Goal: Task Accomplishment & Management: Manage account settings

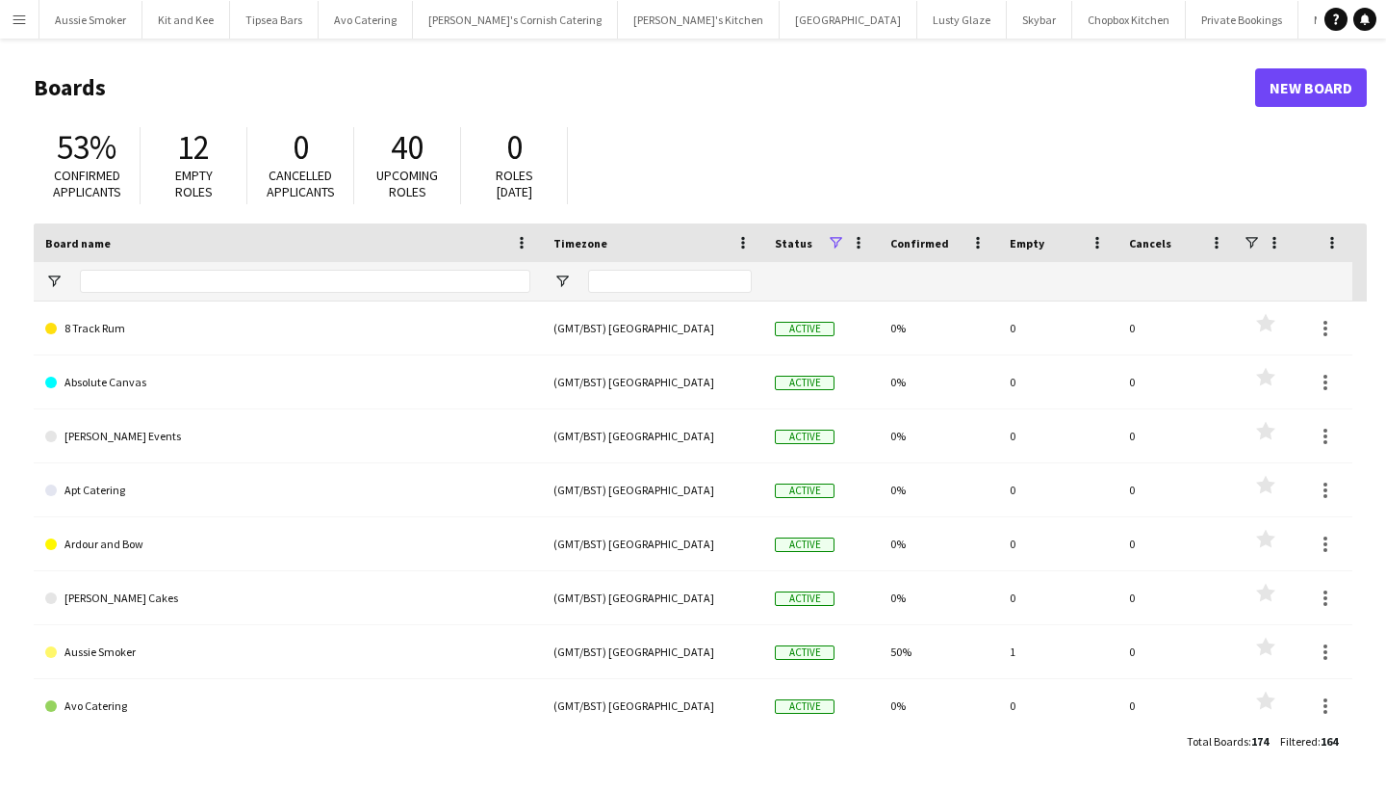
click at [20, 24] on app-icon "Menu" at bounding box center [19, 19] width 15 height 15
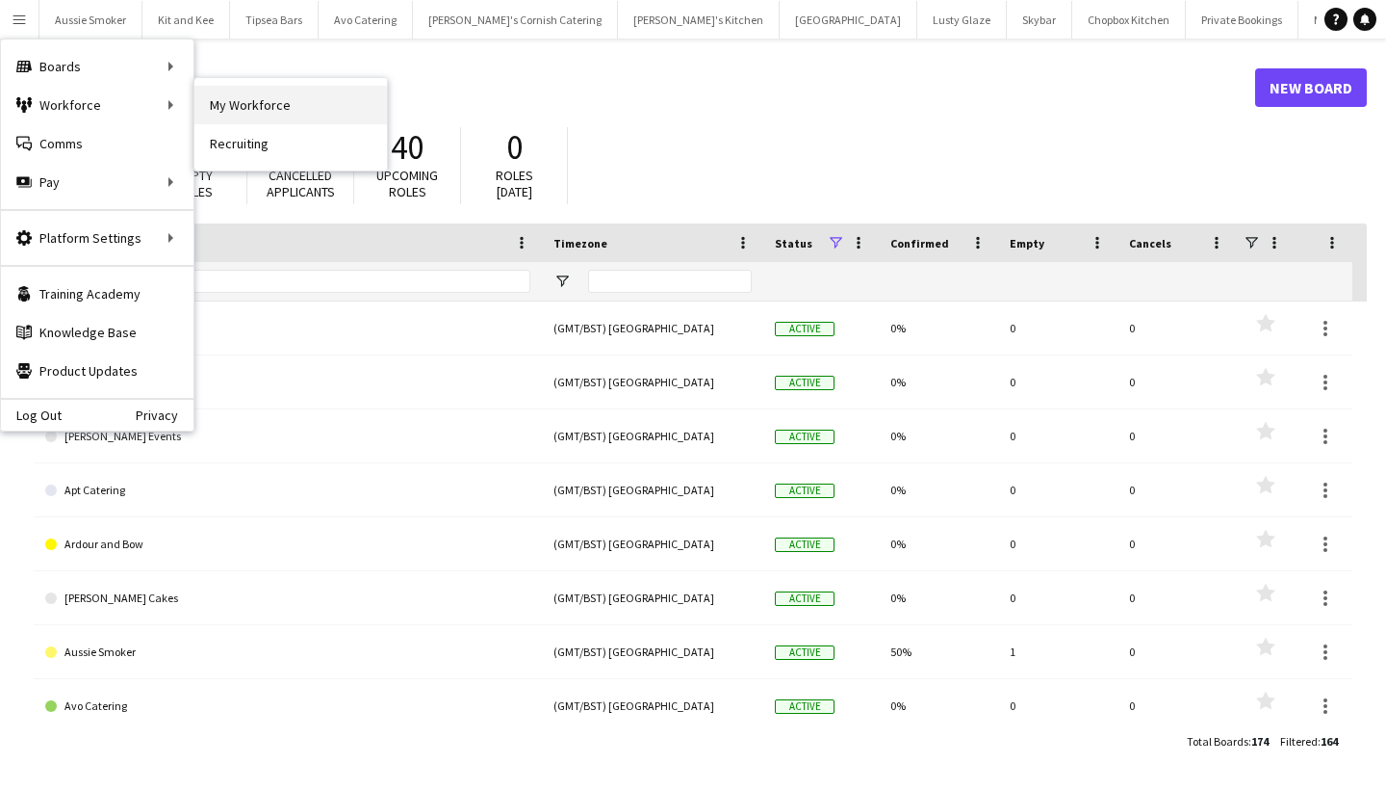
click at [281, 96] on link "My Workforce" at bounding box center [290, 105] width 193 height 39
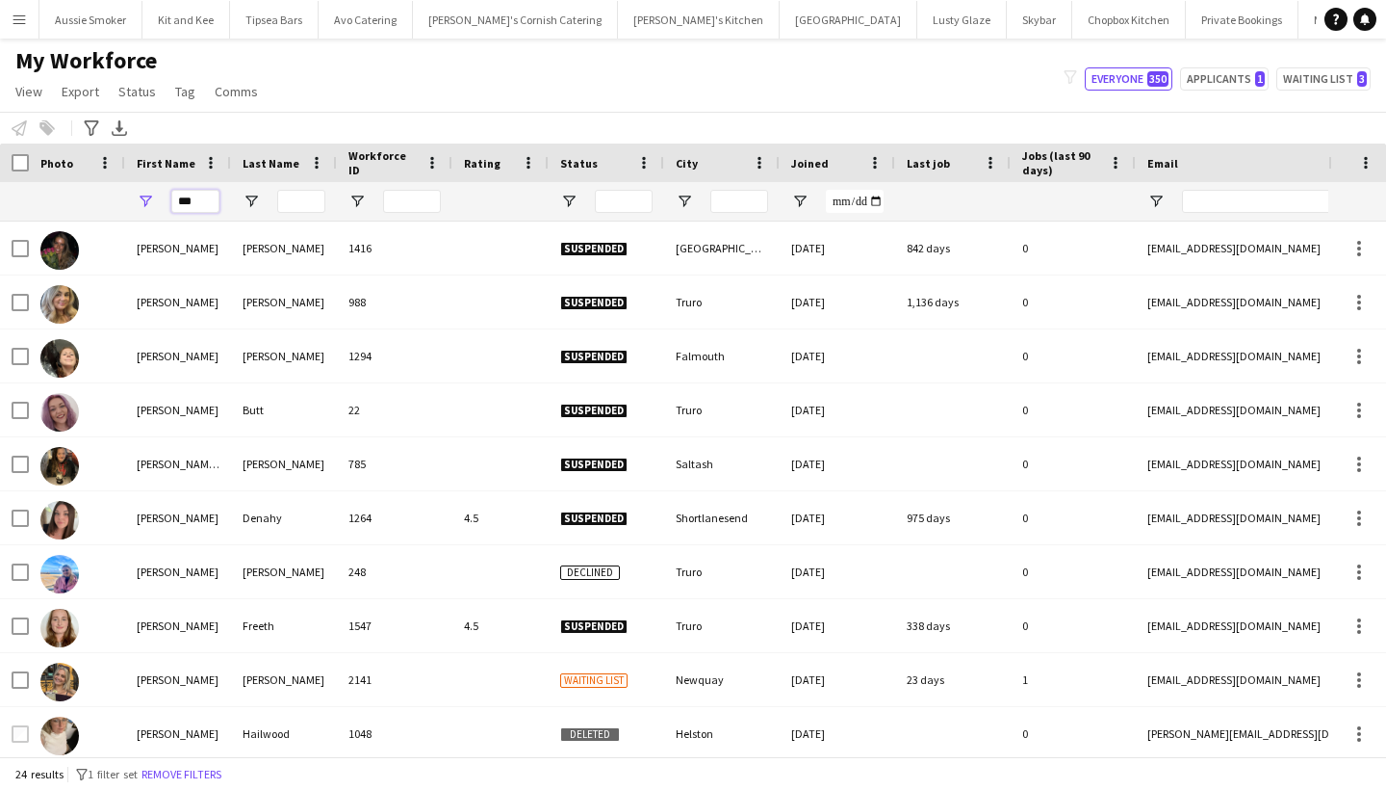
click at [206, 195] on input "***" at bounding box center [195, 201] width 48 height 23
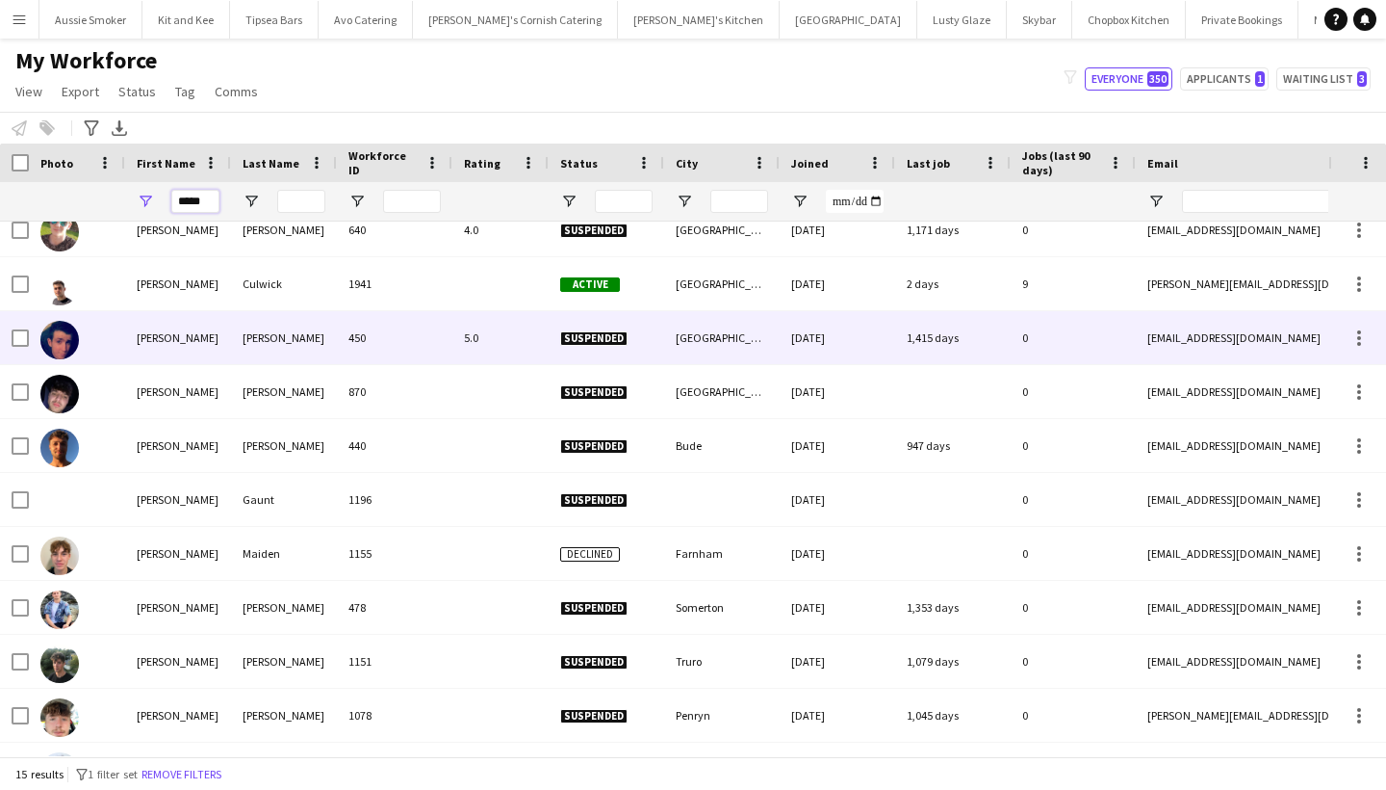
scroll to position [74, 0]
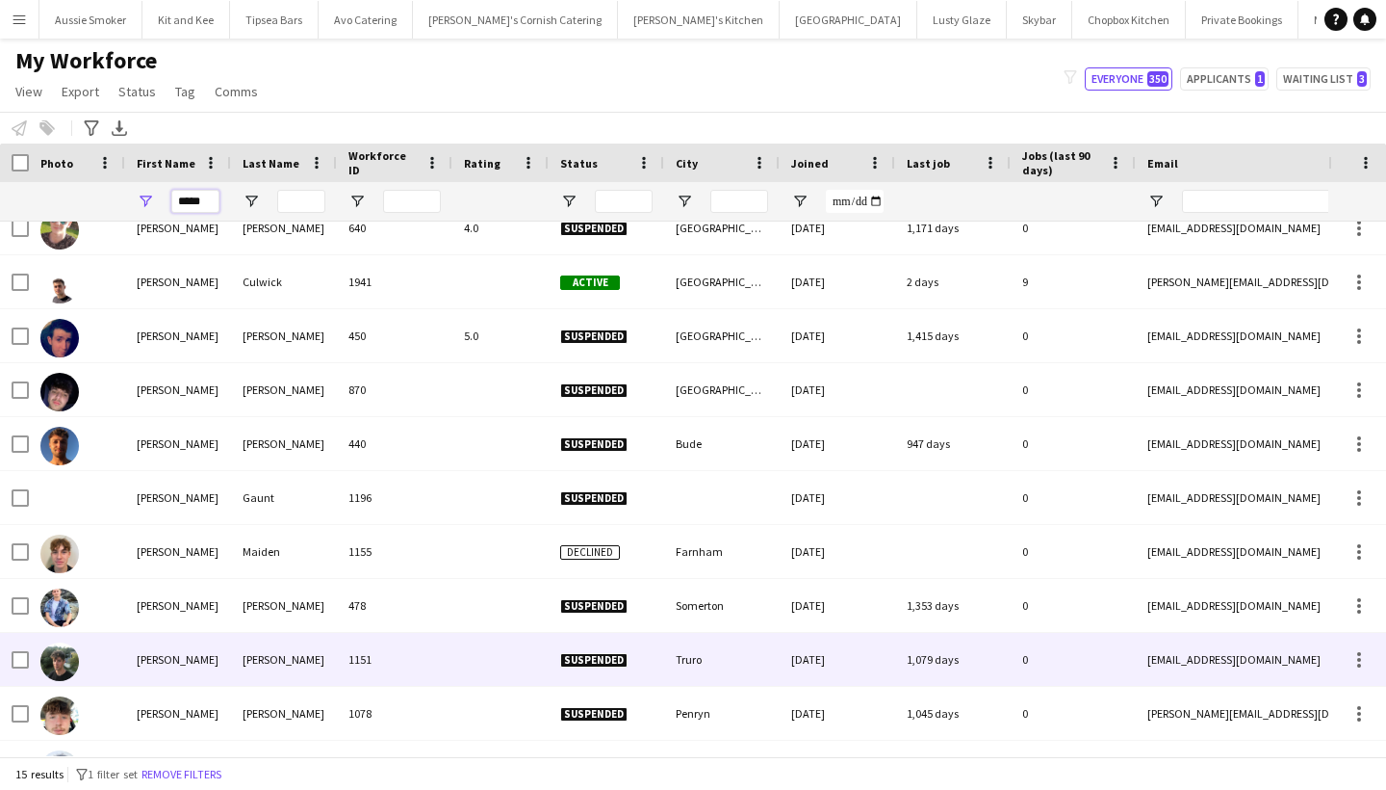
type input "*****"
click at [259, 665] on div "[PERSON_NAME]" at bounding box center [284, 659] width 106 height 53
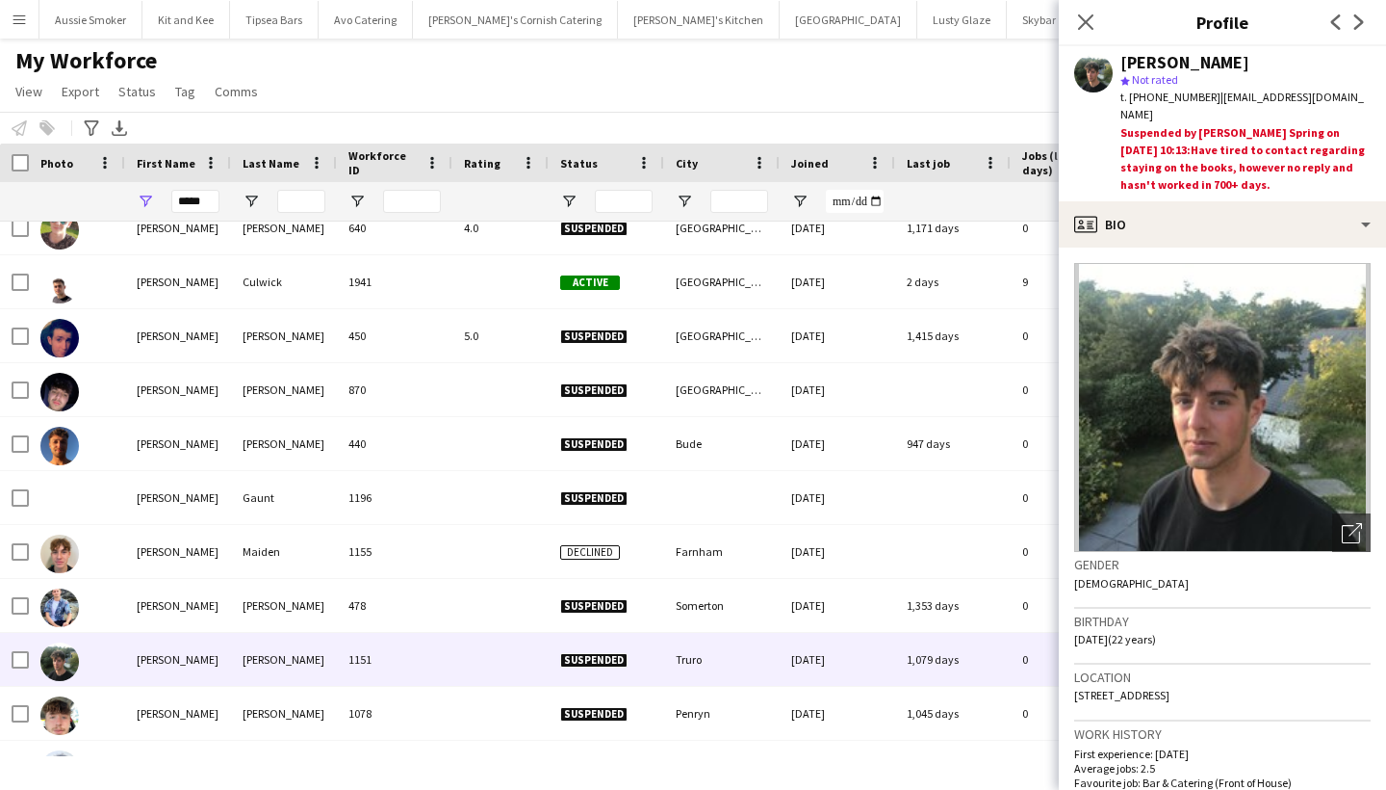
scroll to position [0, 0]
drag, startPoint x: 1363, startPoint y: 98, endPoint x: 1211, endPoint y: 101, distance: 152.2
click at [1211, 101] on div "t. [PHONE_NUMBER] | [EMAIL_ADDRESS][DOMAIN_NAME]" at bounding box center [1246, 106] width 250 height 35
copy span "[EMAIL_ADDRESS][DOMAIN_NAME]"
click at [13, 17] on app-icon "Menu" at bounding box center [19, 19] width 15 height 15
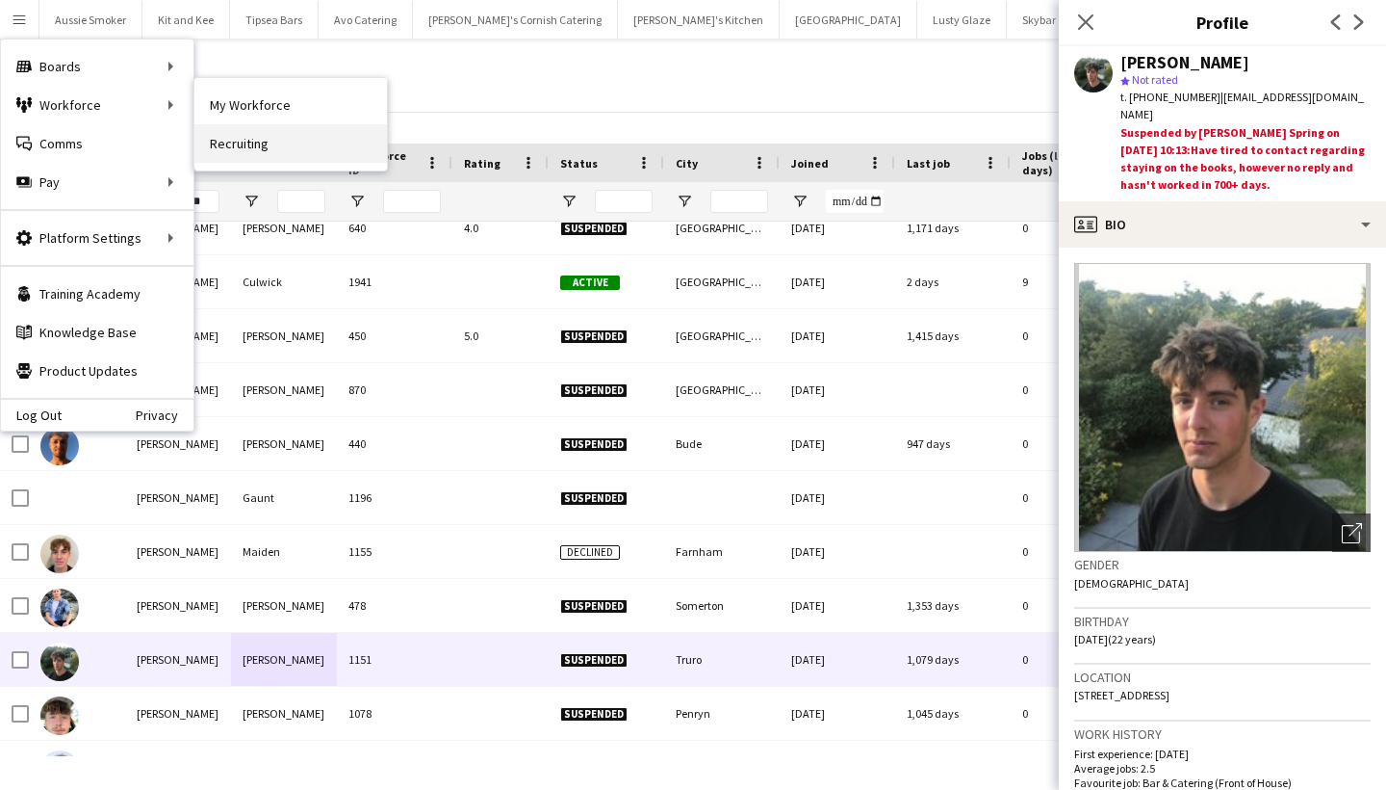
click at [261, 146] on link "Recruiting" at bounding box center [290, 143] width 193 height 39
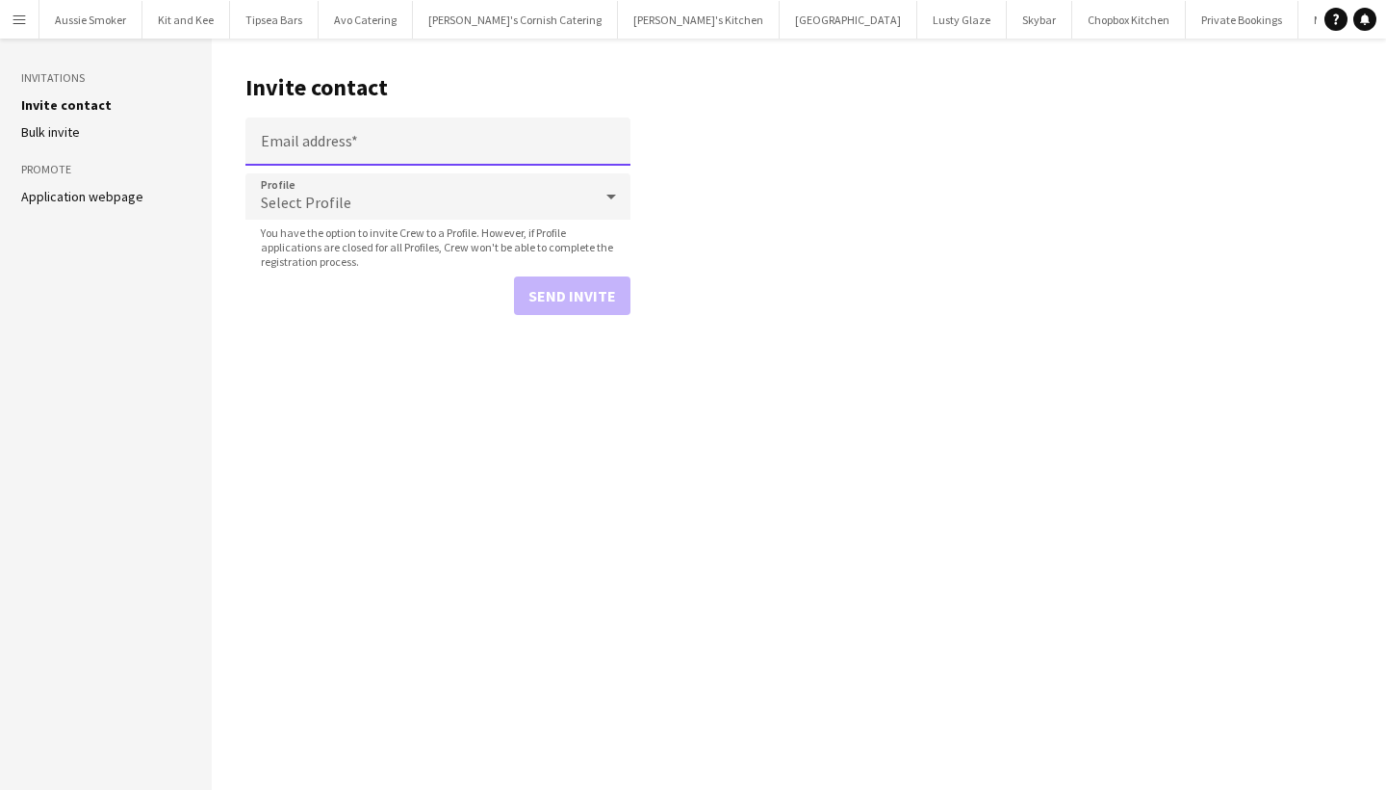
click at [340, 139] on input "Email address" at bounding box center [438, 141] width 385 height 48
paste input "**********"
type input "**********"
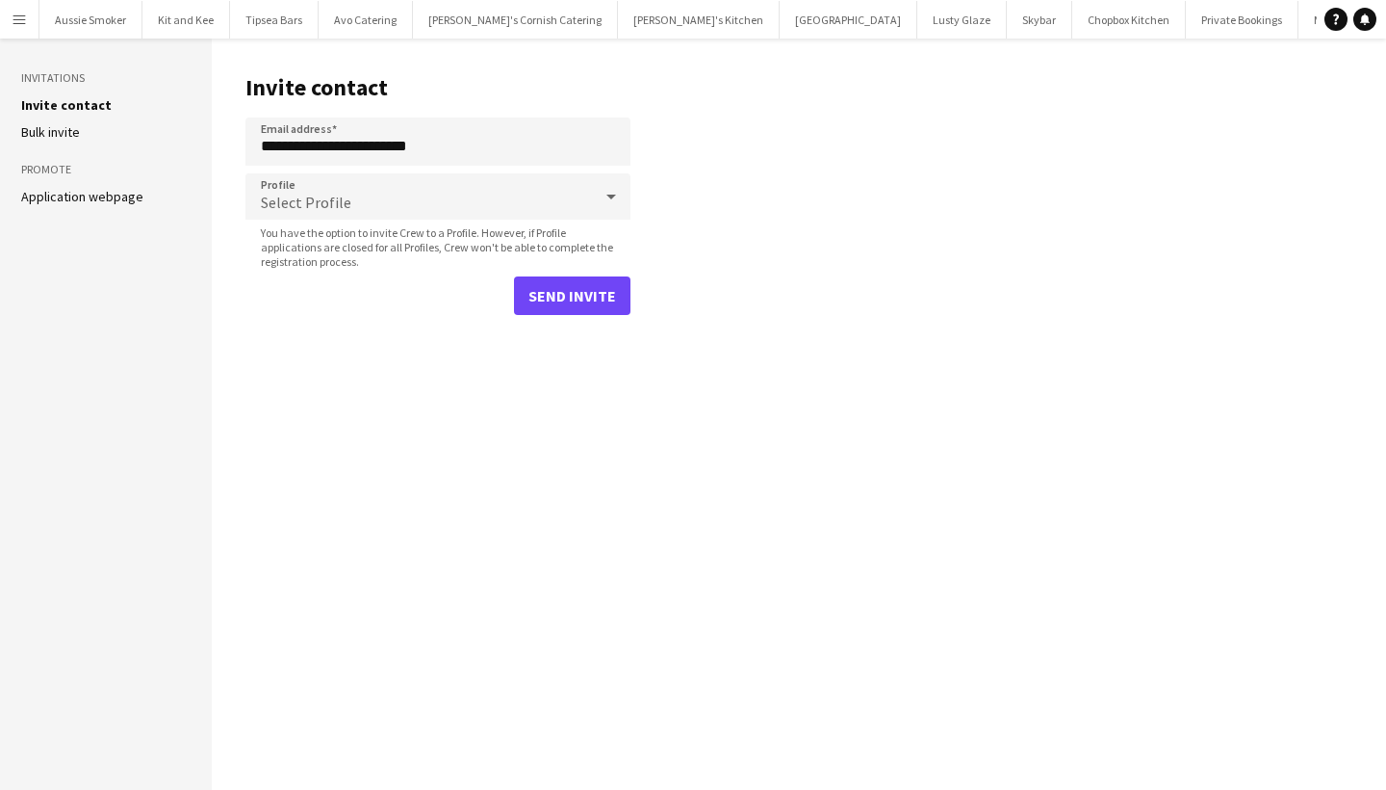
click at [584, 293] on button "Send invite" at bounding box center [572, 295] width 117 height 39
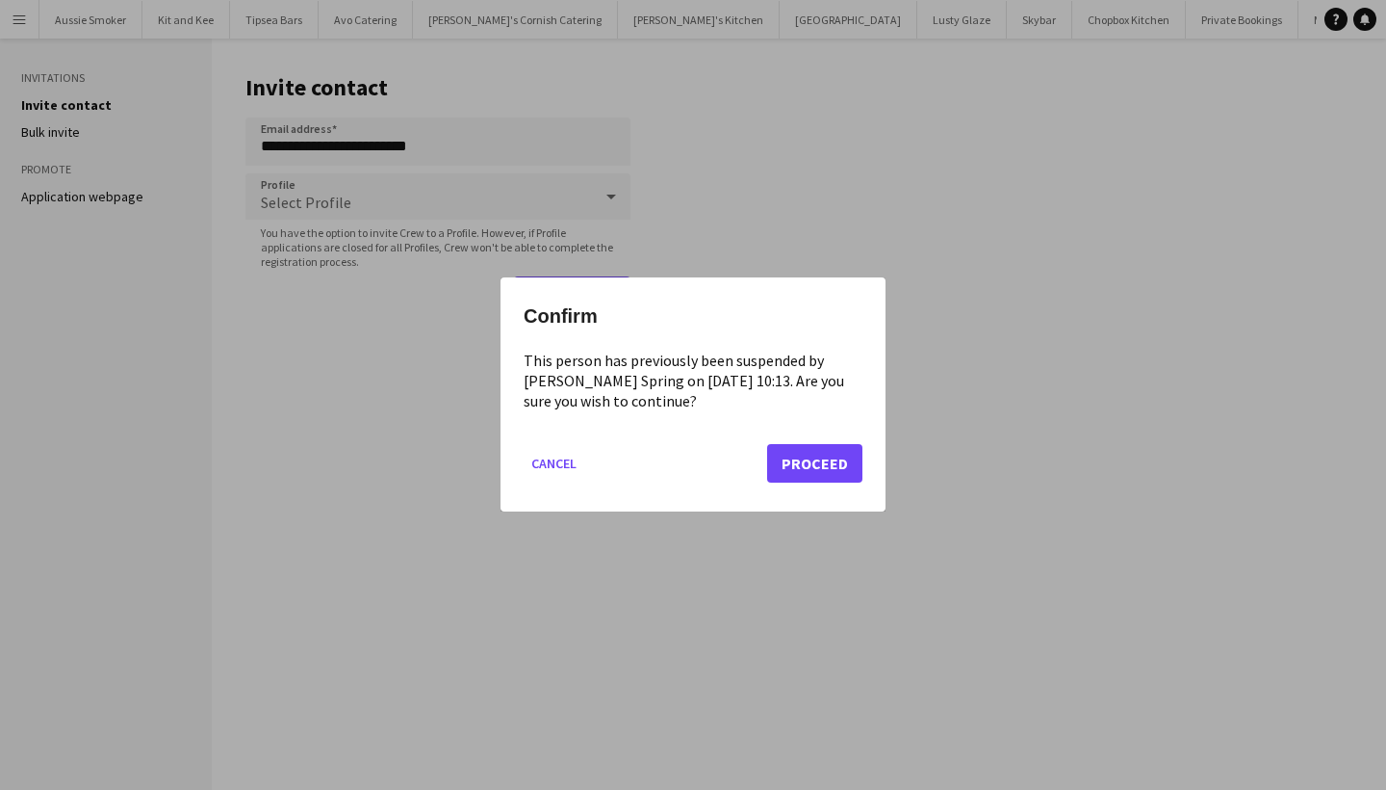
click at [802, 457] on button "Proceed" at bounding box center [814, 464] width 95 height 39
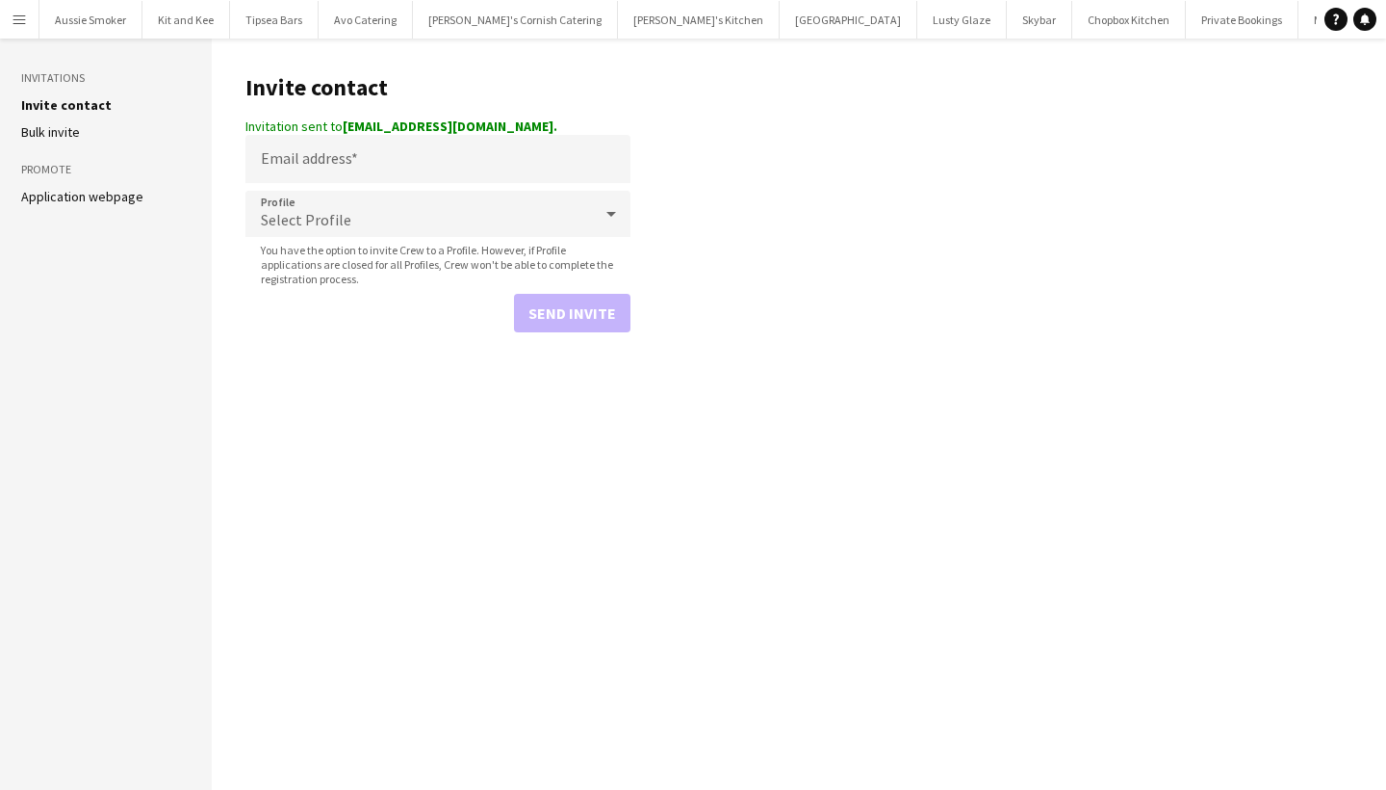
click at [7, 13] on button "Menu" at bounding box center [19, 19] width 39 height 39
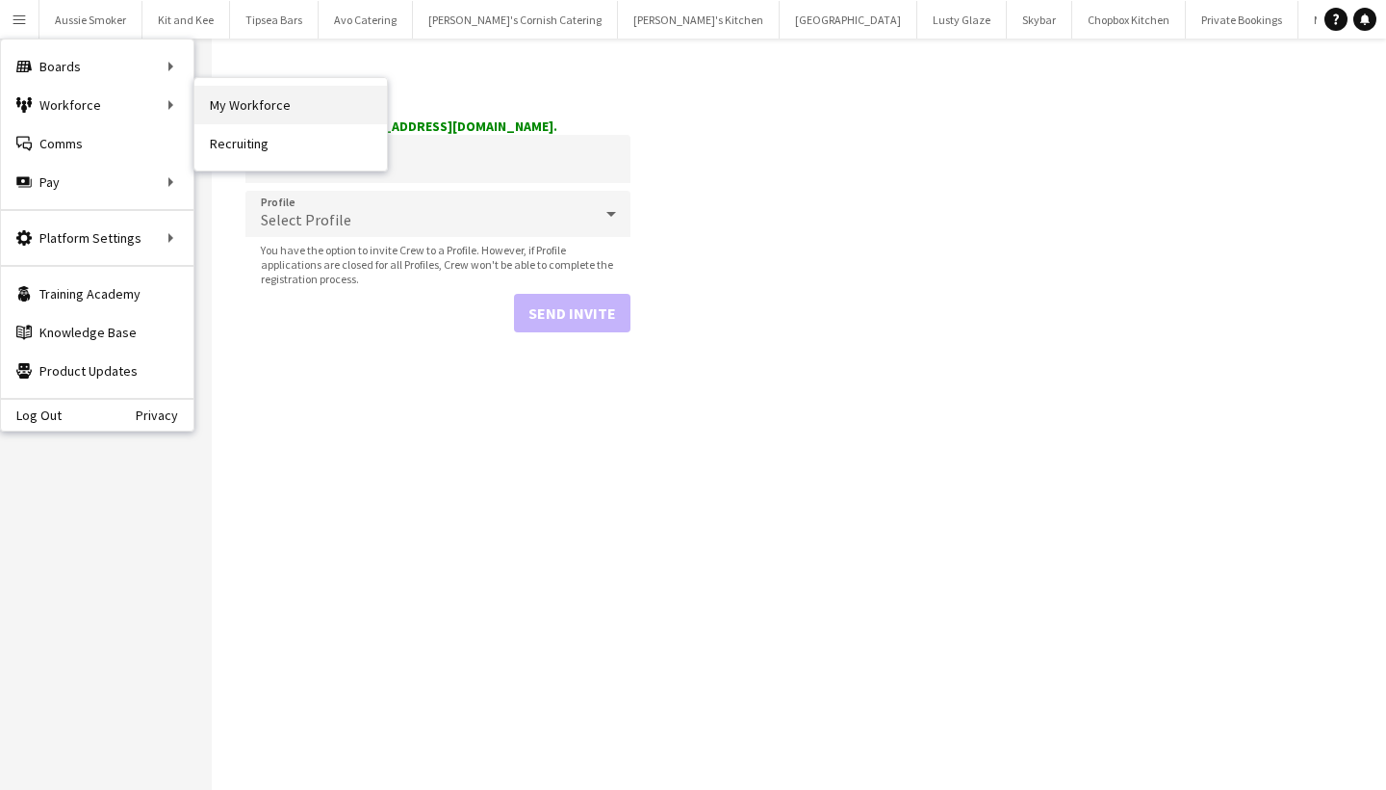
click at [217, 91] on link "My Workforce" at bounding box center [290, 105] width 193 height 39
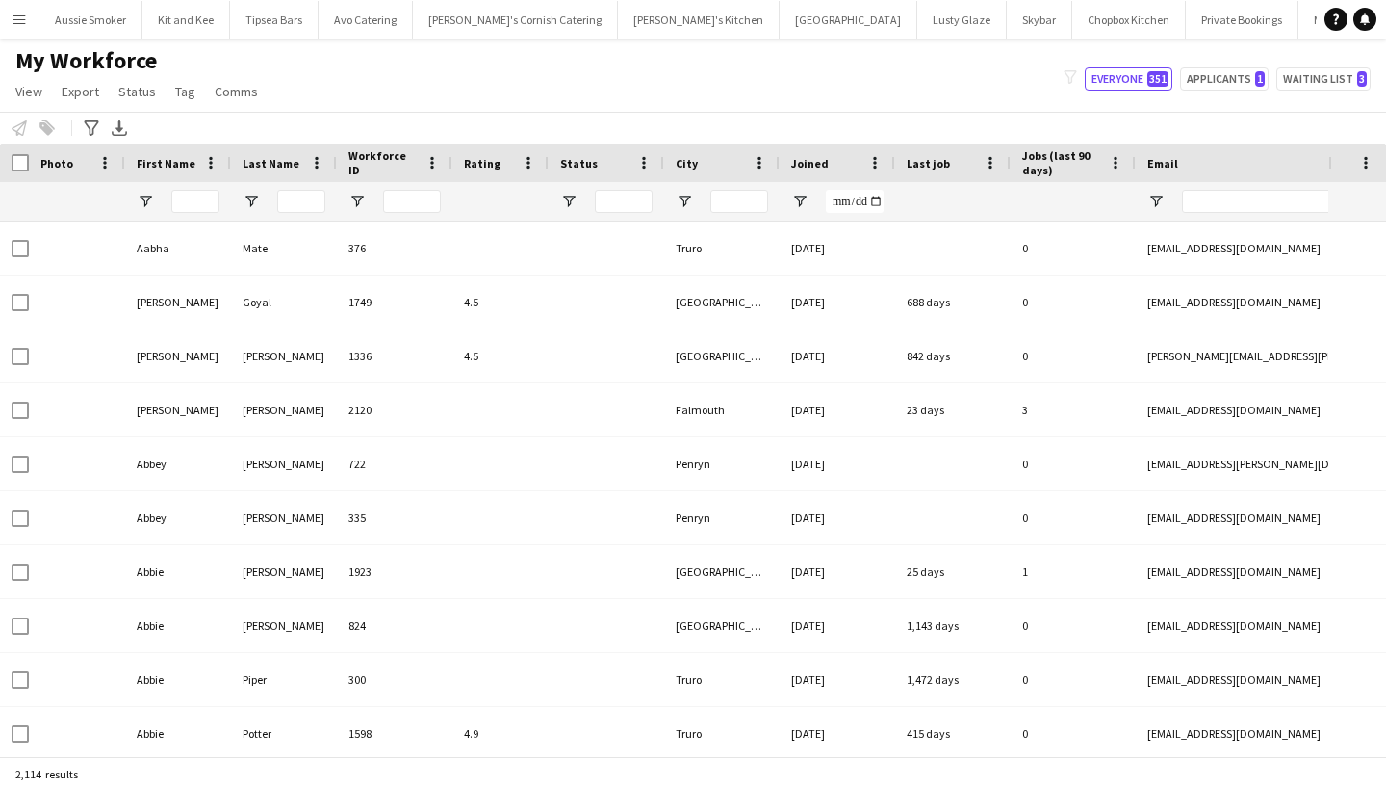
type input "*****"
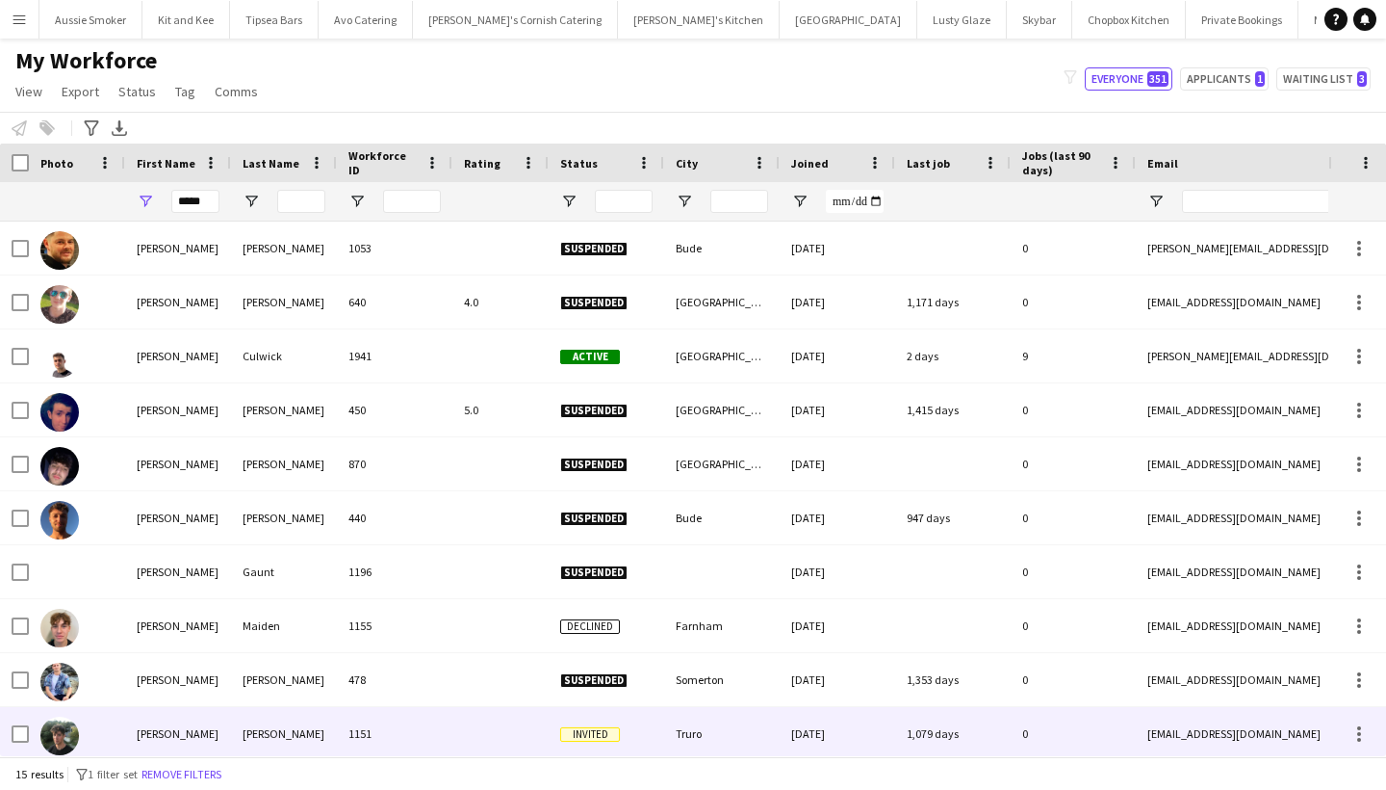
click at [299, 731] on div "Munro" at bounding box center [284, 733] width 106 height 53
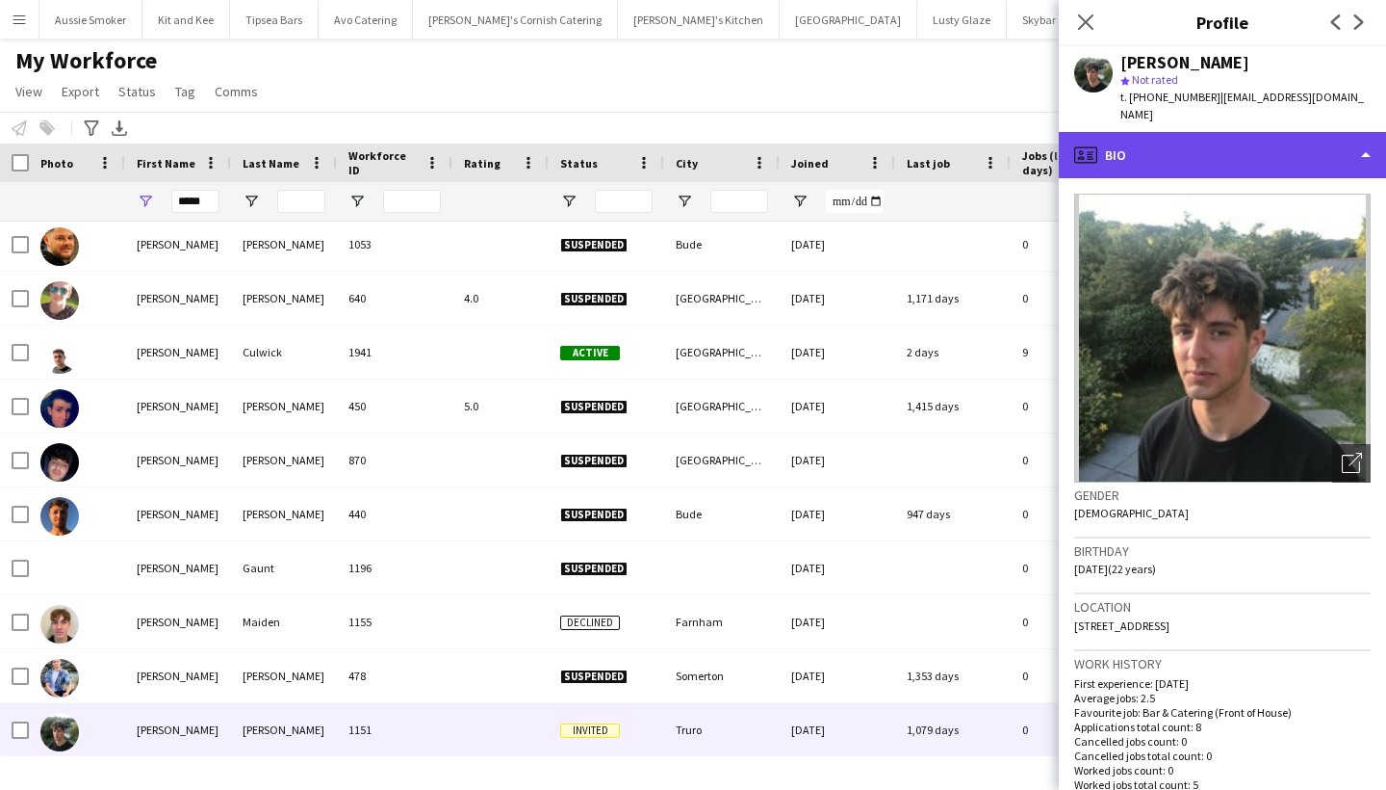
click at [1318, 138] on div "profile Bio" at bounding box center [1222, 155] width 327 height 46
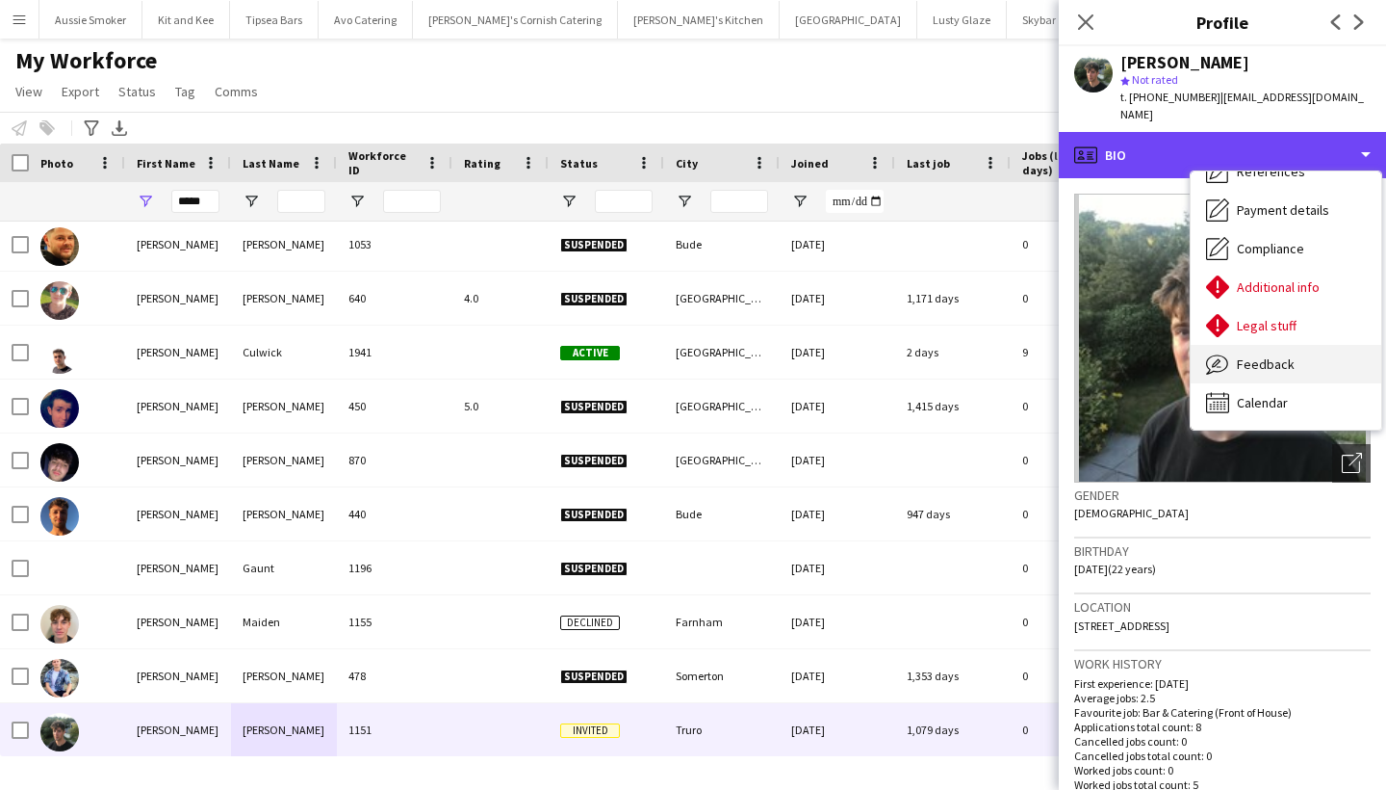
scroll to position [220, 0]
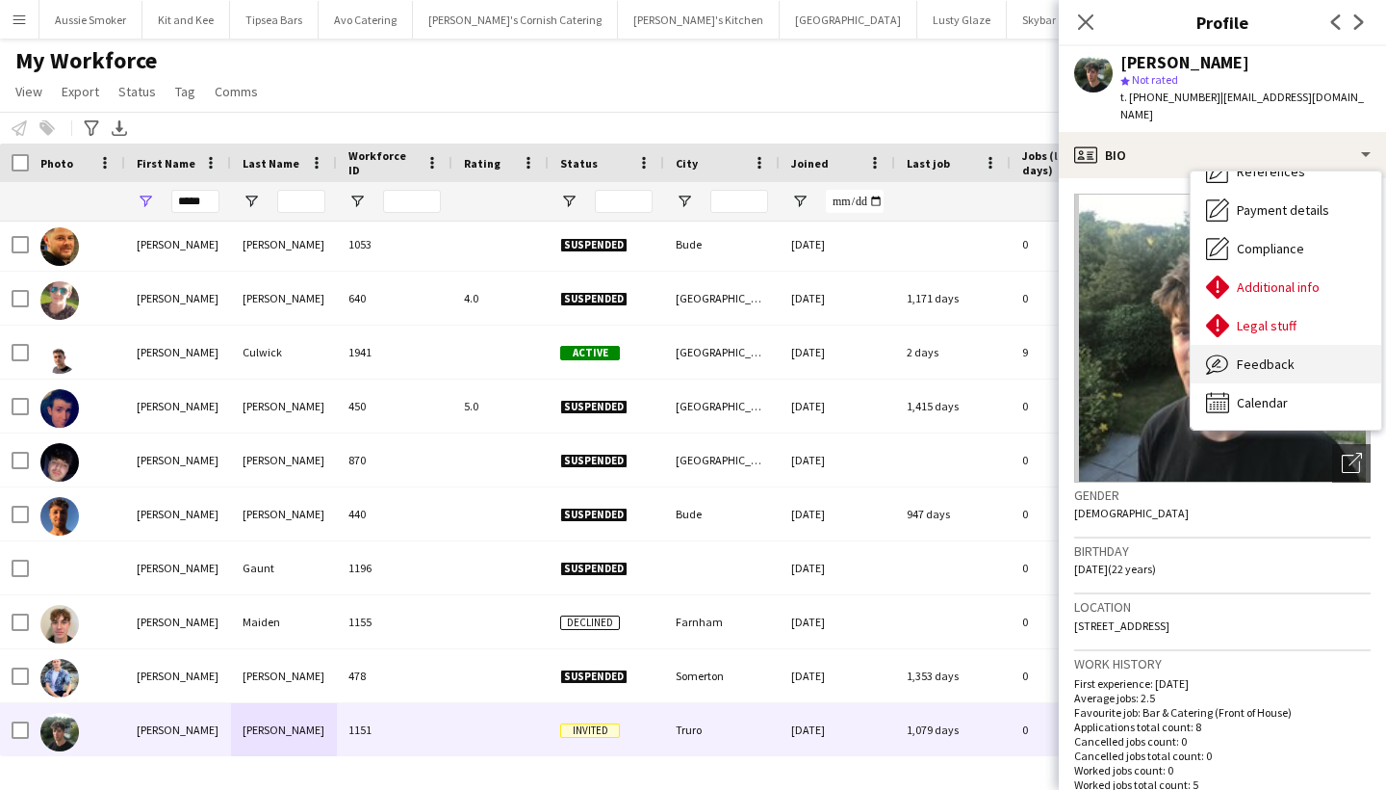
click at [1287, 345] on div "Feedback Feedback" at bounding box center [1286, 364] width 191 height 39
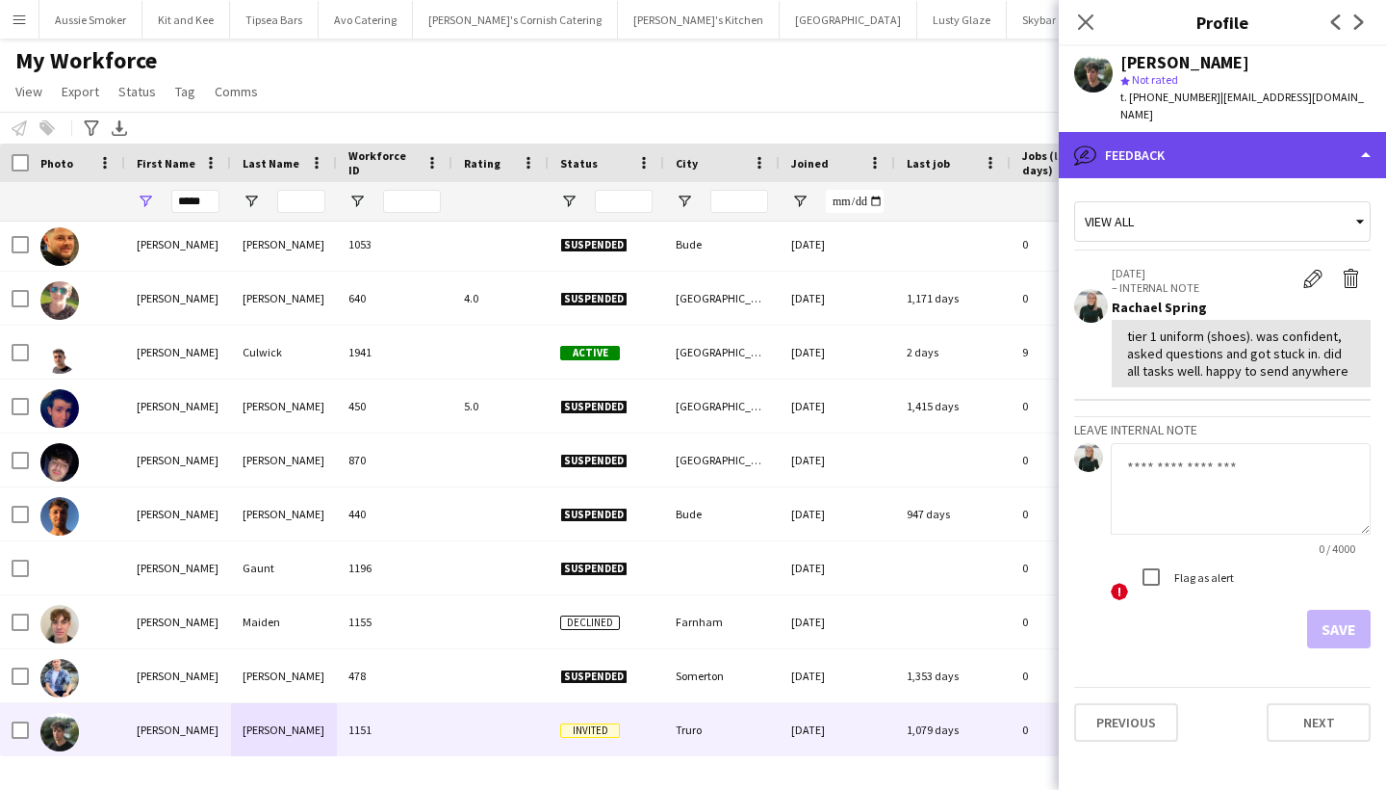
click at [1205, 132] on div "bubble-pencil Feedback" at bounding box center [1222, 155] width 327 height 46
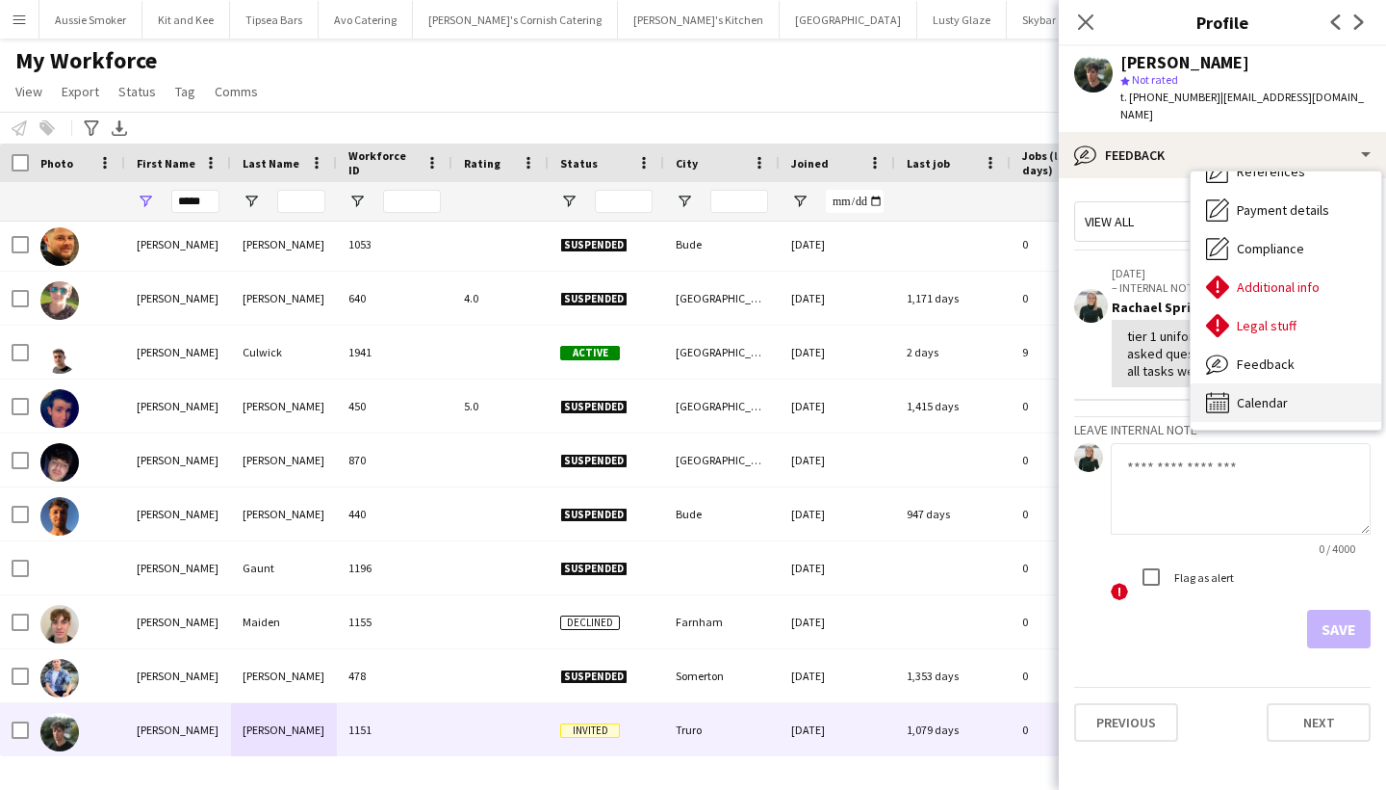
click at [1257, 394] on span "Calendar" at bounding box center [1262, 402] width 51 height 17
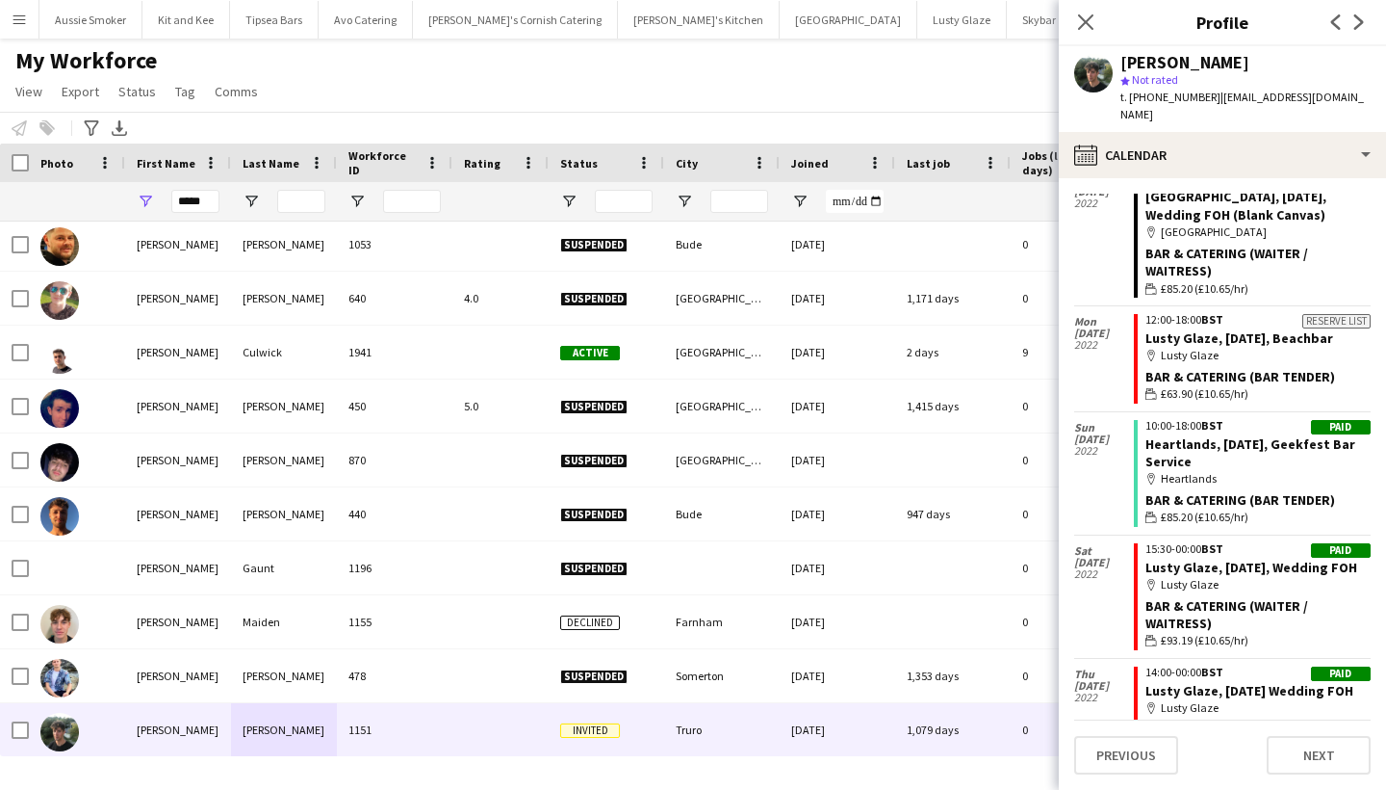
scroll to position [679, 0]
click at [1090, 21] on icon "Close pop-in" at bounding box center [1085, 22] width 18 height 18
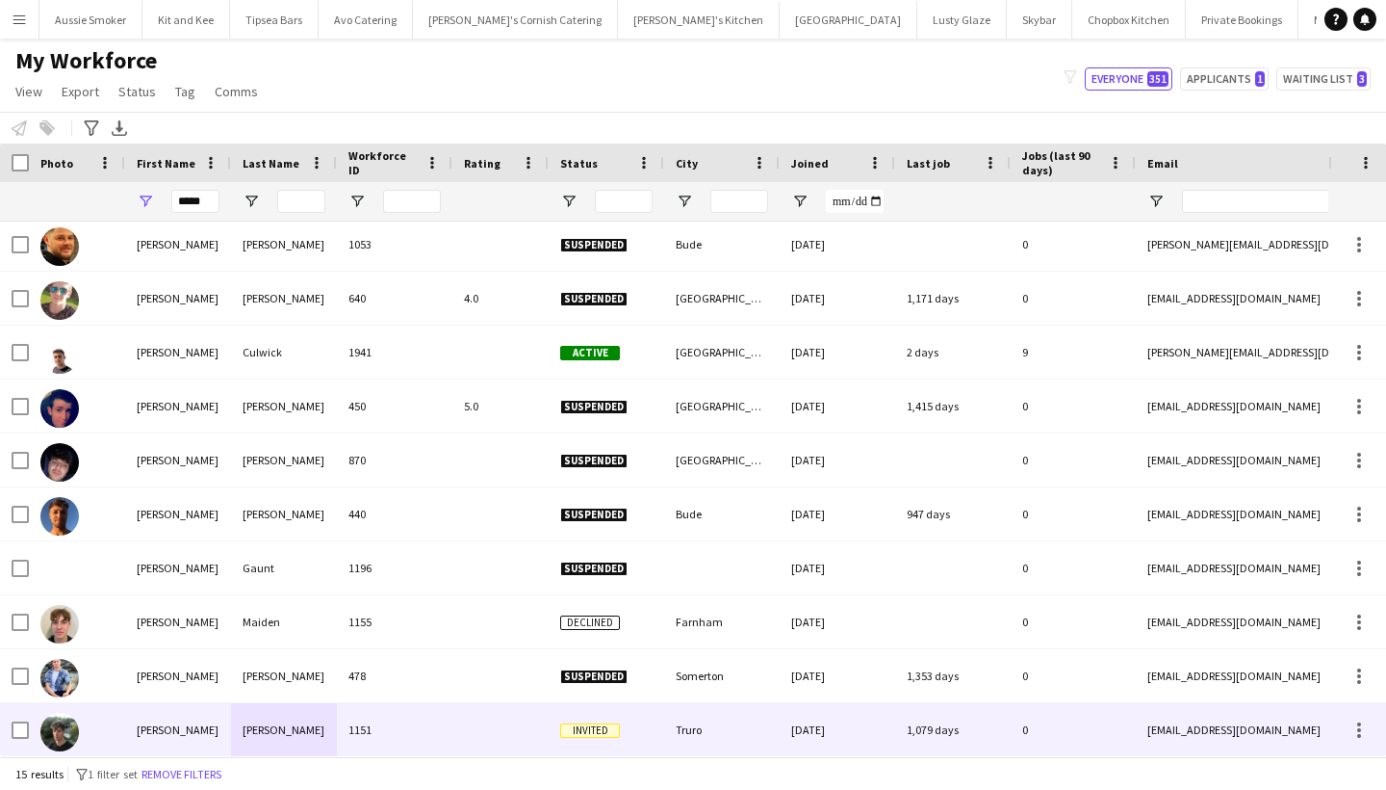
click at [229, 737] on div "James" at bounding box center [178, 729] width 106 height 53
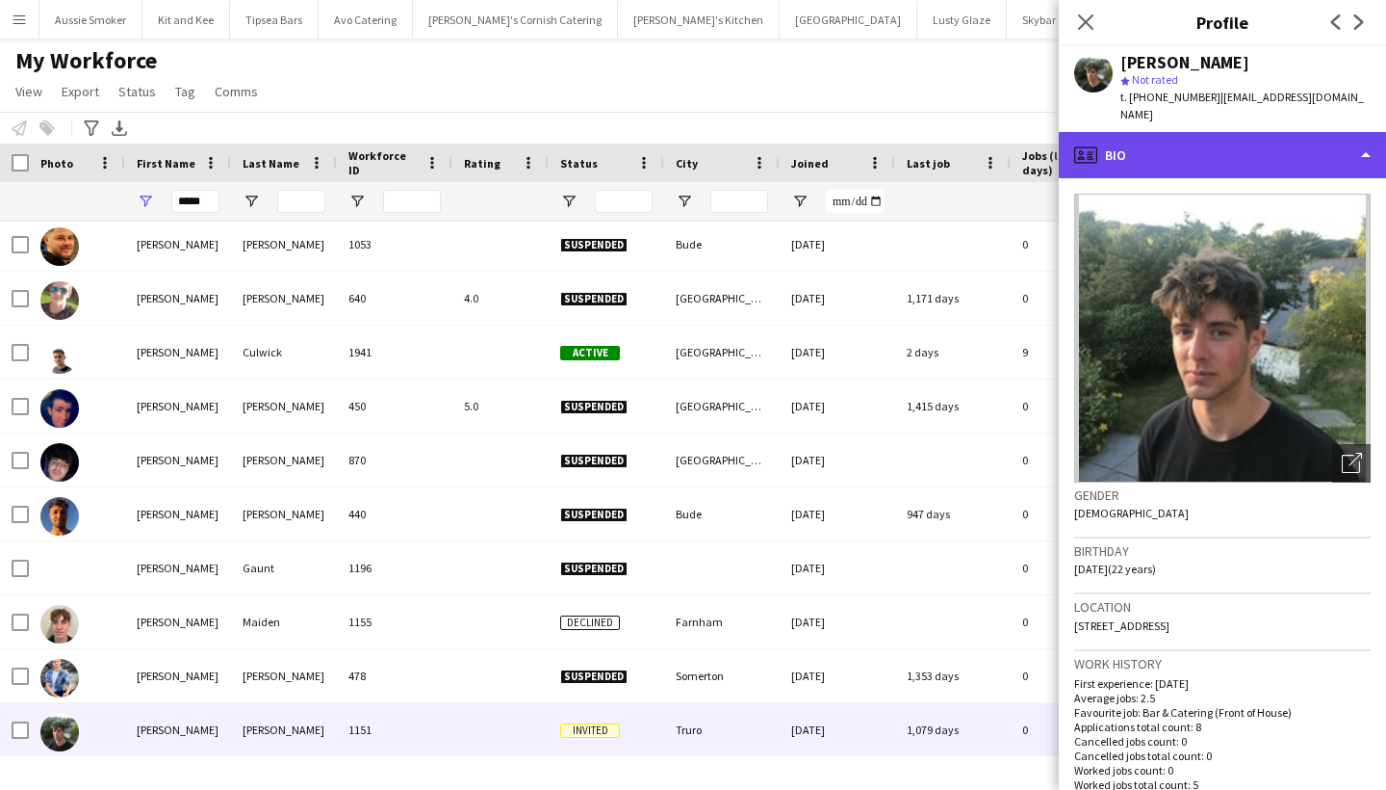
click at [1253, 134] on div "profile Bio" at bounding box center [1222, 155] width 327 height 46
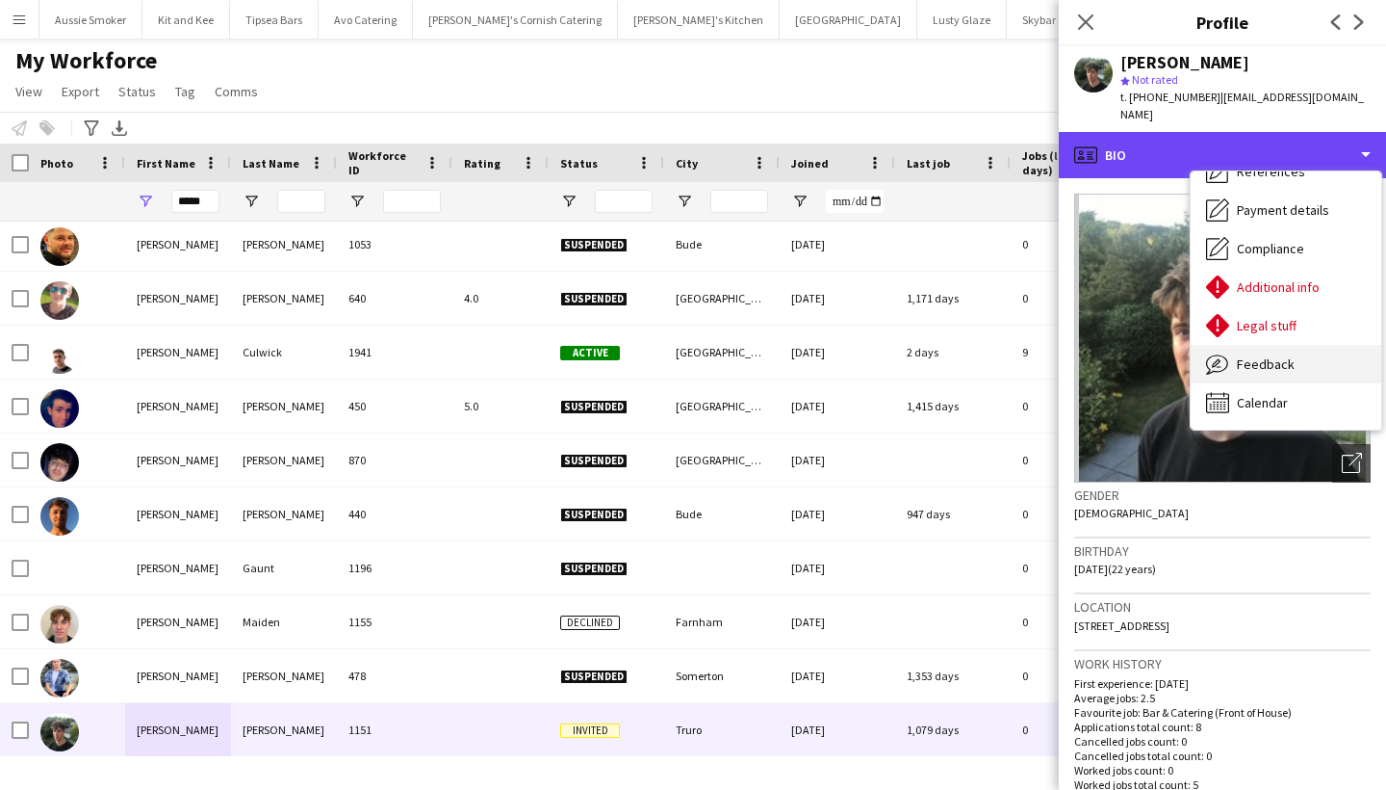
scroll to position [220, 0]
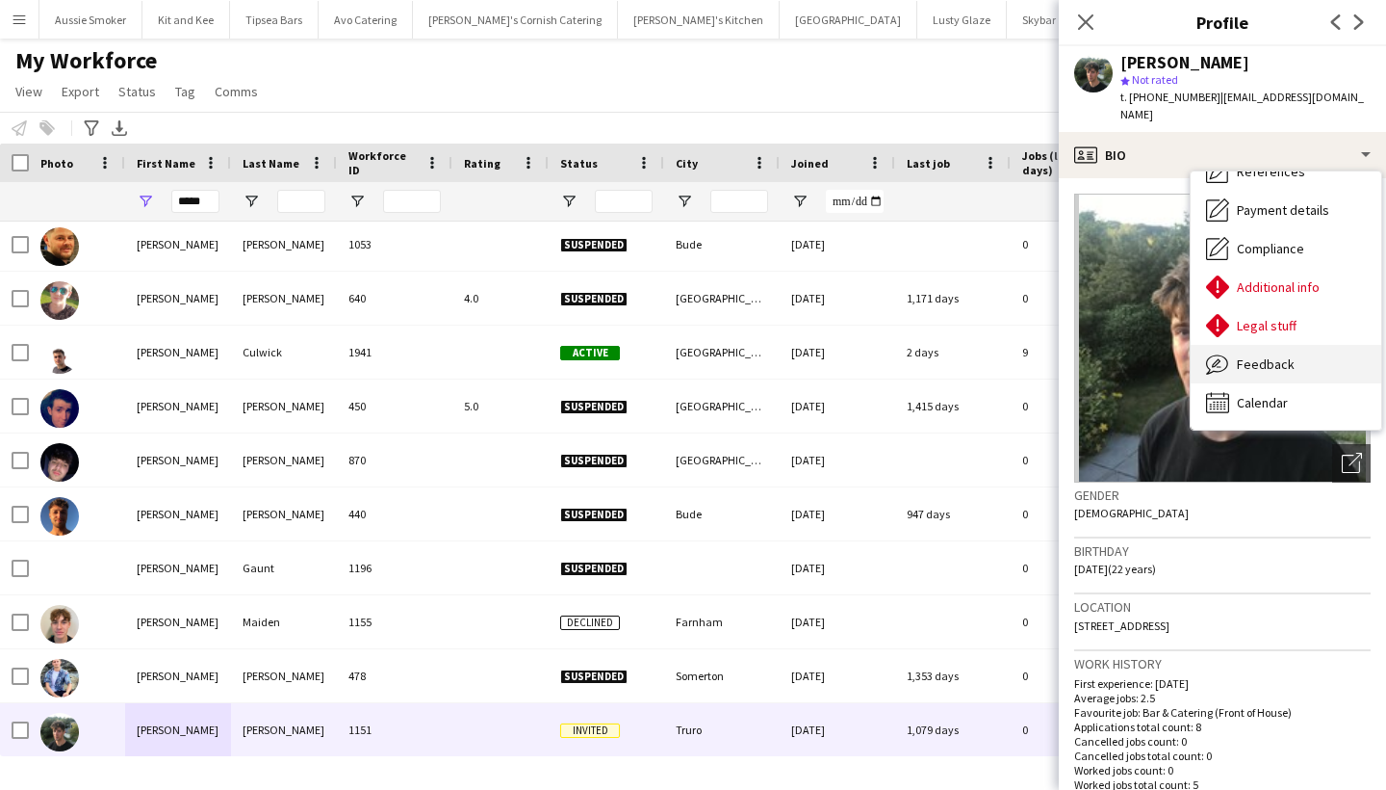
click at [1258, 355] on span "Feedback" at bounding box center [1266, 363] width 58 height 17
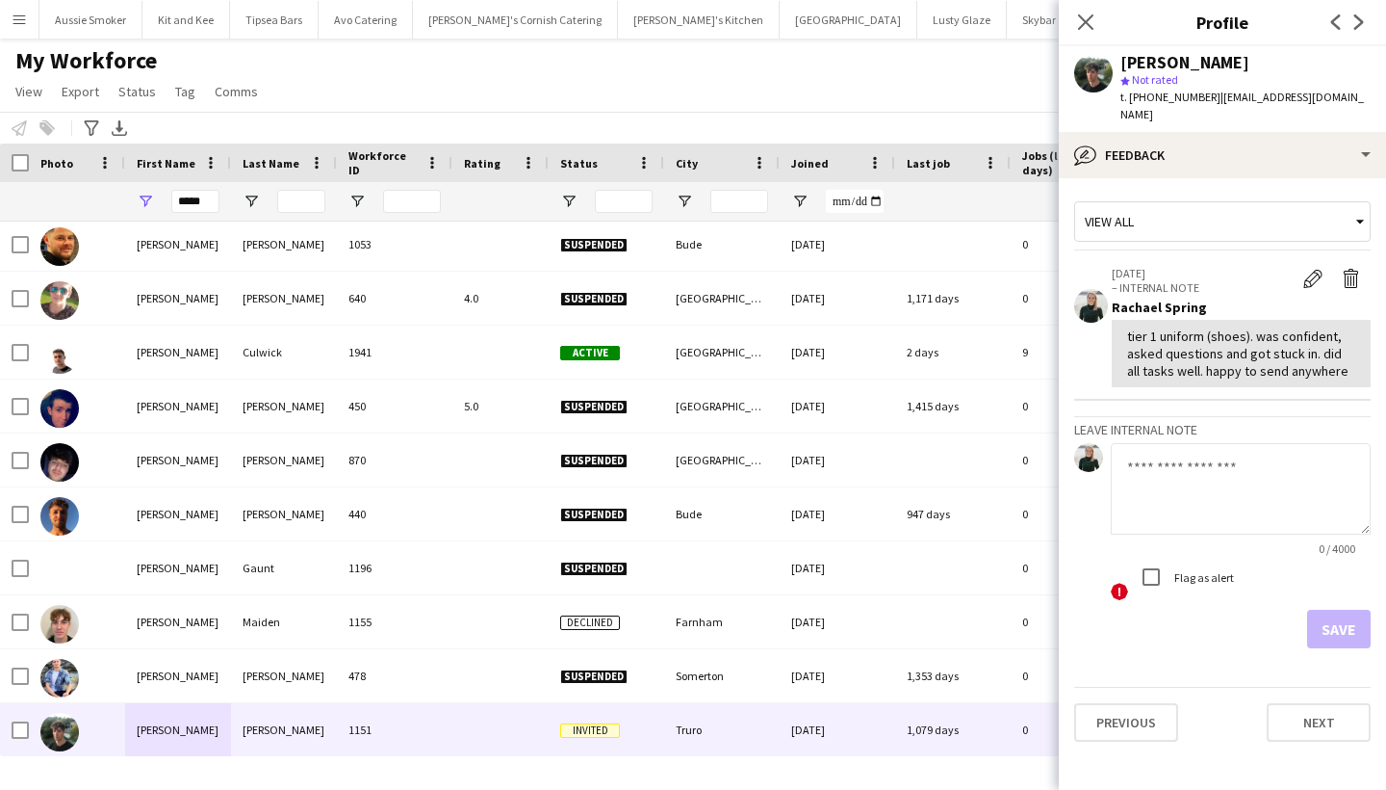
click at [1166, 491] on textarea at bounding box center [1241, 488] width 260 height 91
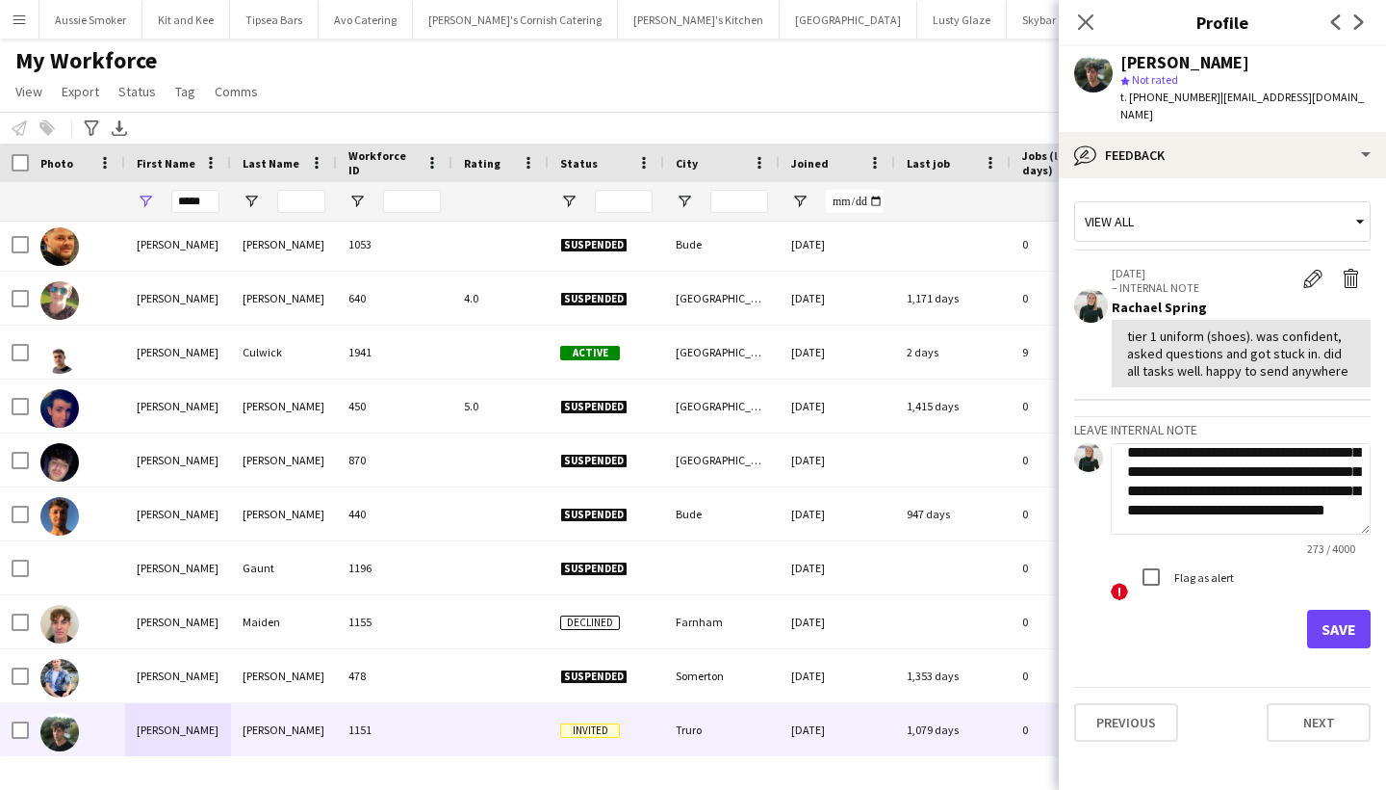
scroll to position [111, 0]
type textarea "**********"
click at [1327, 614] on button "Save" at bounding box center [1340, 628] width 64 height 39
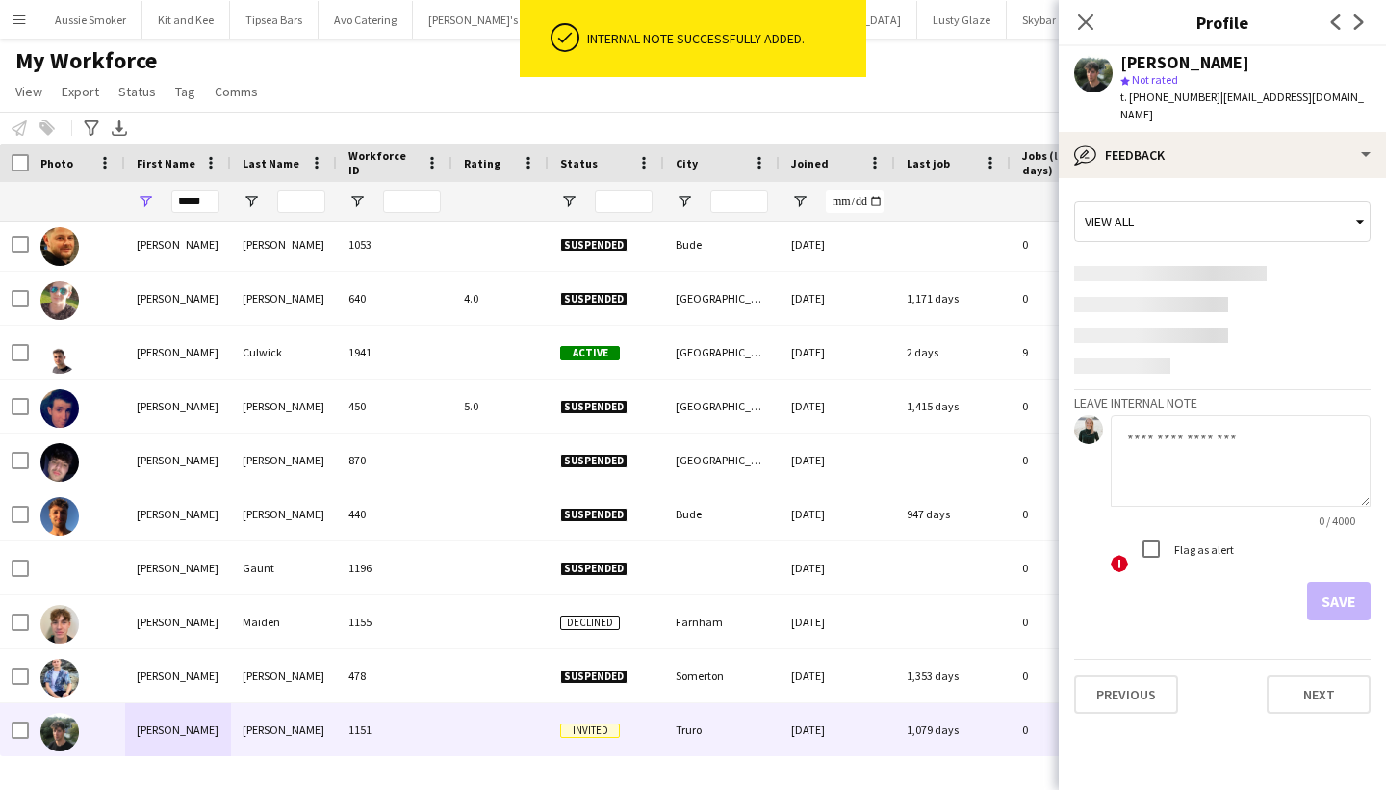
scroll to position [0, 0]
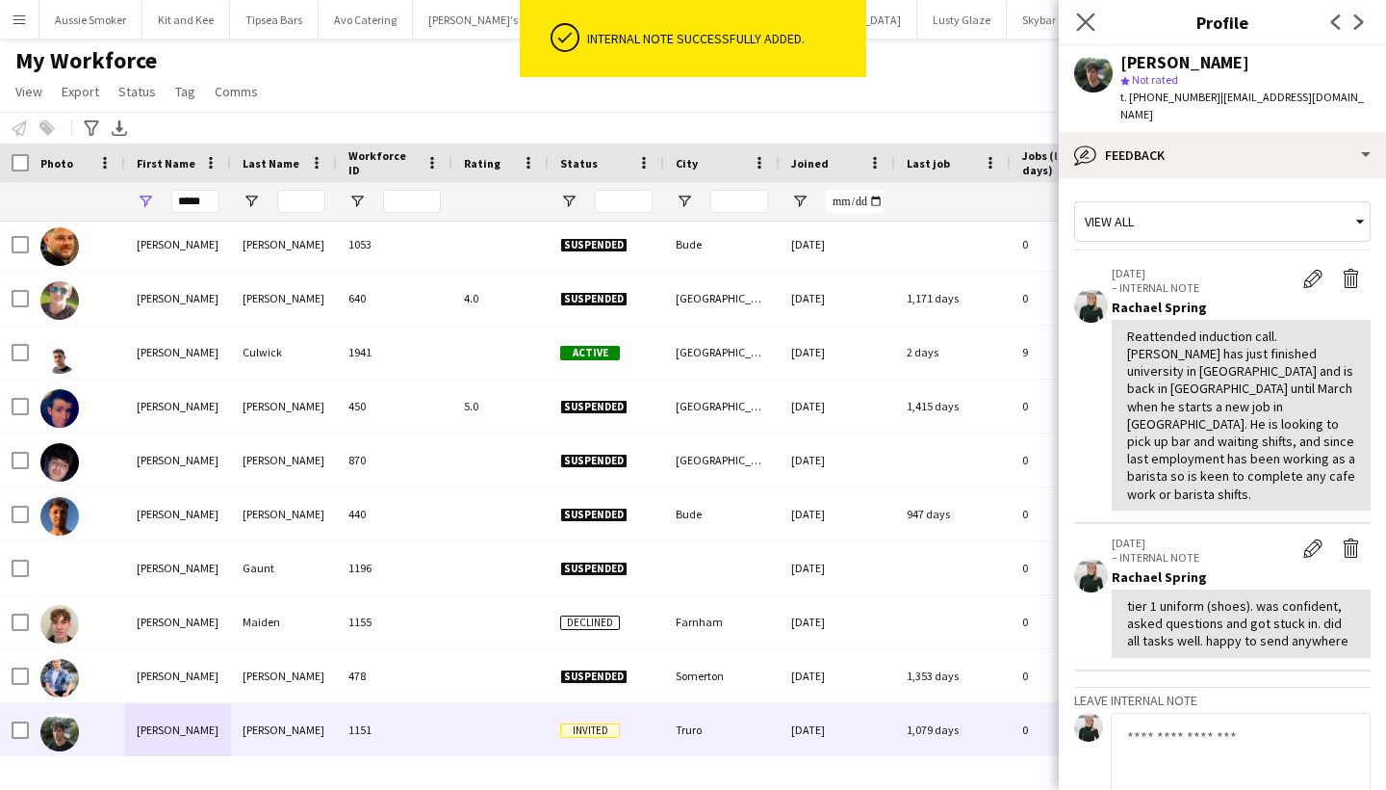
click at [1077, 20] on icon "Close pop-in" at bounding box center [1085, 22] width 18 height 18
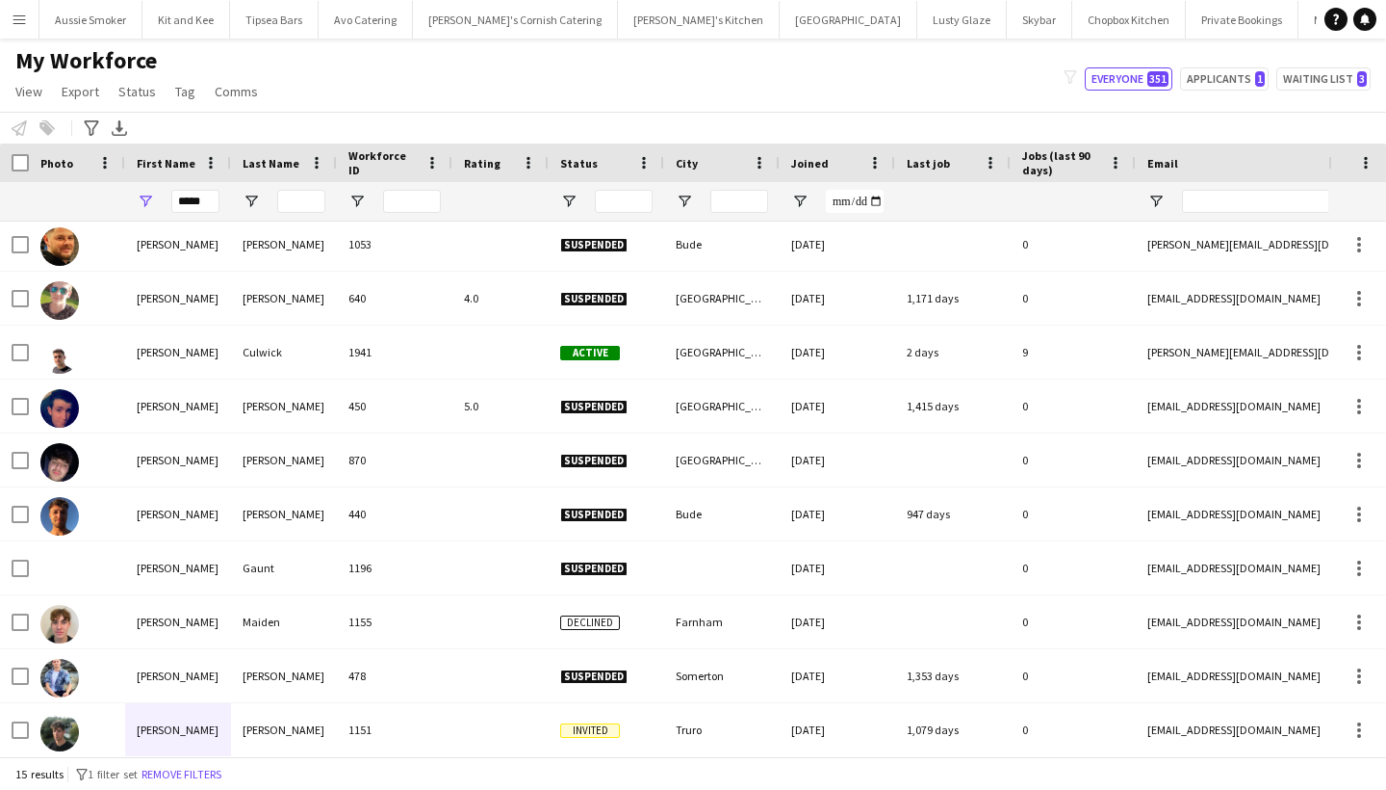
click at [31, 19] on button "Menu" at bounding box center [19, 19] width 39 height 39
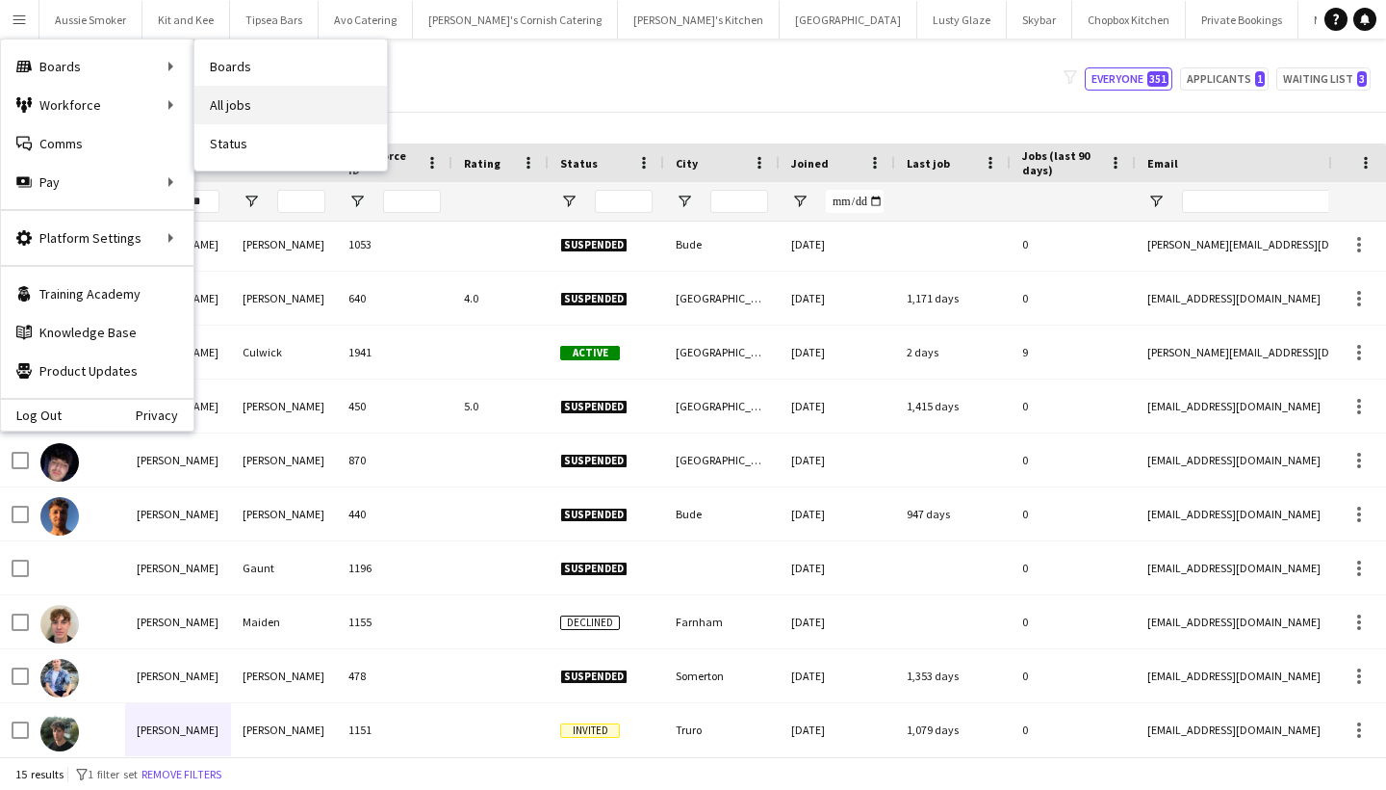
click at [273, 98] on link "All jobs" at bounding box center [290, 105] width 193 height 39
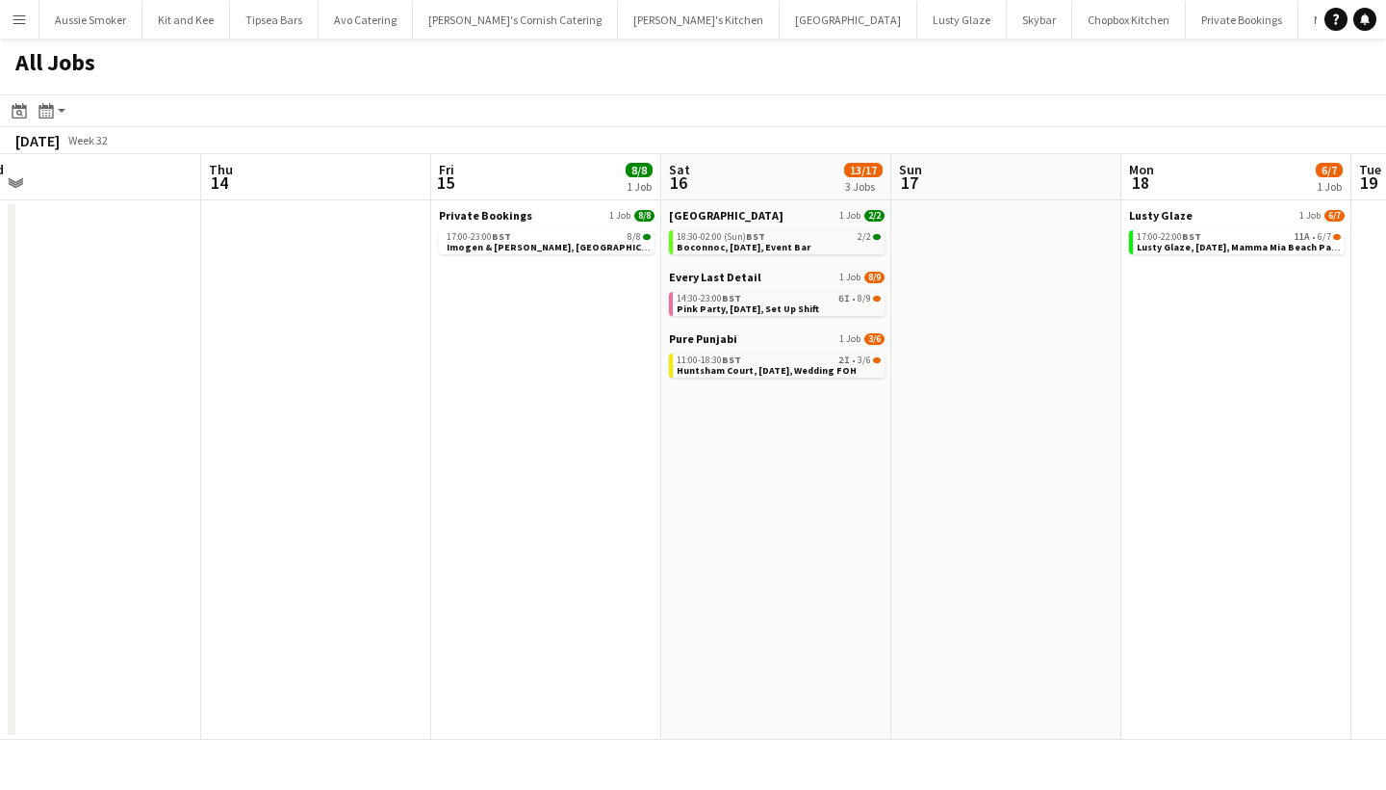
scroll to position [0, 832]
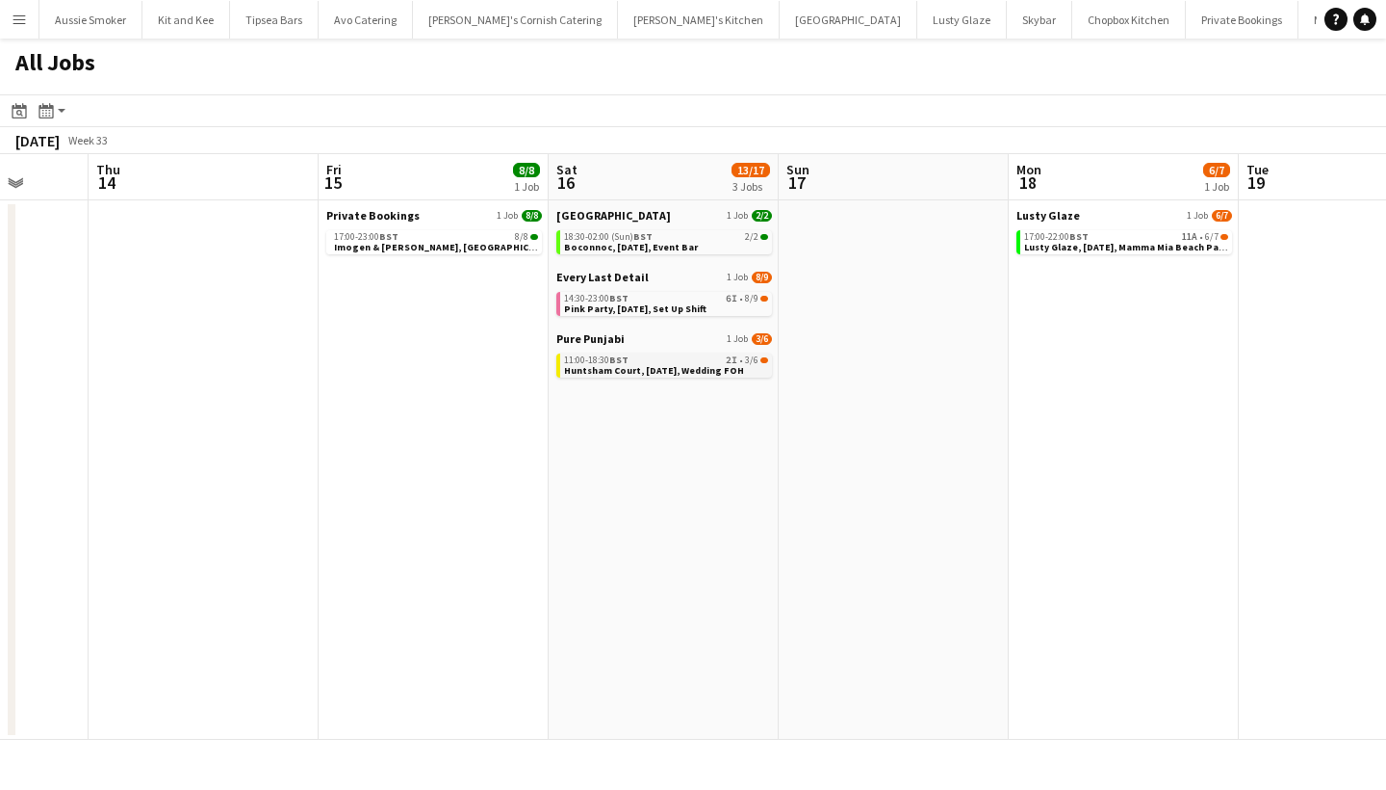
click at [716, 368] on span "Huntsham Court, 16th August, Wedding FOH" at bounding box center [654, 370] width 180 height 13
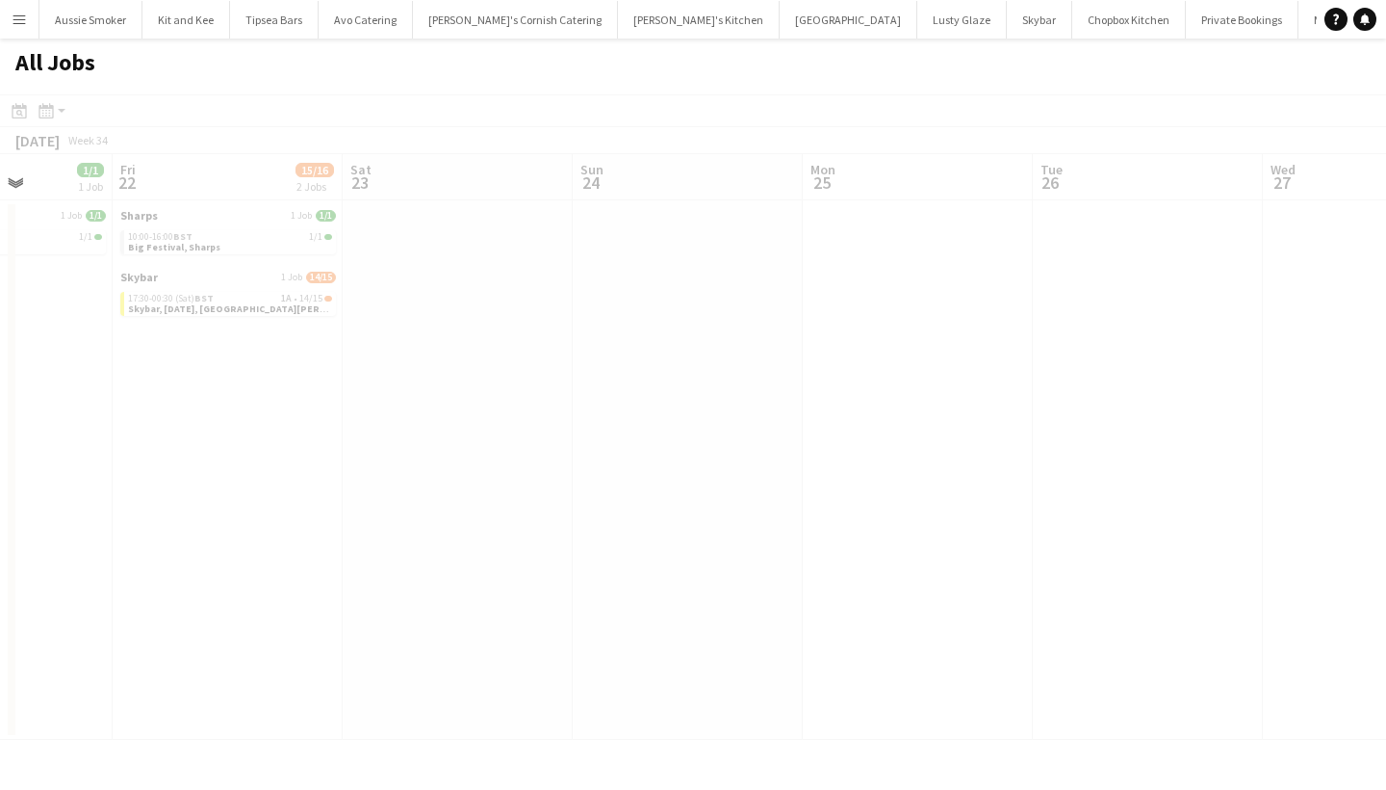
scroll to position [0, 854]
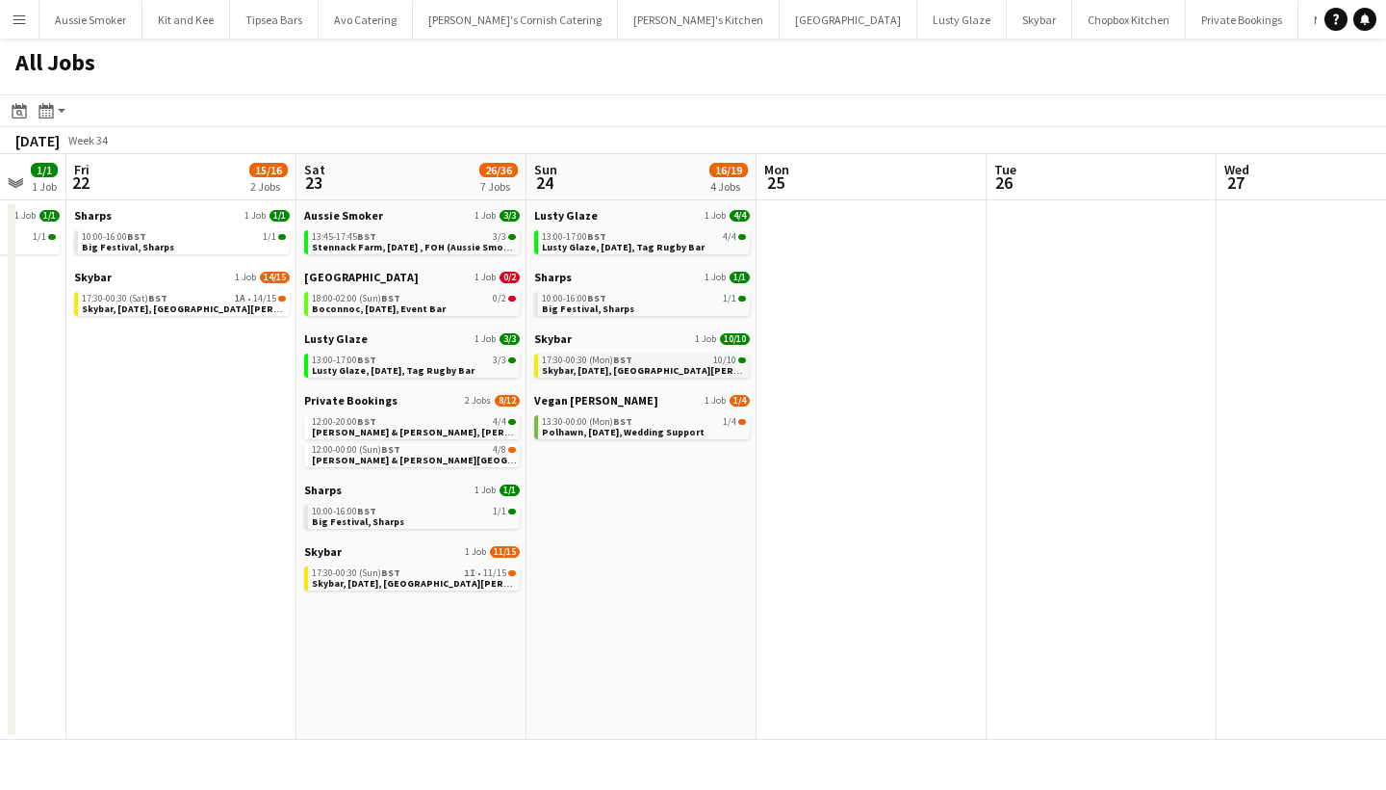
click at [609, 361] on span "17:30-00:30 (Mon) BST" at bounding box center [587, 360] width 91 height 10
click at [186, 301] on div "17:30-00:30 (Sat) BST 1A • 14/15" at bounding box center [184, 299] width 204 height 10
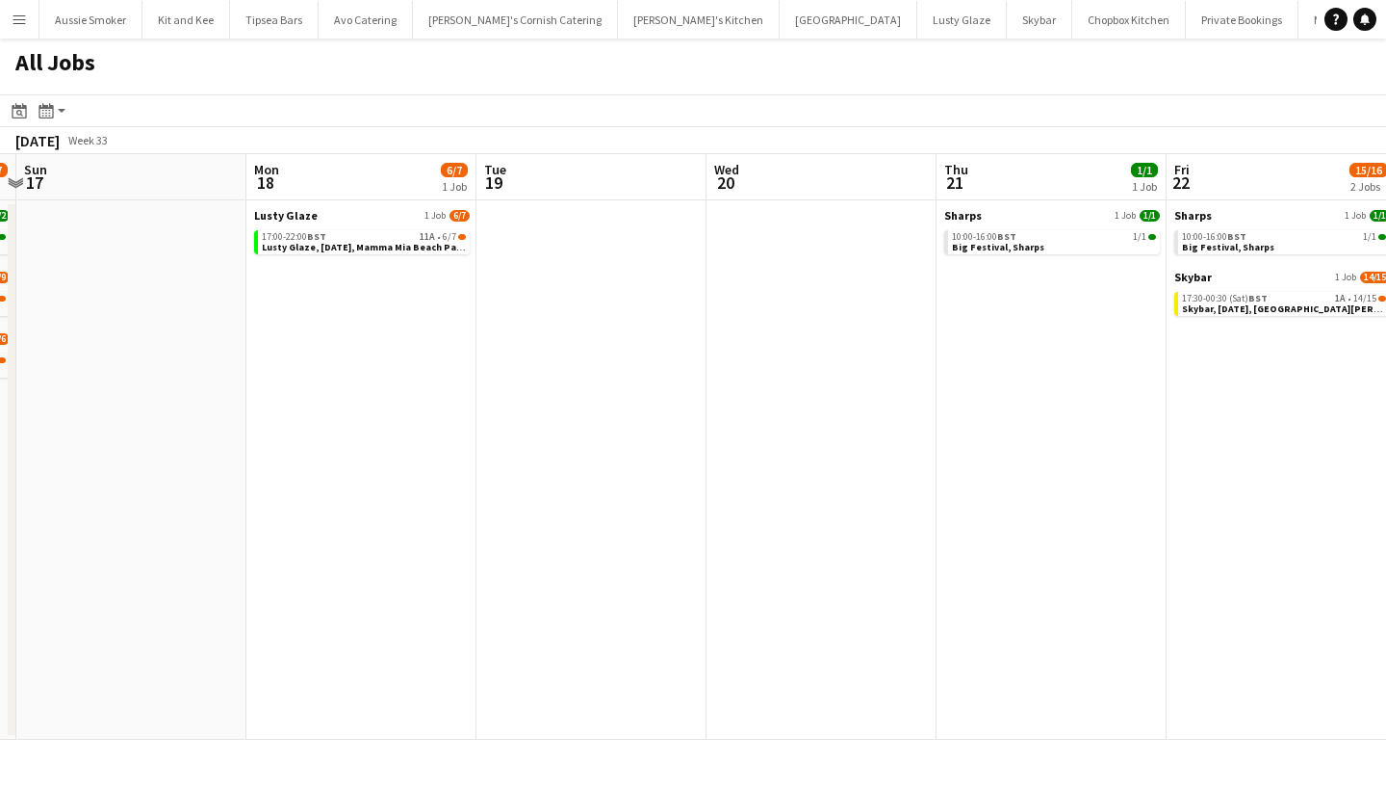
scroll to position [0, 443]
click at [376, 233] on div "17:00-22:00 BST 11A • 6/7" at bounding box center [365, 237] width 204 height 10
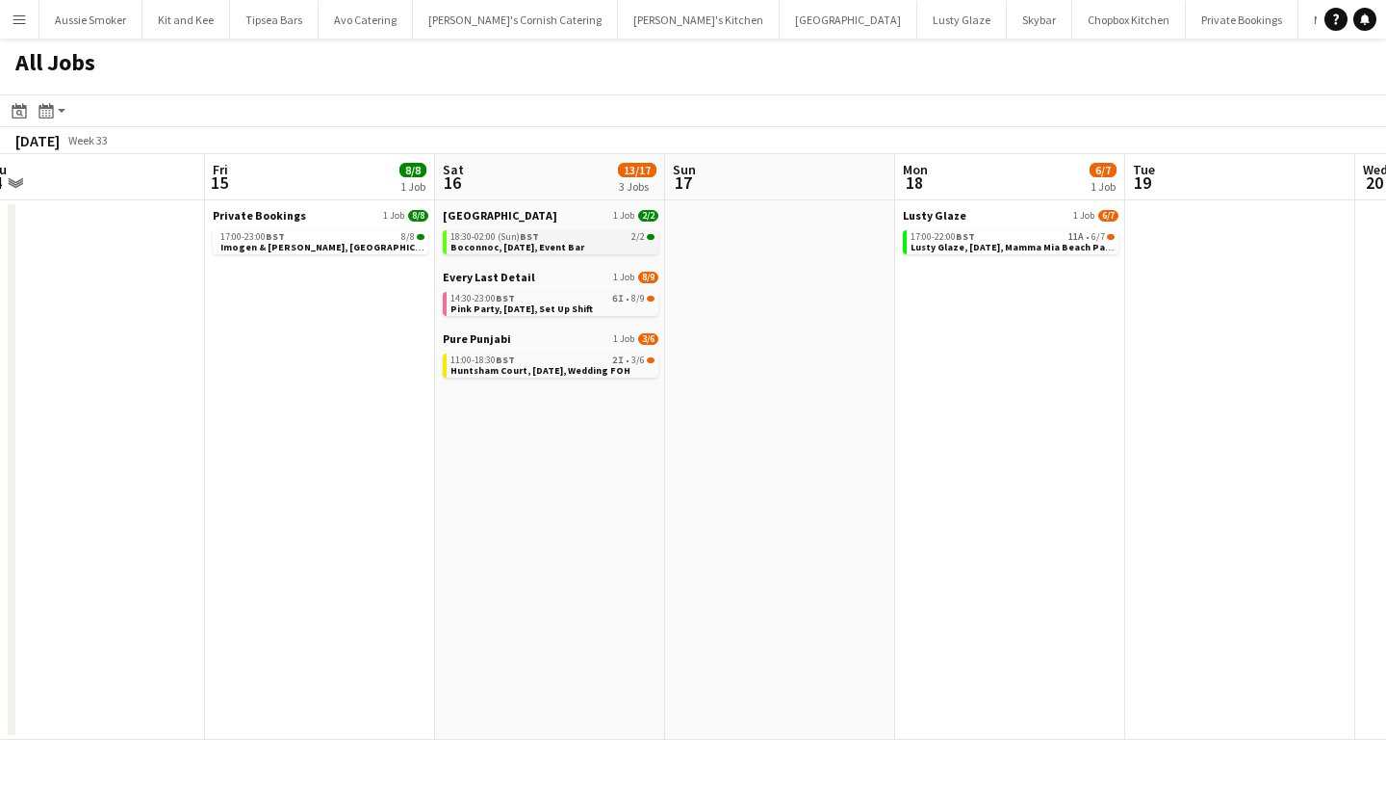
scroll to position [0, 944]
click at [585, 239] on div "18:30-02:00 (Sun) BST 2/2" at bounding box center [555, 237] width 204 height 10
click at [551, 299] on div "14:30-23:00 BST 6I • 8/9" at bounding box center [555, 299] width 204 height 10
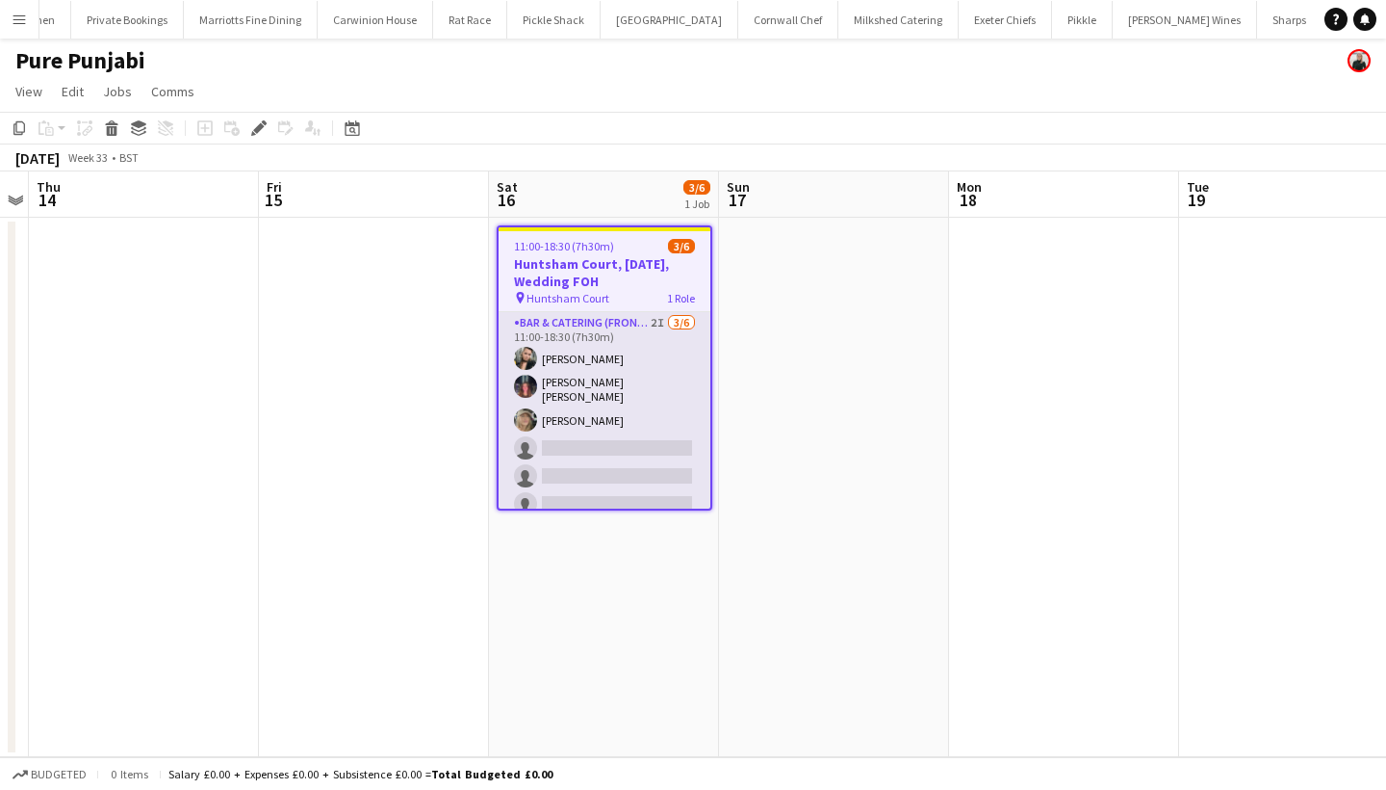
click at [636, 470] on app-card-role "Bar & Catering (Front of House) 2I 3/6 11:00-18:30 (7h30m) Lucy Forbes Molly Vi…" at bounding box center [605, 417] width 212 height 211
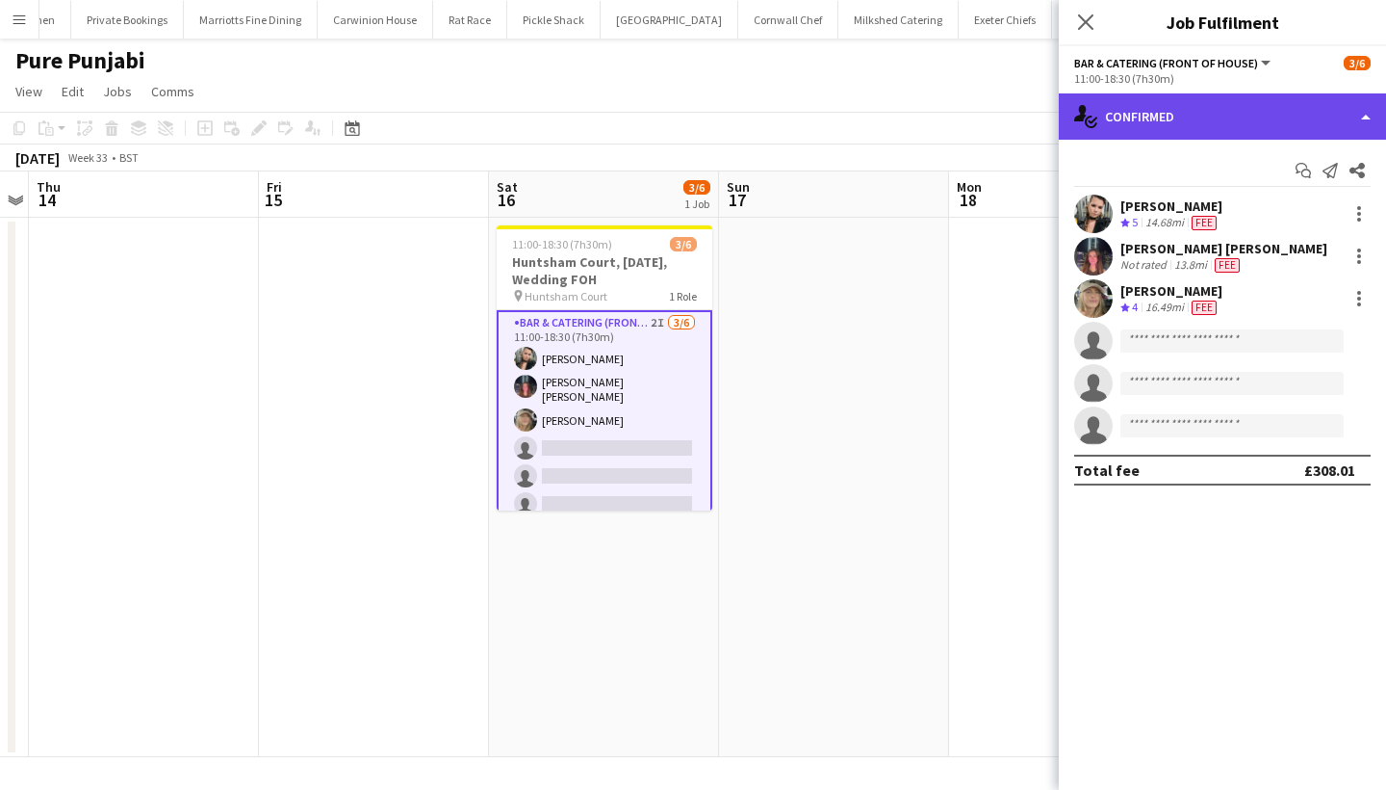
click at [1174, 123] on div "single-neutral-actions-check-2 Confirmed" at bounding box center [1222, 116] width 327 height 46
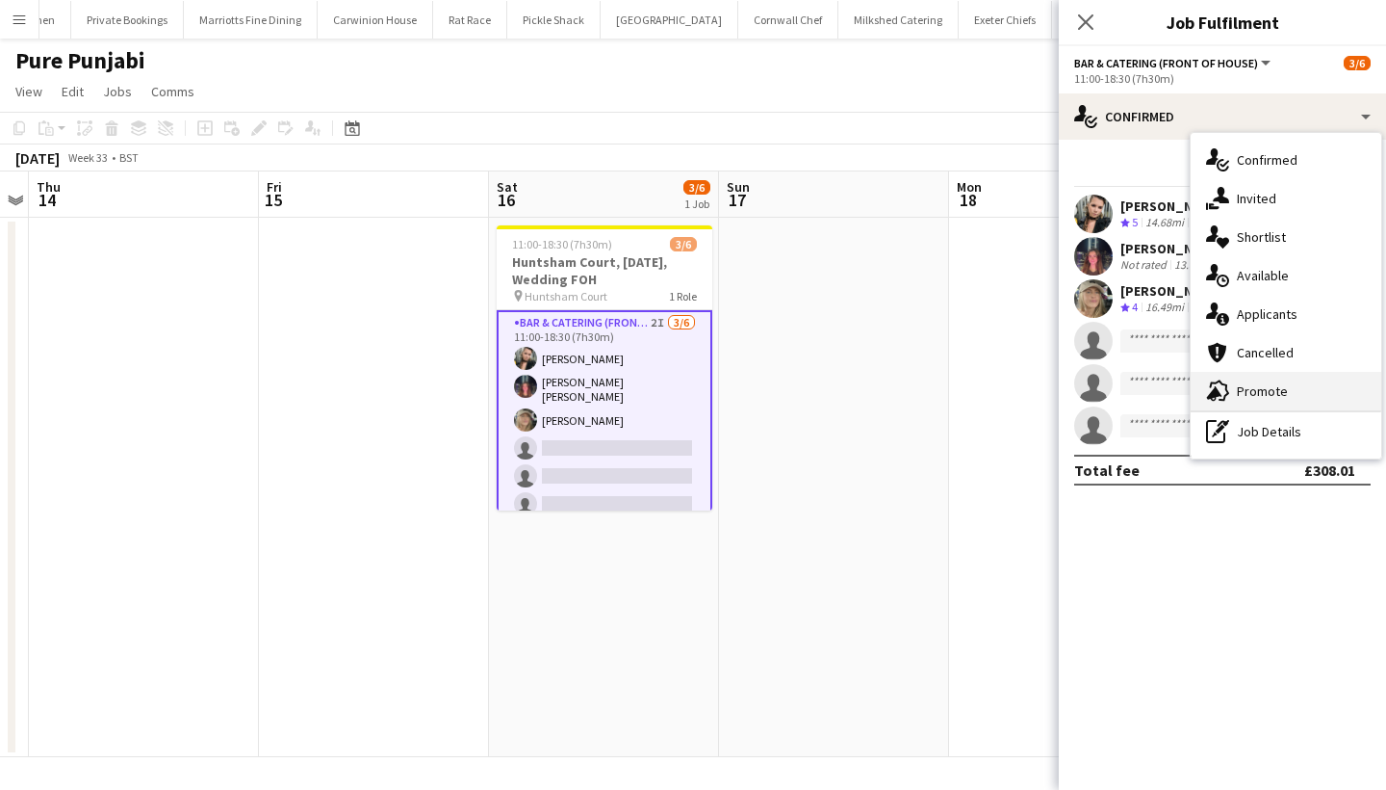
click at [1295, 386] on div "advertising-megaphone Promote" at bounding box center [1286, 391] width 191 height 39
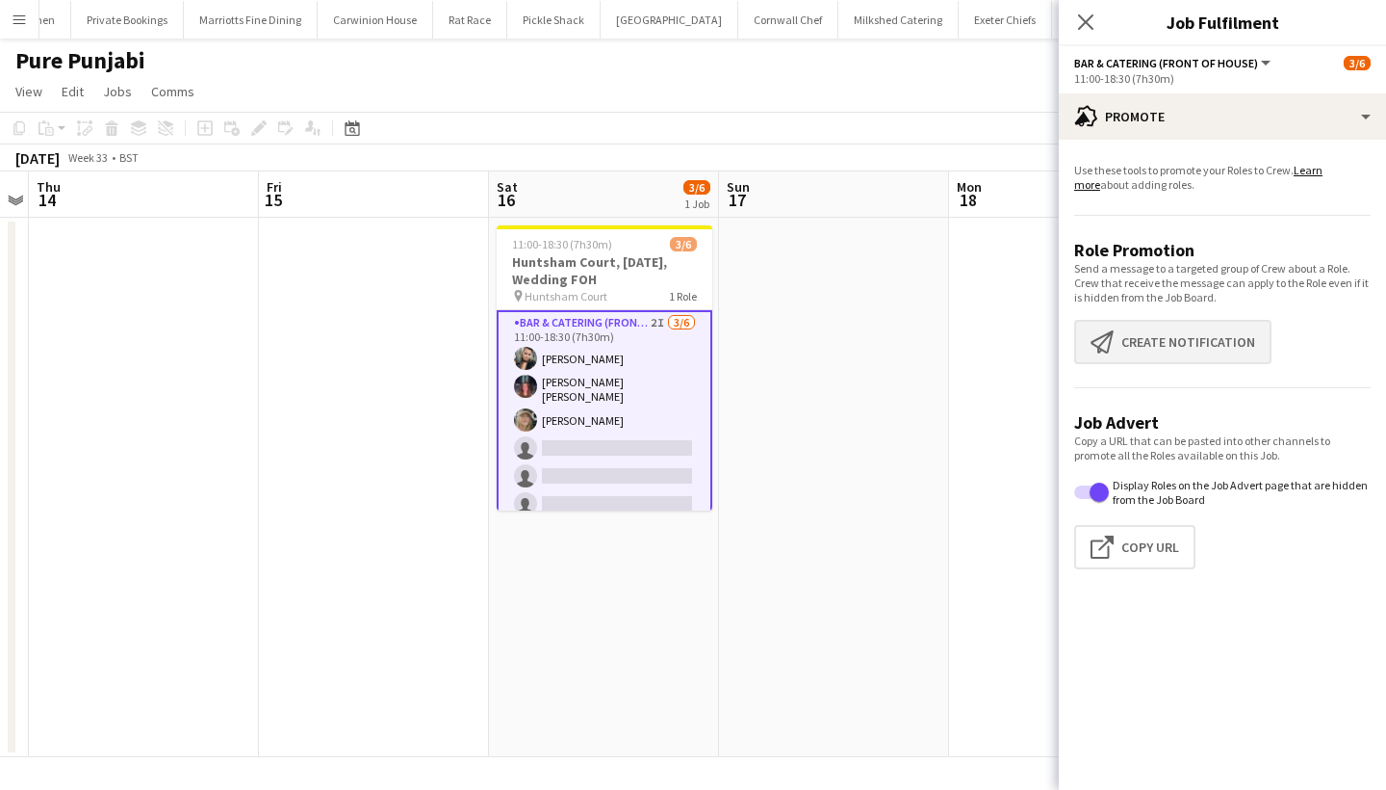
click at [1196, 327] on button "Create notification Create notification" at bounding box center [1173, 342] width 197 height 44
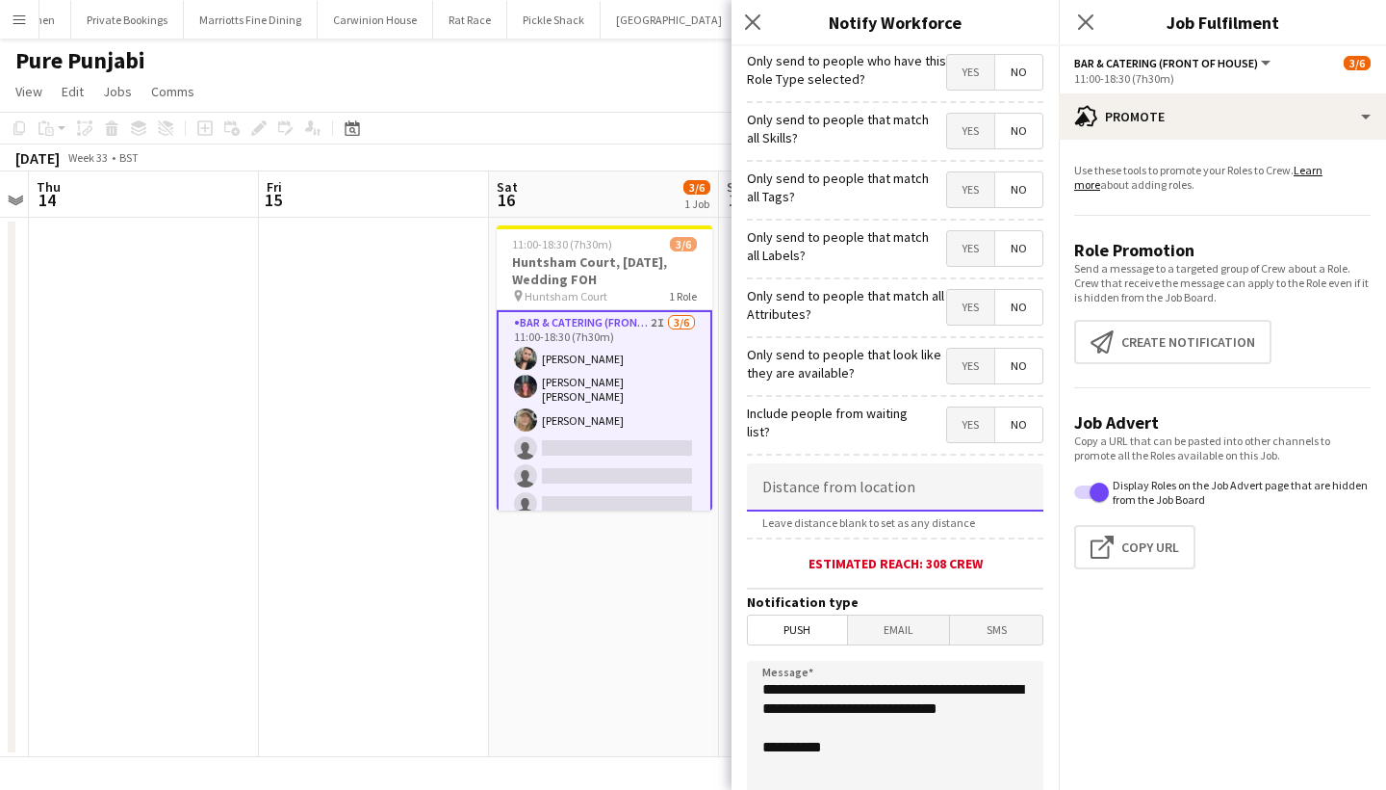
click at [859, 494] on input at bounding box center [895, 487] width 297 height 48
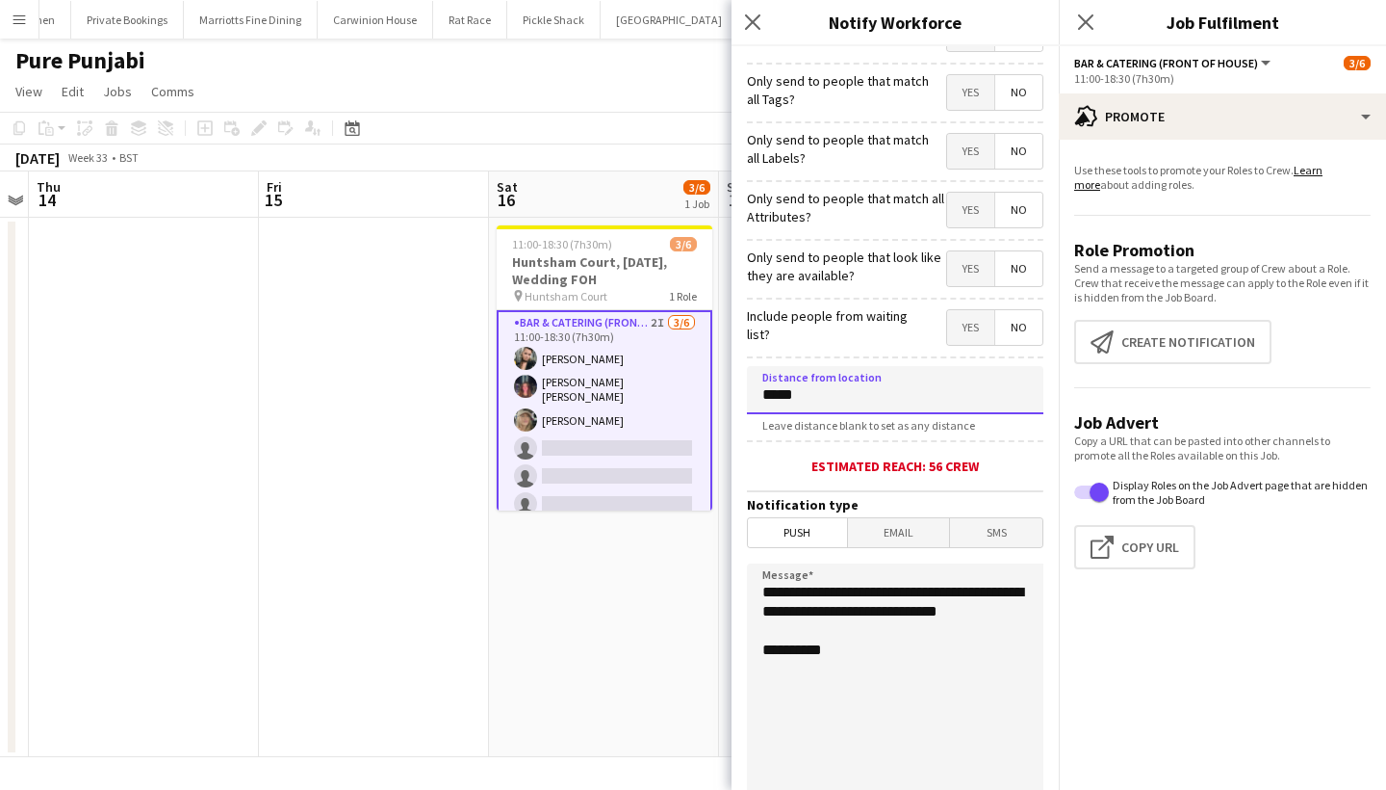
scroll to position [271, 0]
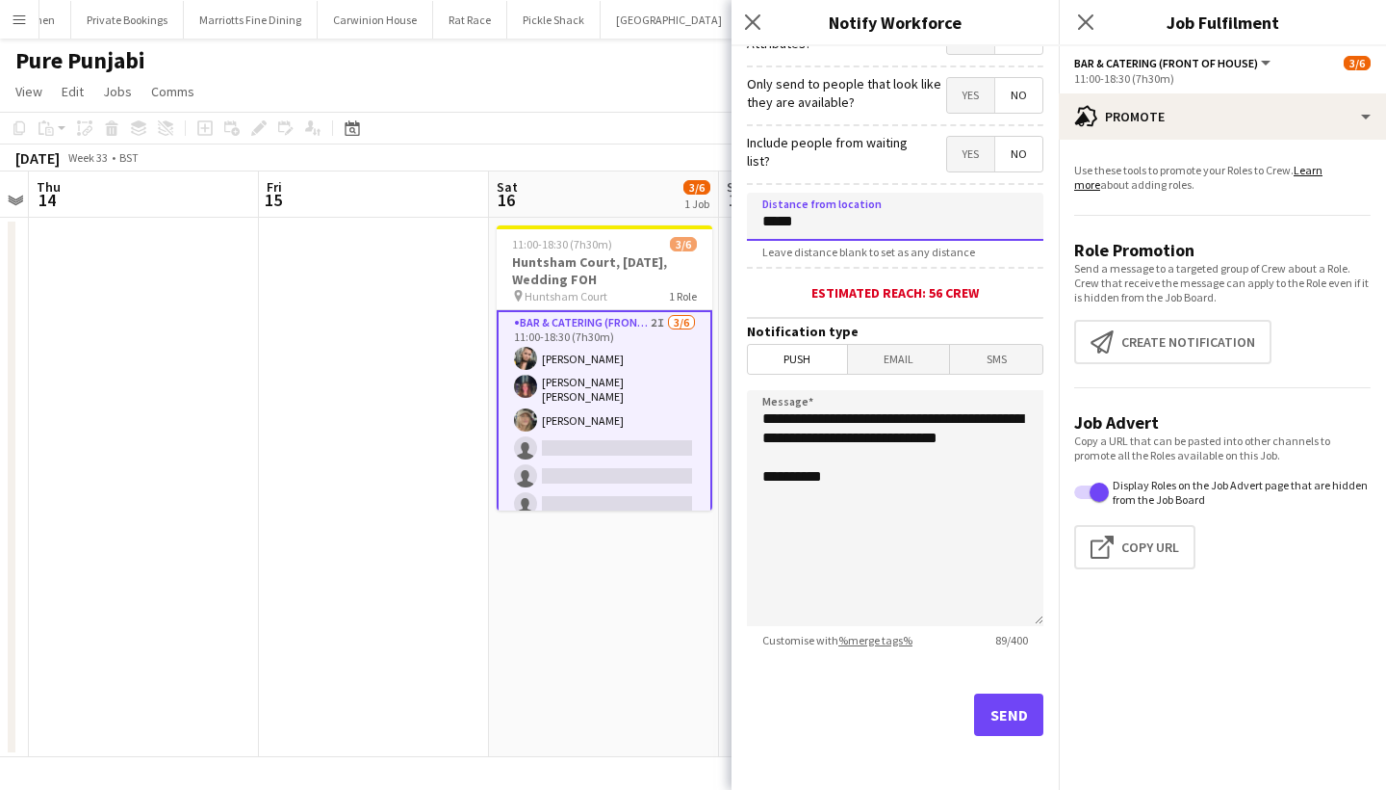
type input "*****"
click at [1008, 709] on button "Send" at bounding box center [1008, 714] width 69 height 42
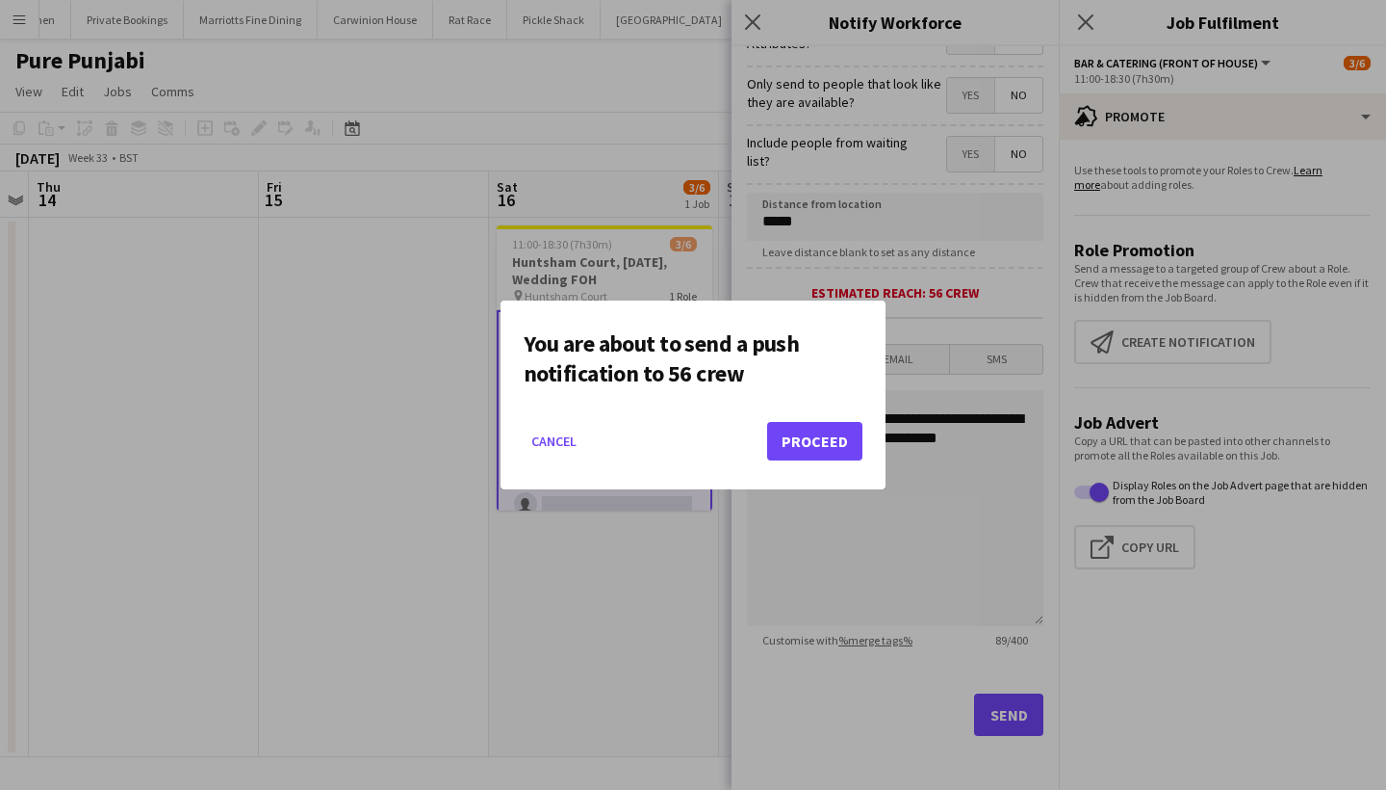
click at [800, 435] on button "Proceed" at bounding box center [814, 441] width 95 height 39
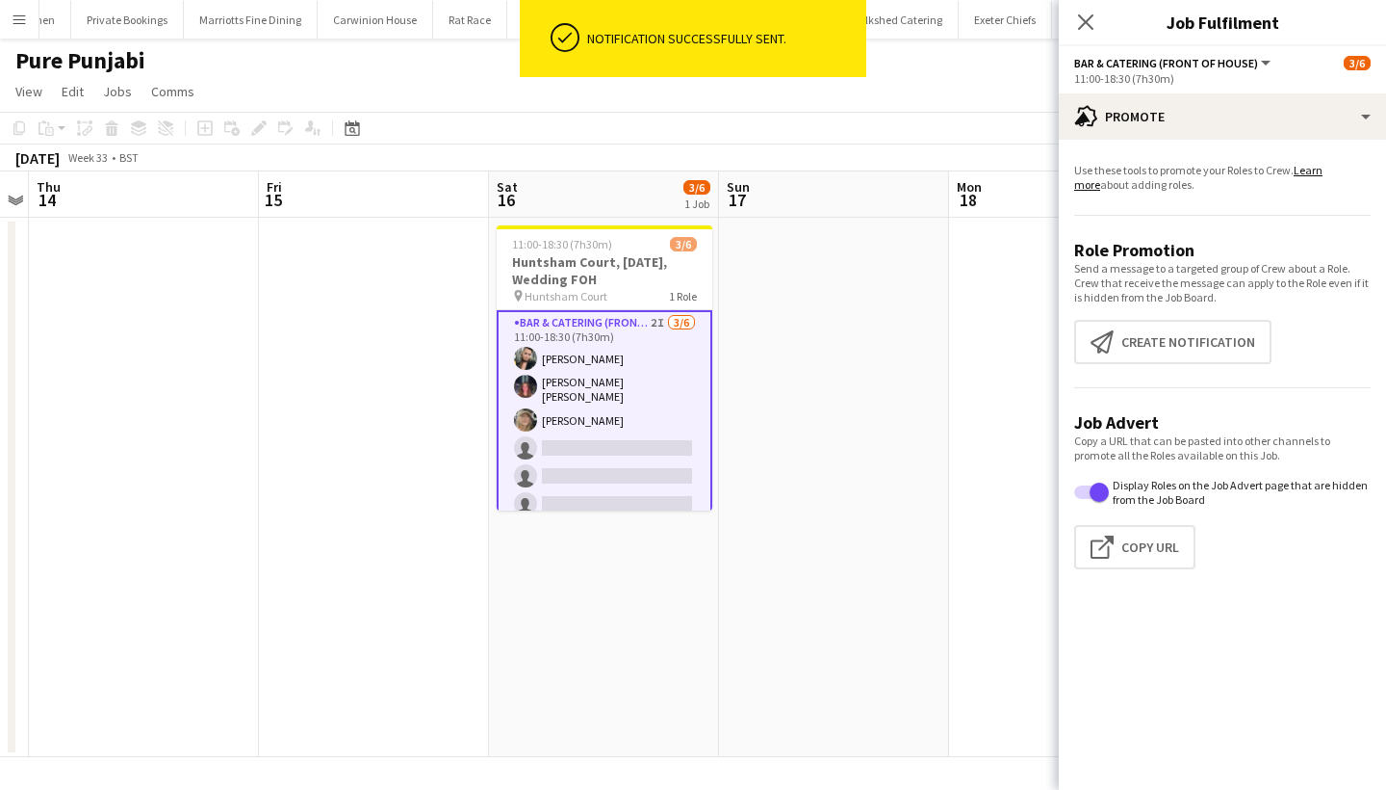
click at [1100, 17] on div "Close pop-in" at bounding box center [1086, 22] width 54 height 44
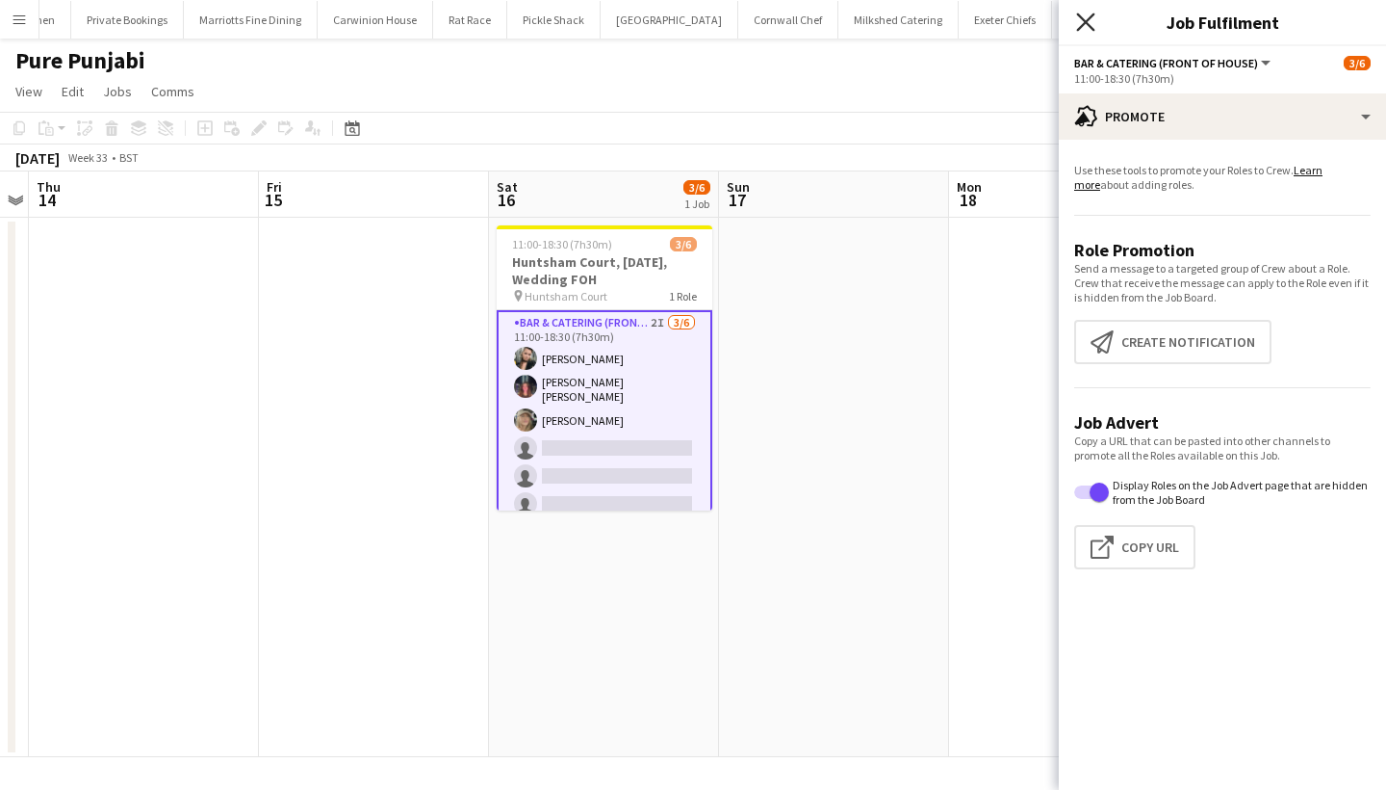
click at [1092, 22] on icon "Close pop-in" at bounding box center [1085, 22] width 18 height 18
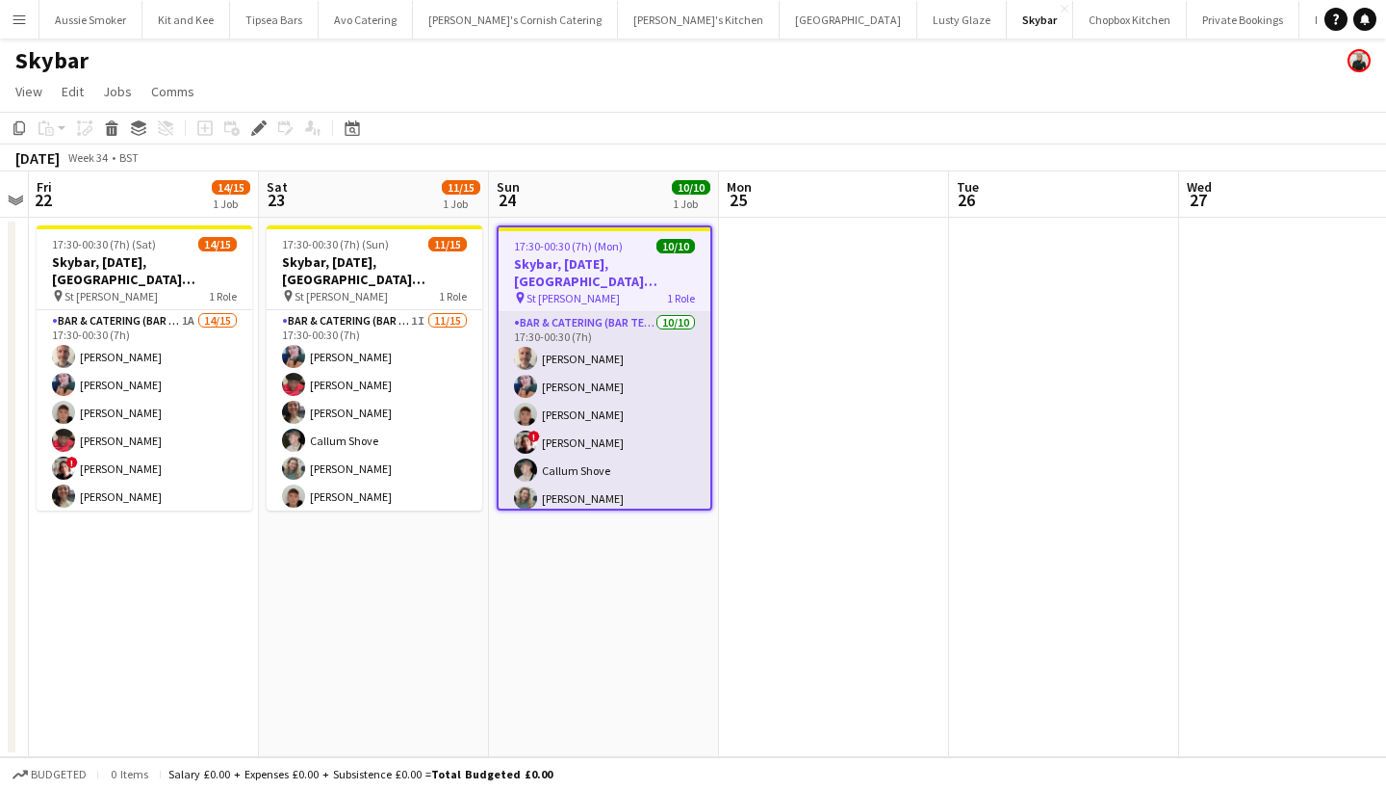
click at [647, 471] on app-card-role "Bar & Catering (Bar Tender) 10/10 17:30-00:30 (7h) Richard James Lily Price Dom…" at bounding box center [605, 470] width 212 height 317
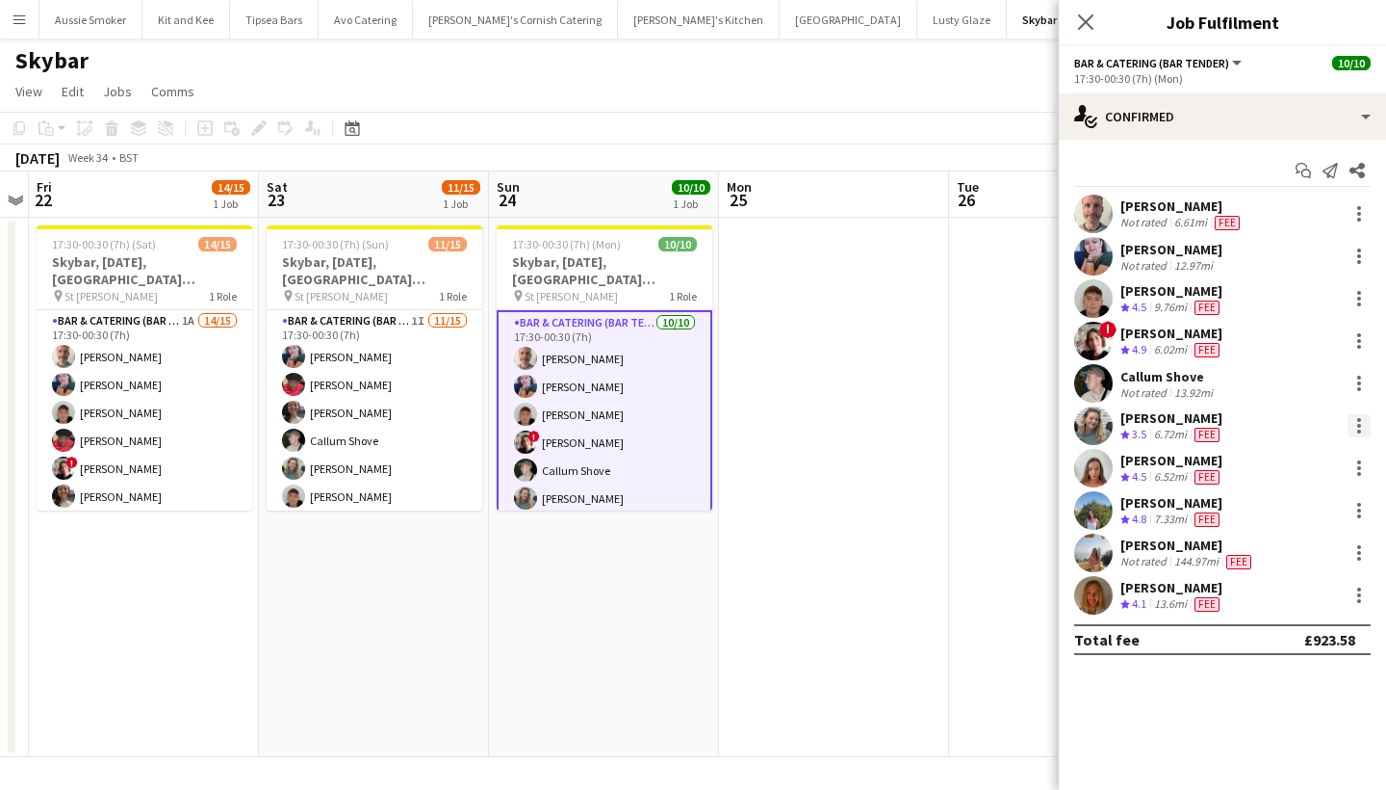
click at [1356, 425] on div at bounding box center [1359, 425] width 23 height 23
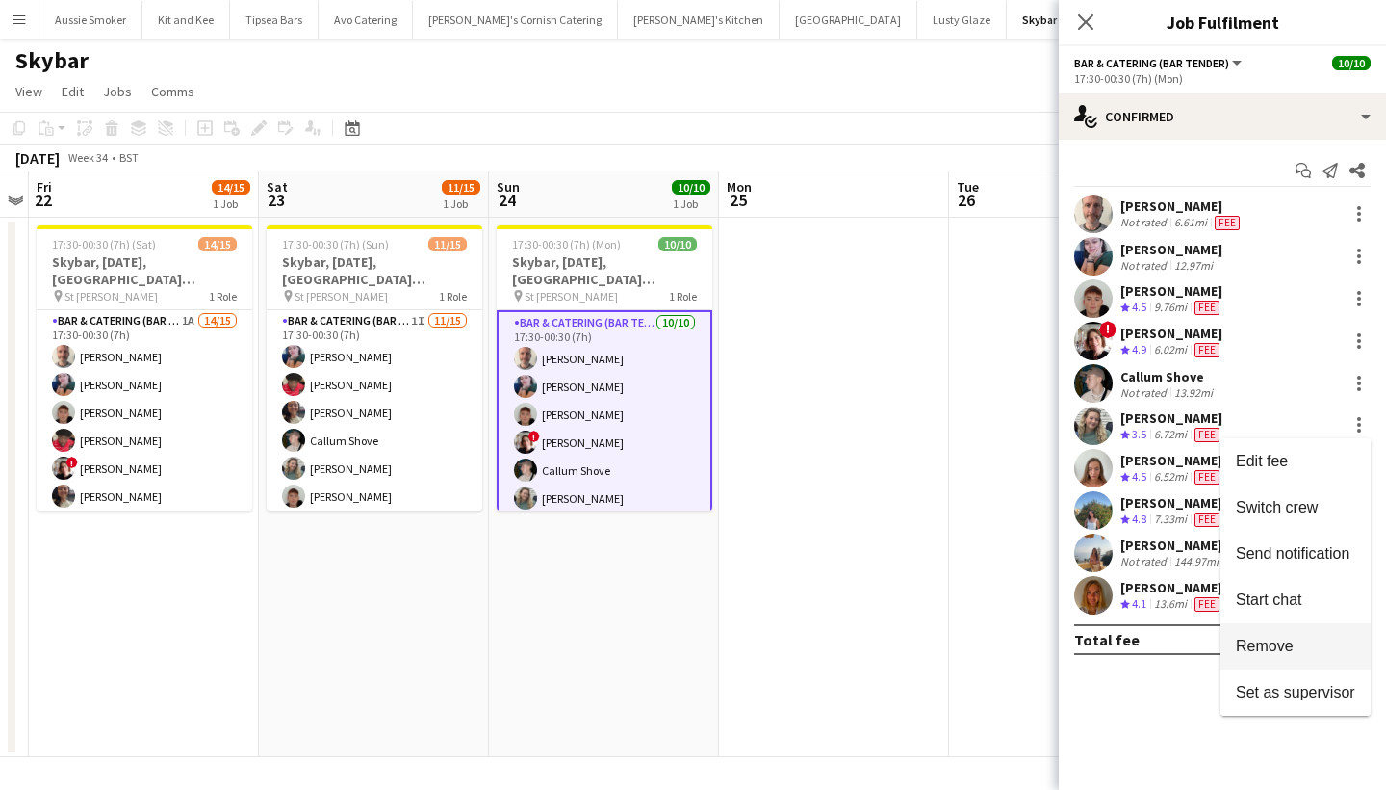
click at [1270, 649] on span "Remove" at bounding box center [1265, 645] width 58 height 16
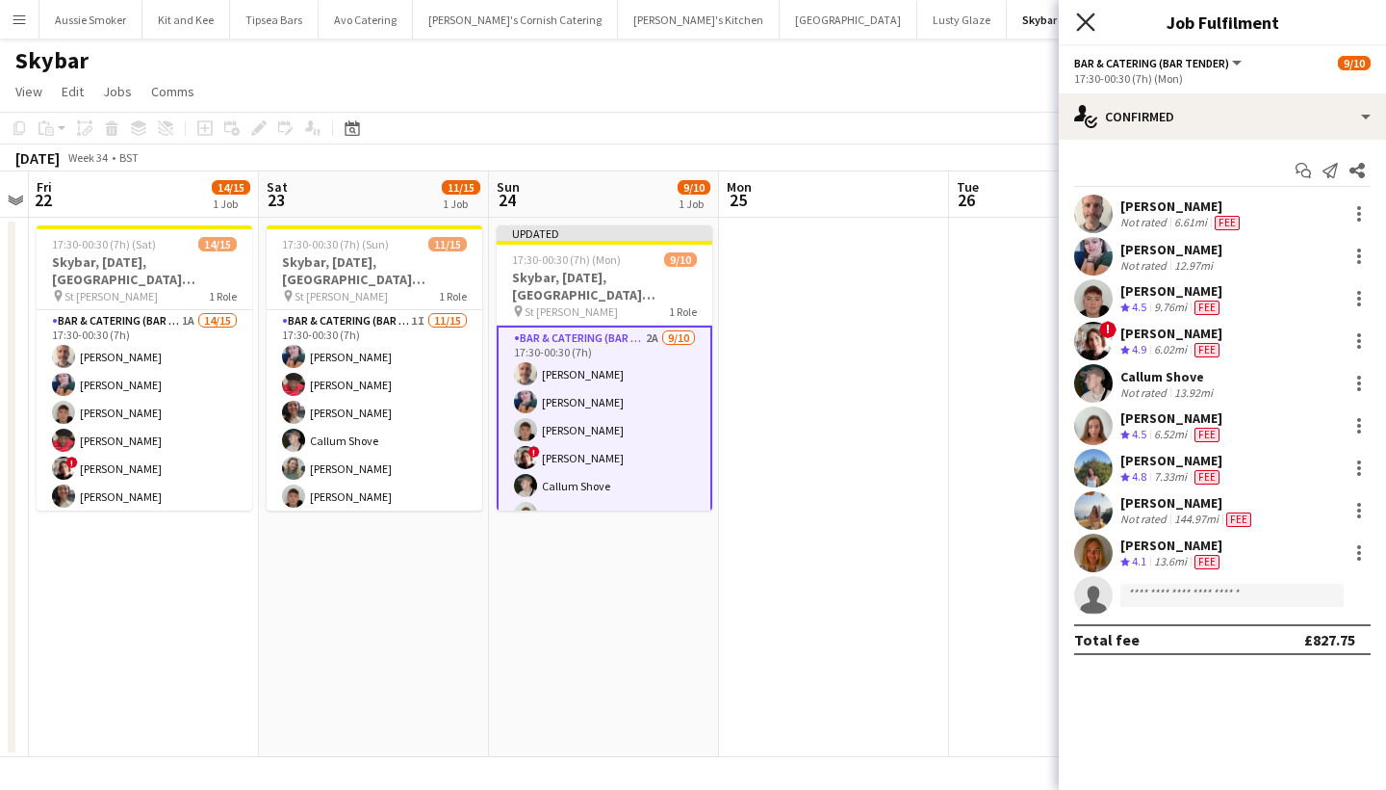
click at [1081, 26] on icon "Close pop-in" at bounding box center [1085, 22] width 18 height 18
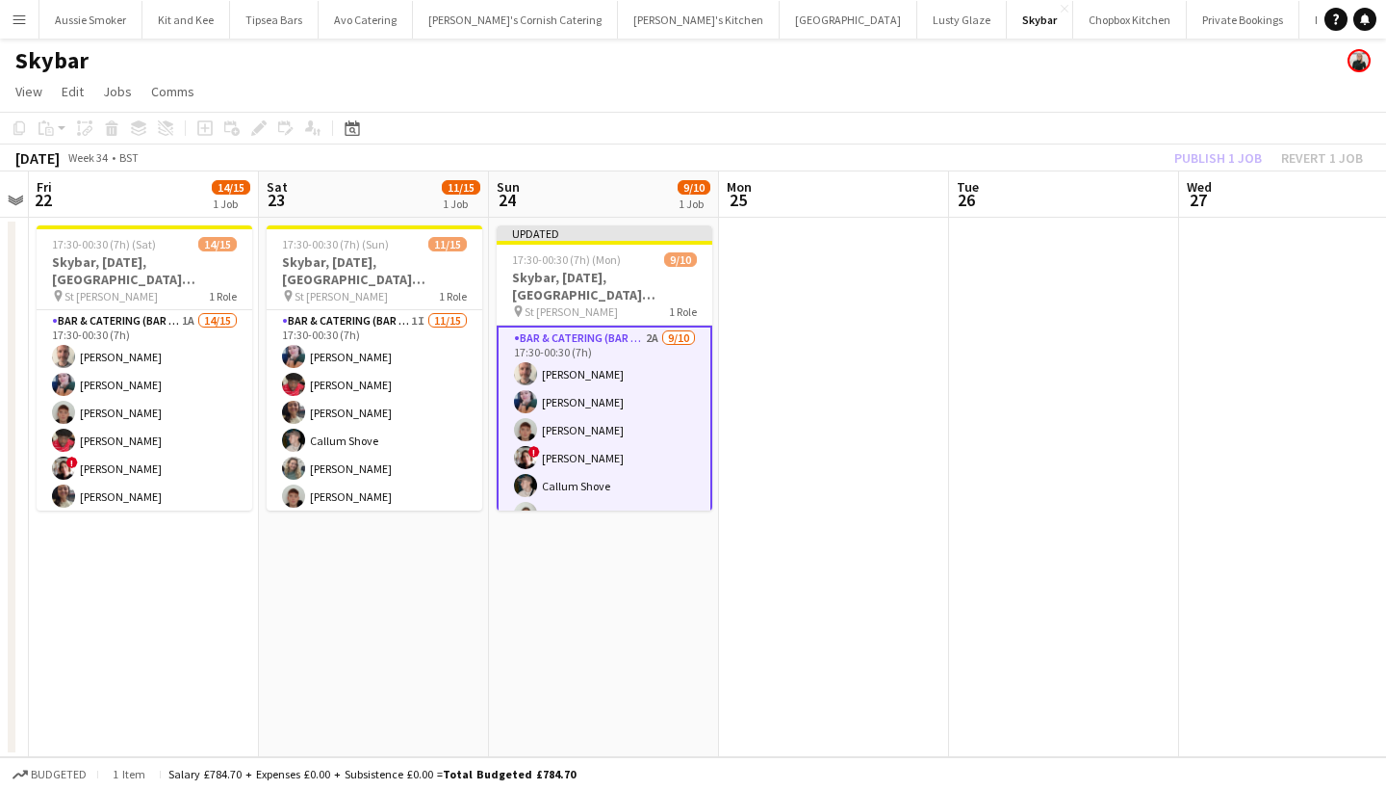
click at [1221, 161] on div "Publish 1 job Revert 1 job" at bounding box center [1269, 157] width 235 height 25
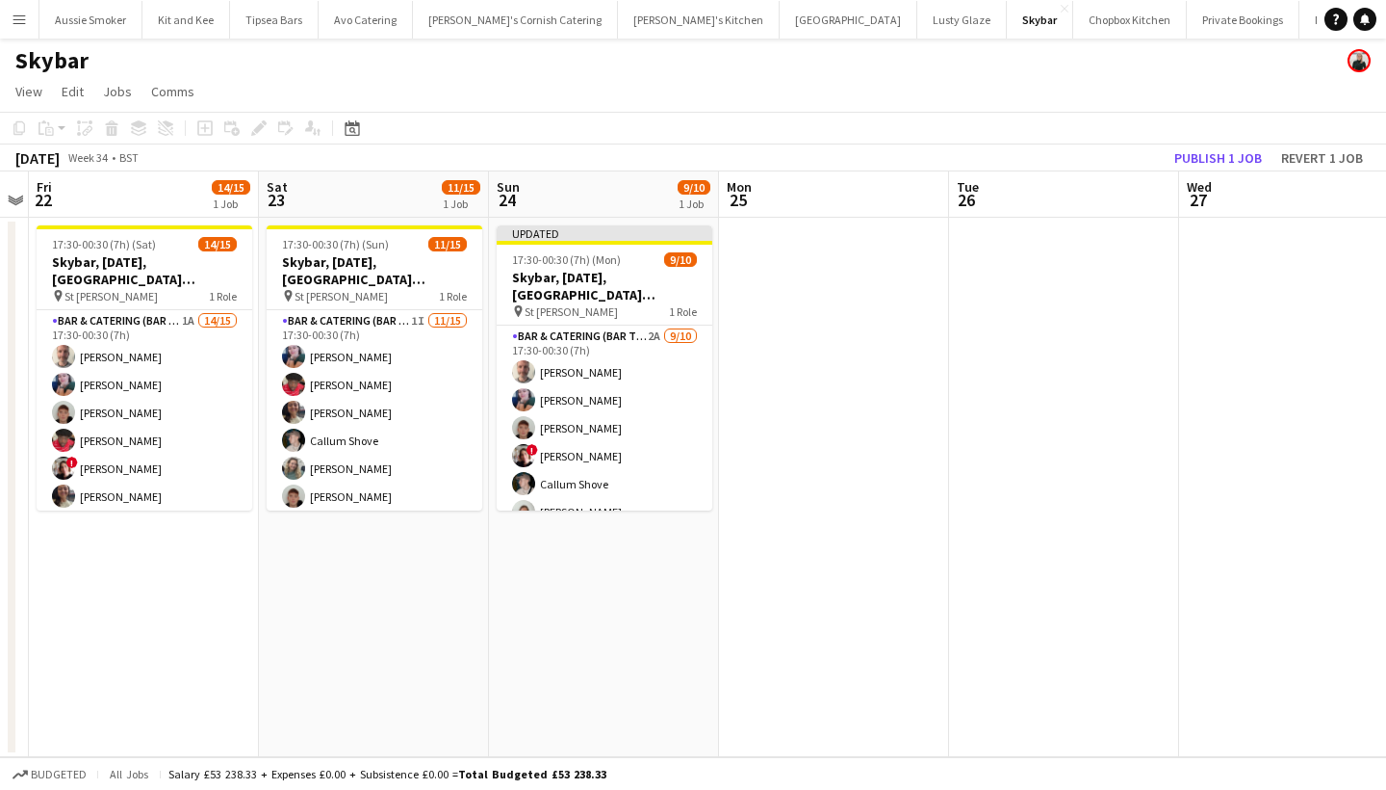
click at [1221, 161] on button "Publish 1 job" at bounding box center [1218, 157] width 103 height 25
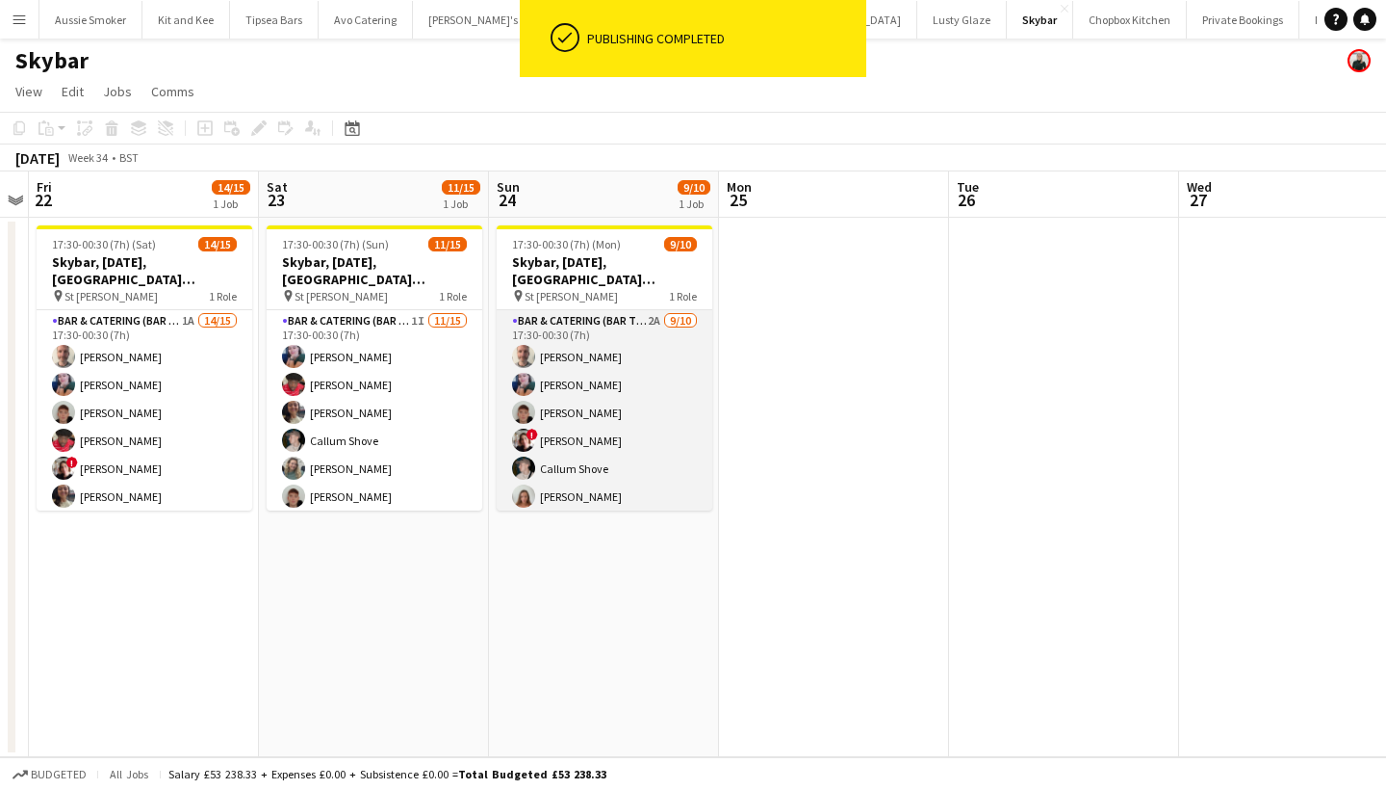
click at [638, 467] on app-card-role "Bar & Catering (Bar Tender) 2A 9/10 17:30-00:30 (7h) Richard James Lily Price D…" at bounding box center [605, 468] width 216 height 317
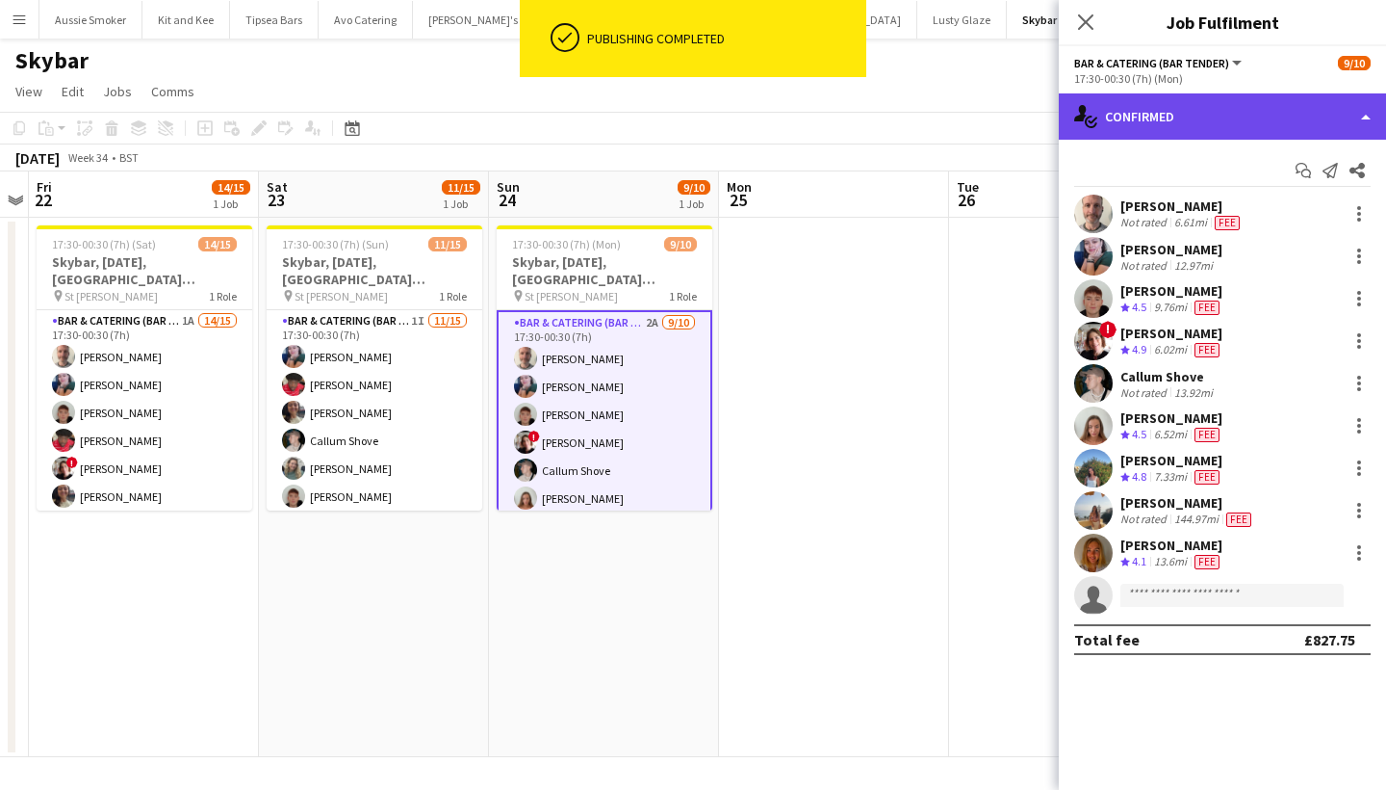
click at [1219, 110] on div "single-neutral-actions-check-2 Confirmed" at bounding box center [1222, 116] width 327 height 46
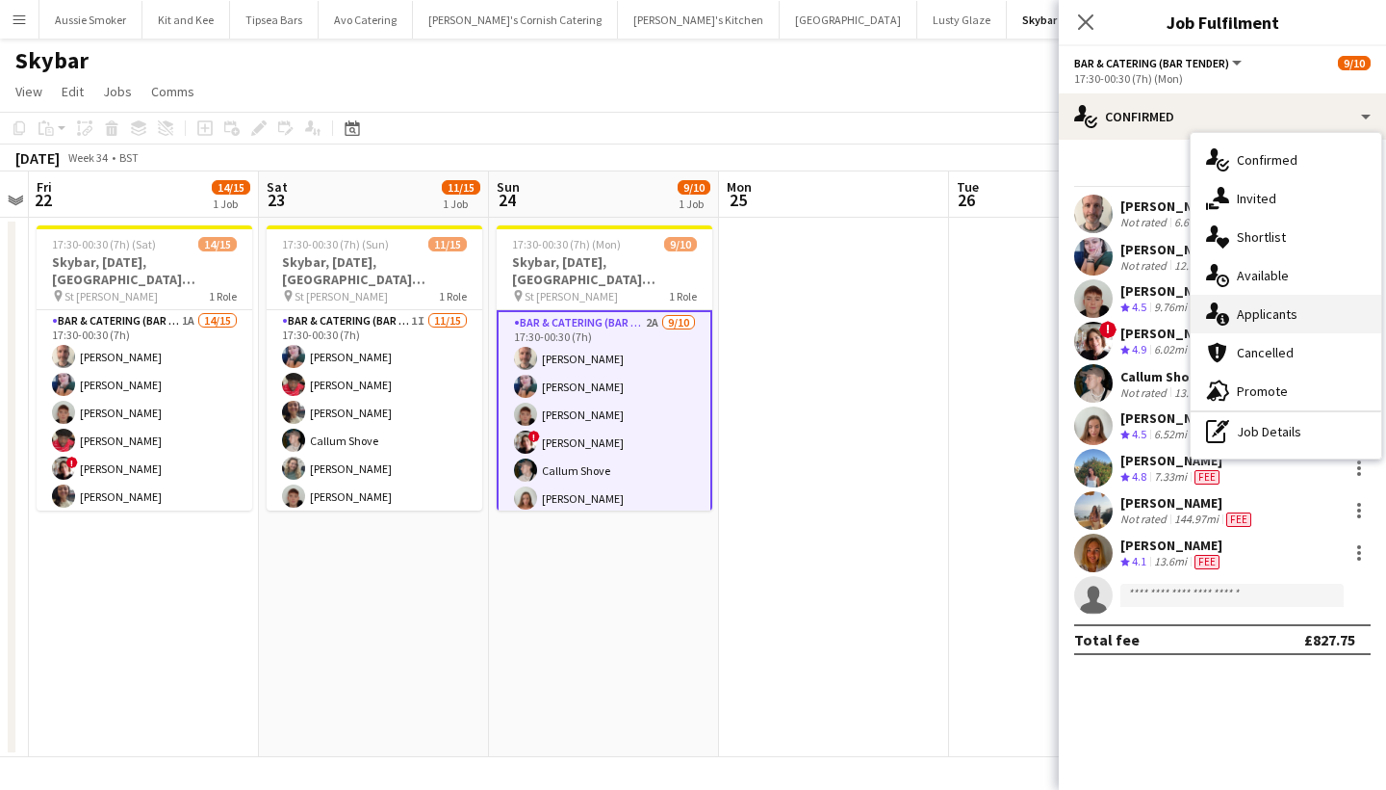
click at [1271, 322] on div "single-neutral-actions-information Applicants" at bounding box center [1286, 314] width 191 height 39
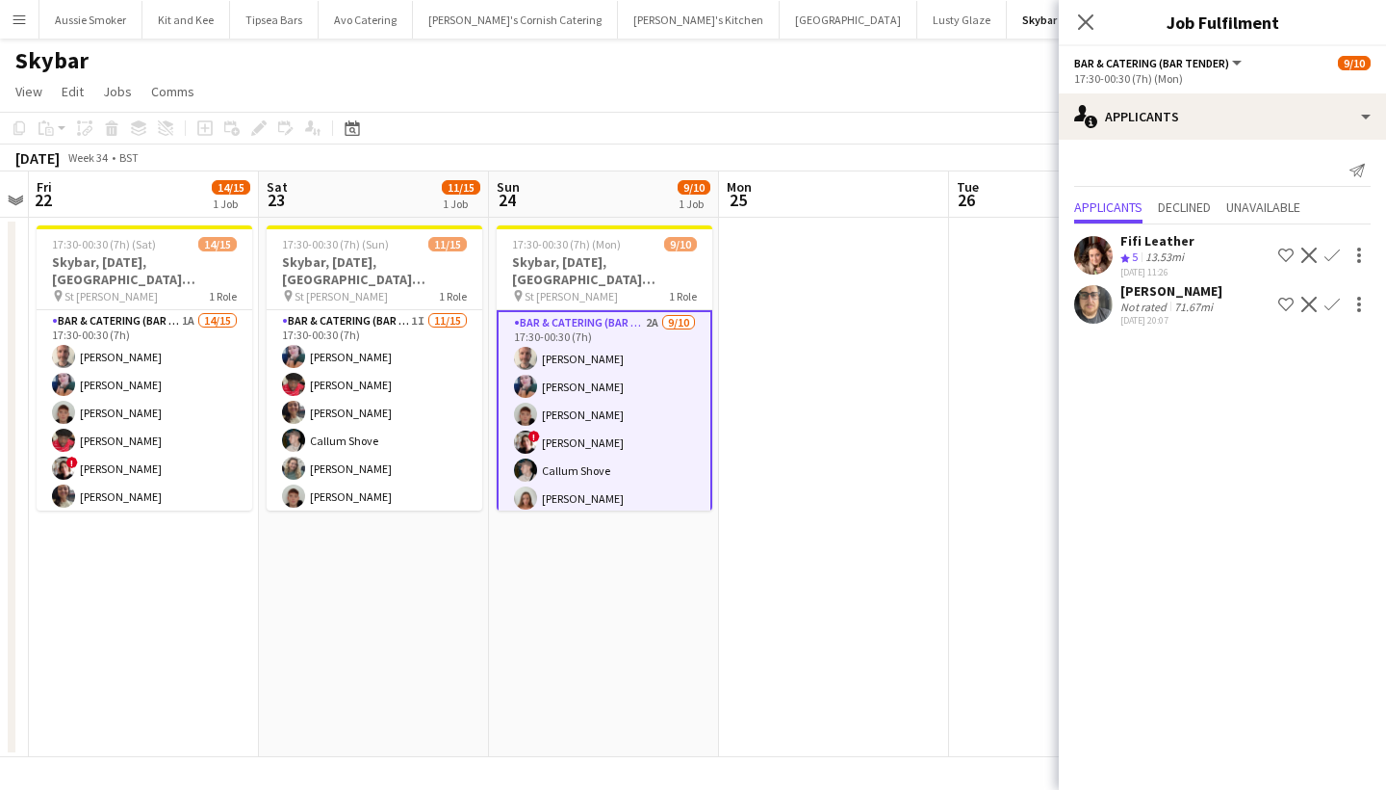
click at [1337, 250] on app-icon "Confirm" at bounding box center [1332, 254] width 15 height 15
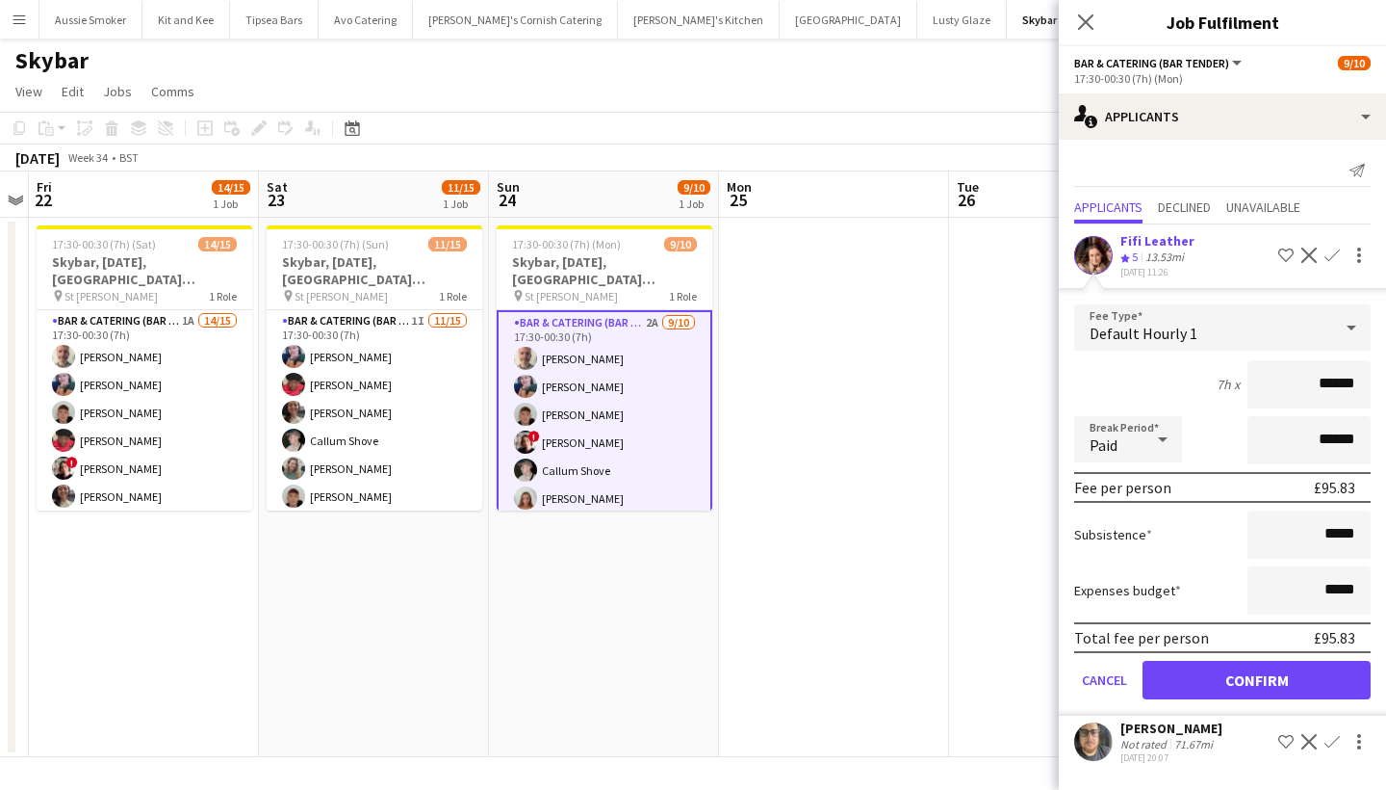
type input "******"
click at [1264, 693] on button "Confirm" at bounding box center [1257, 680] width 228 height 39
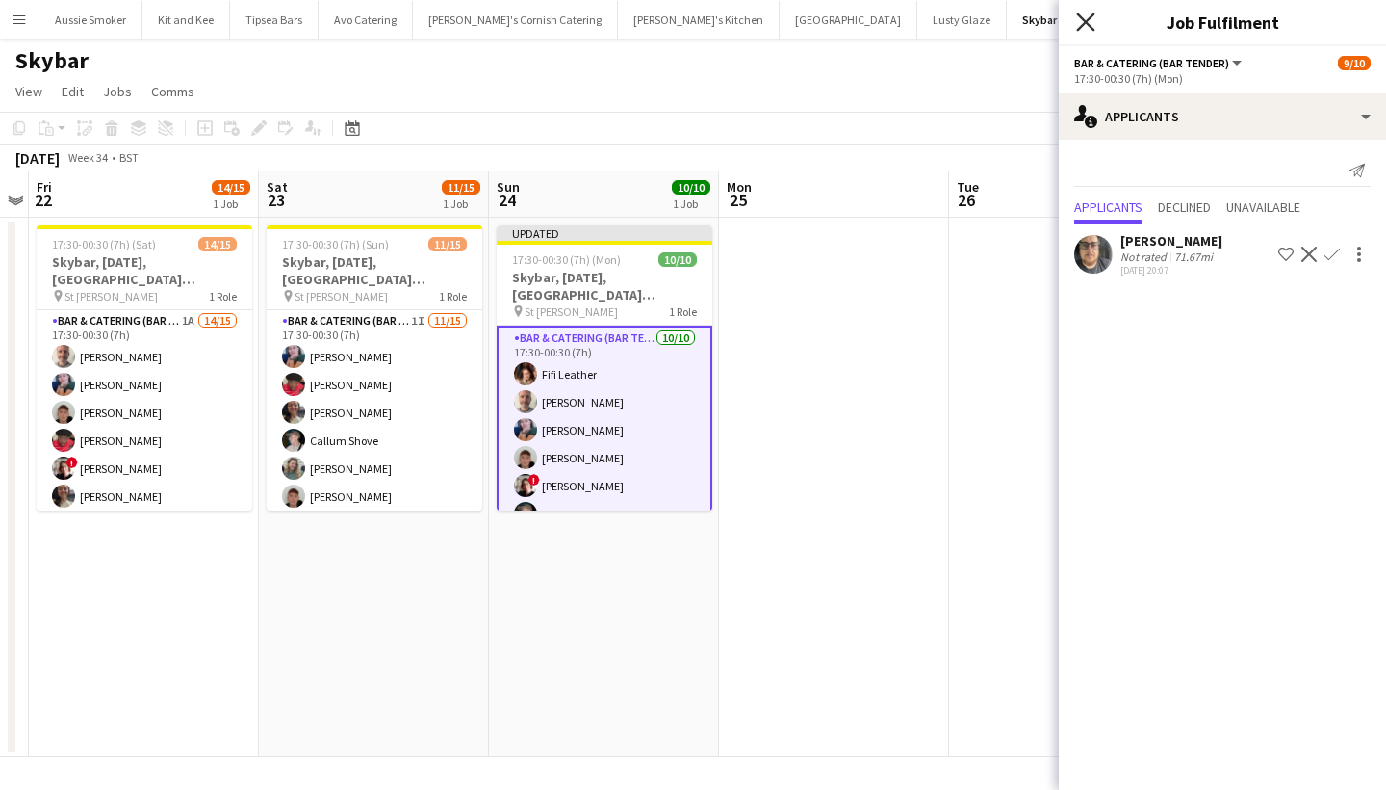
click at [1082, 19] on icon at bounding box center [1085, 22] width 18 height 18
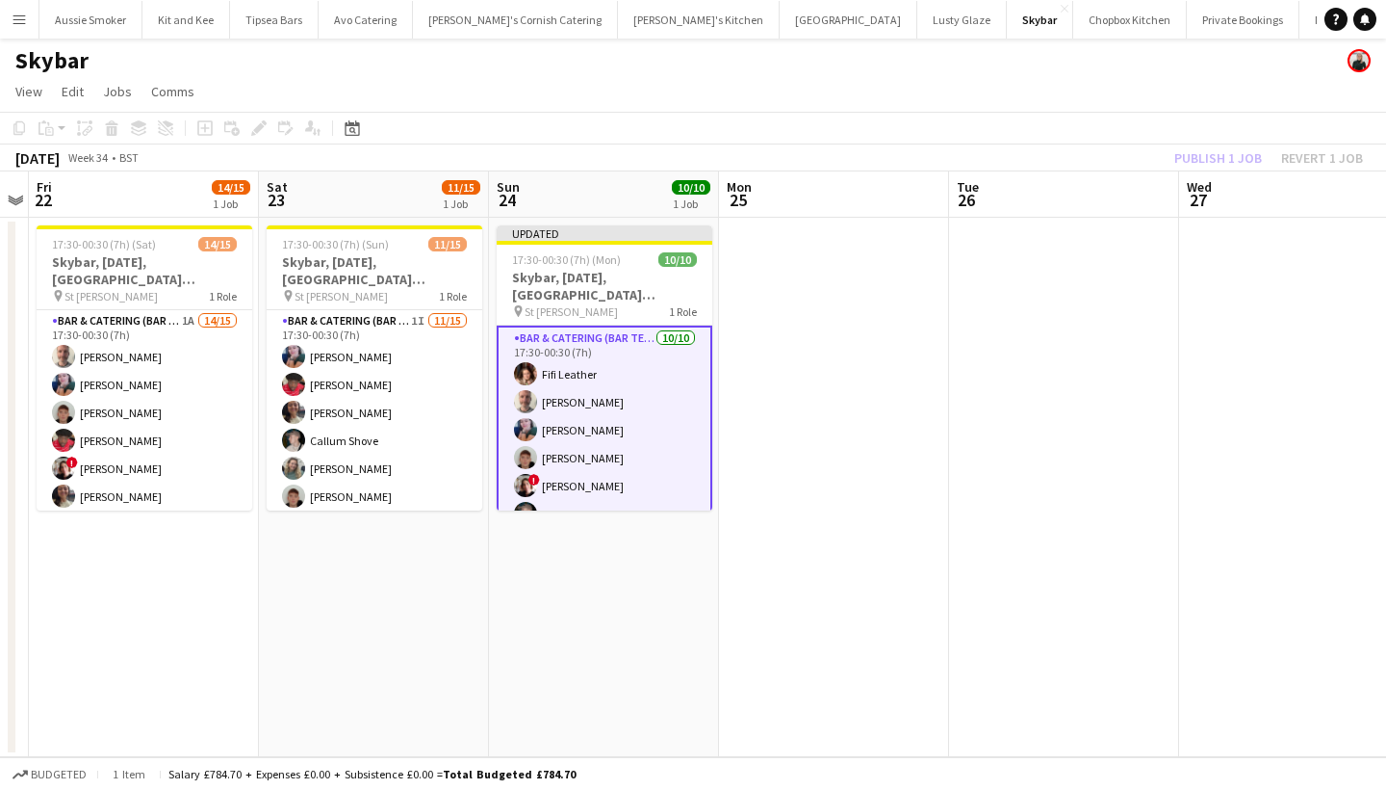
click at [1208, 157] on div "Publish 1 job Revert 1 job" at bounding box center [1269, 157] width 235 height 25
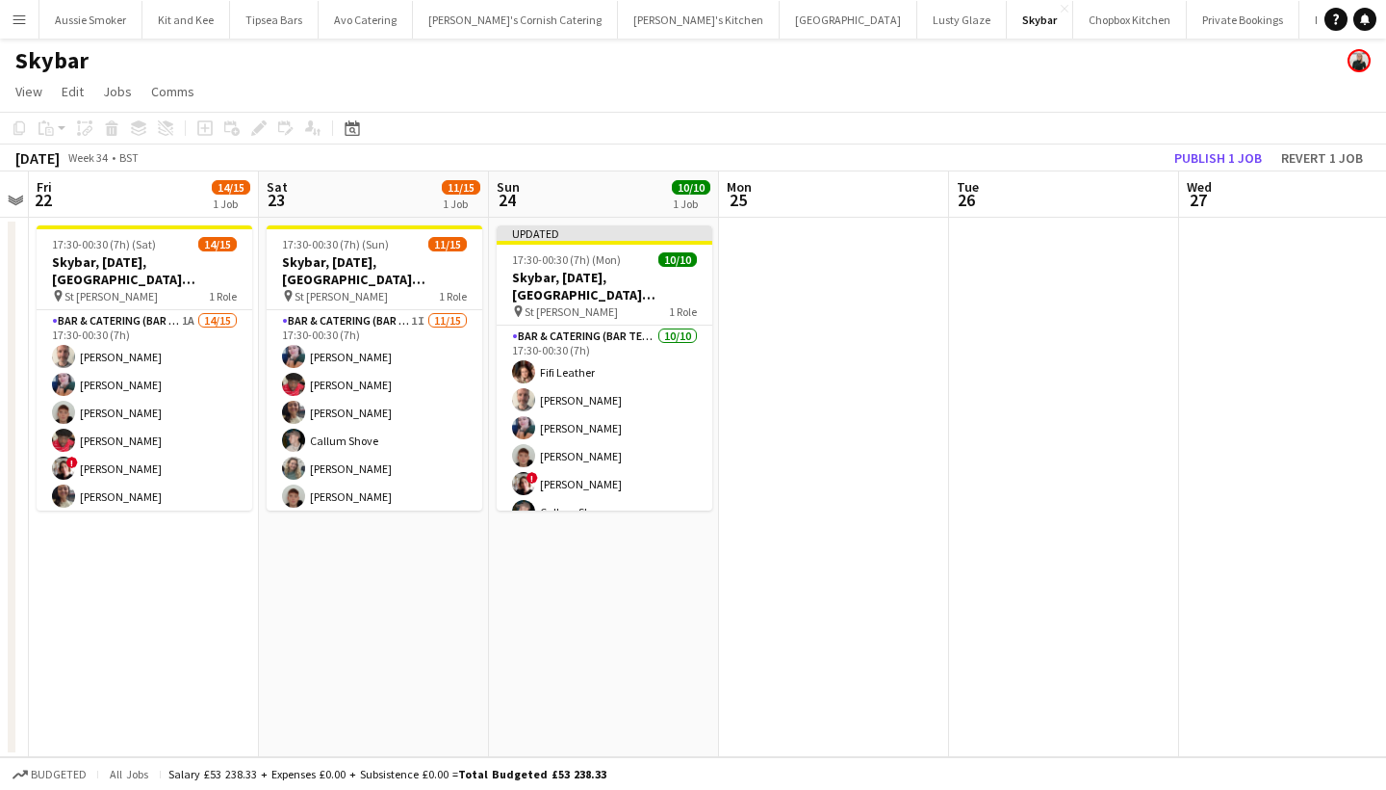
click at [1208, 157] on button "Publish 1 job" at bounding box center [1218, 157] width 103 height 25
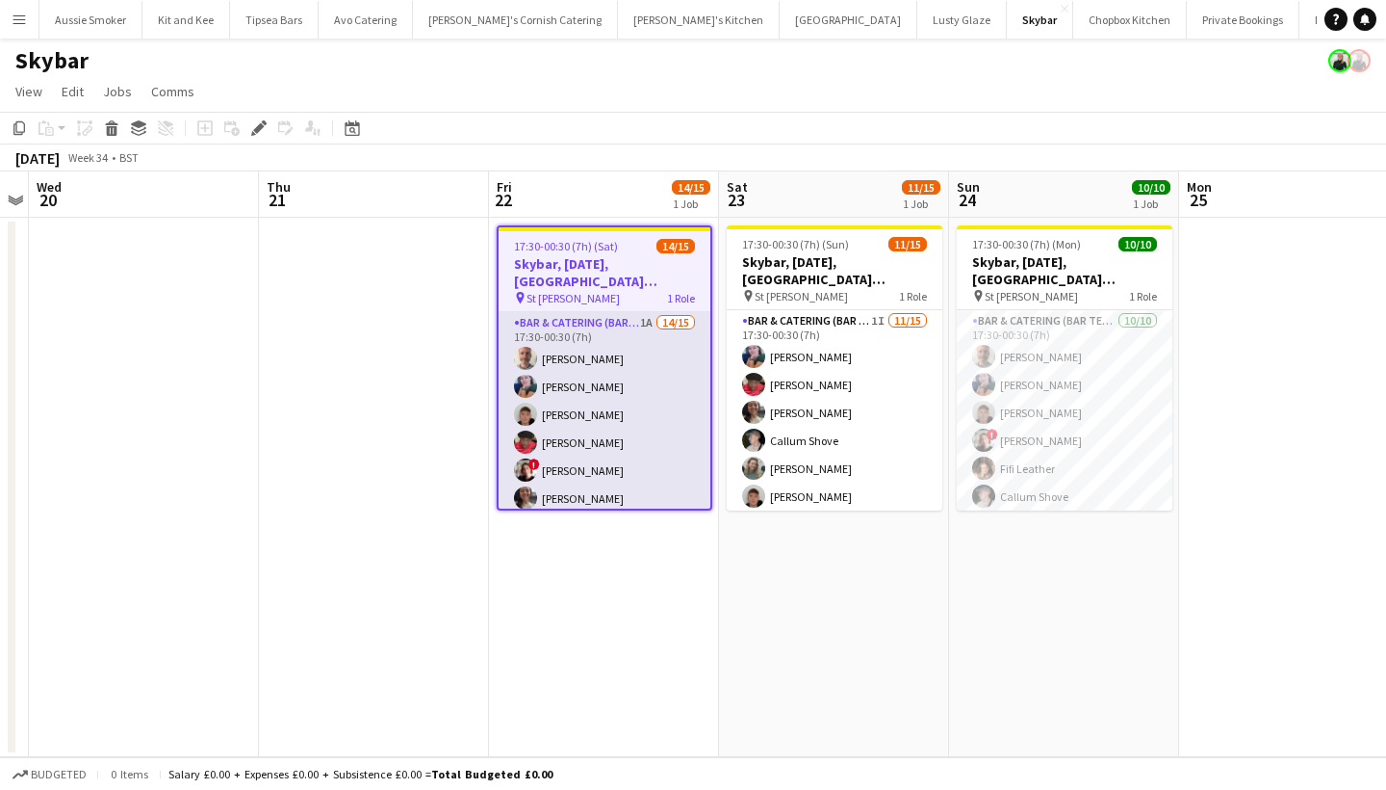
click at [637, 447] on app-card-role "Bar & Catering (Bar Tender) 1A 14/15 17:30-00:30 (7h) Richard James Lily Price …" at bounding box center [605, 540] width 212 height 456
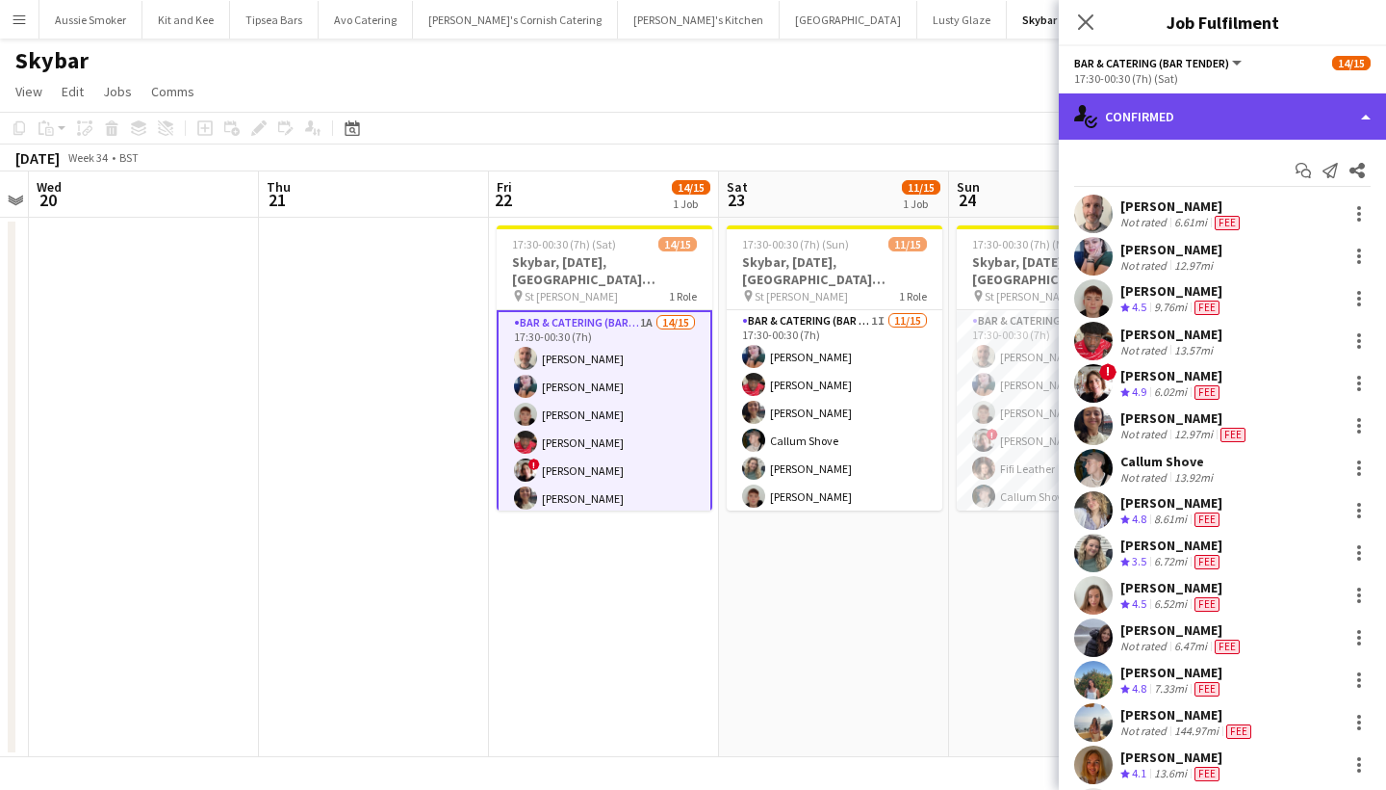
click at [1176, 119] on div "single-neutral-actions-check-2 Confirmed" at bounding box center [1222, 116] width 327 height 46
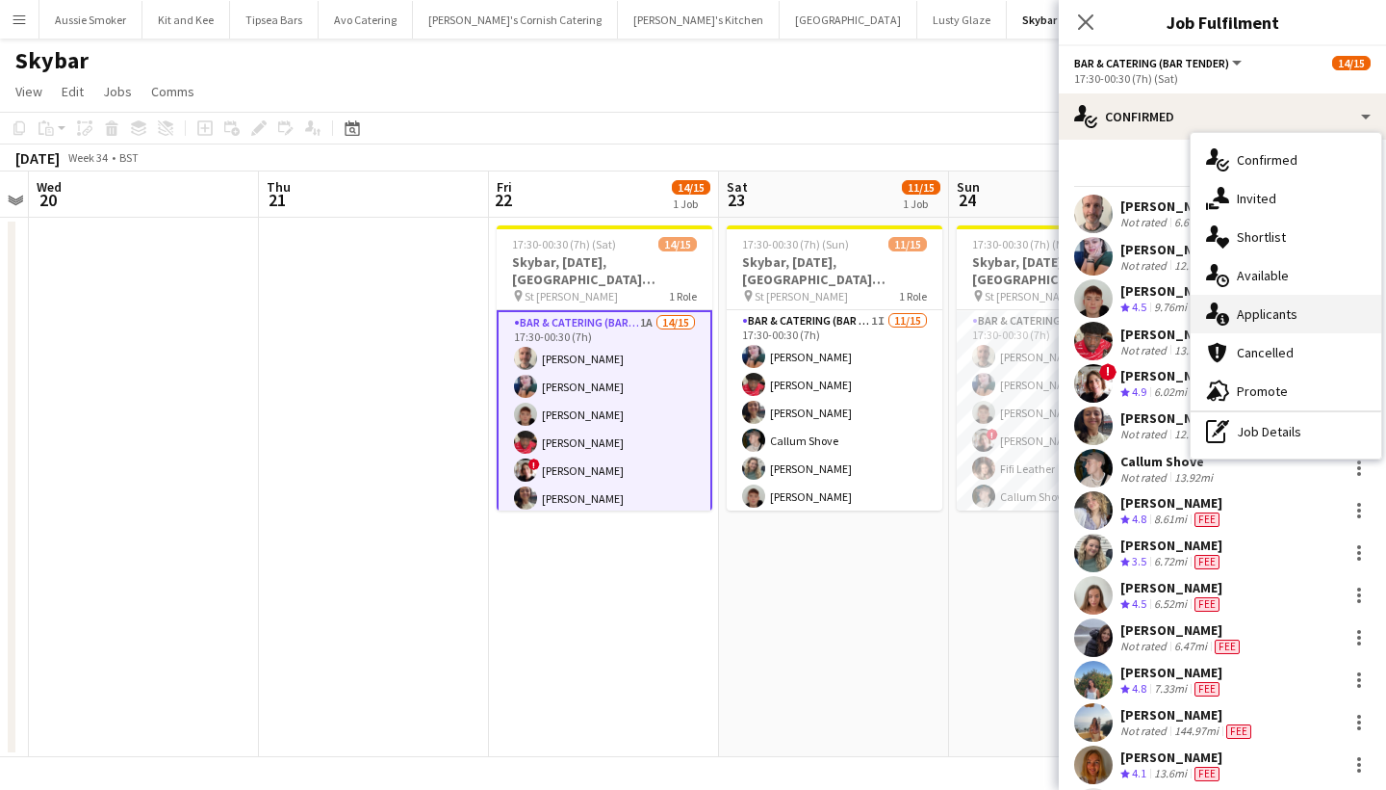
click at [1296, 308] on div "single-neutral-actions-information Applicants" at bounding box center [1286, 314] width 191 height 39
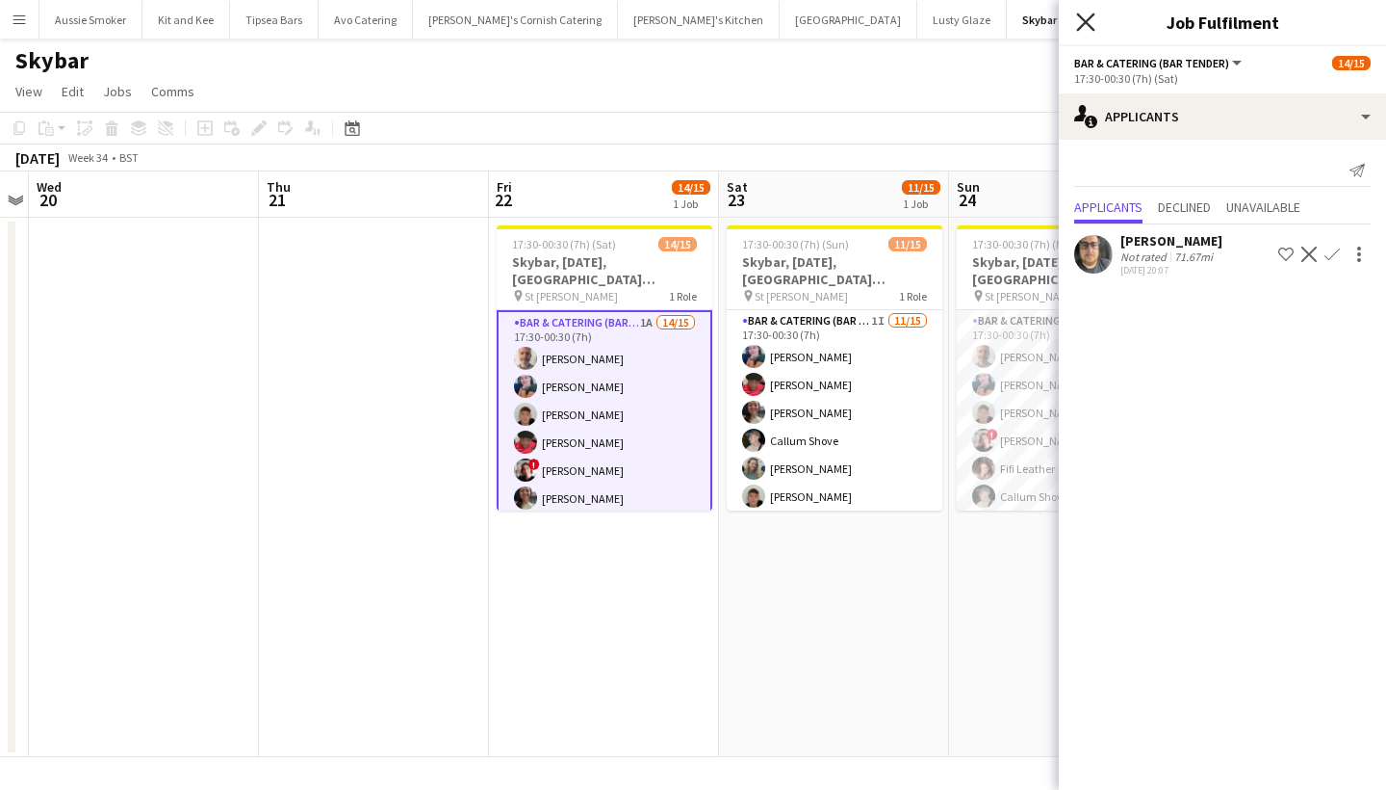
click at [1095, 19] on icon "Close pop-in" at bounding box center [1085, 22] width 18 height 18
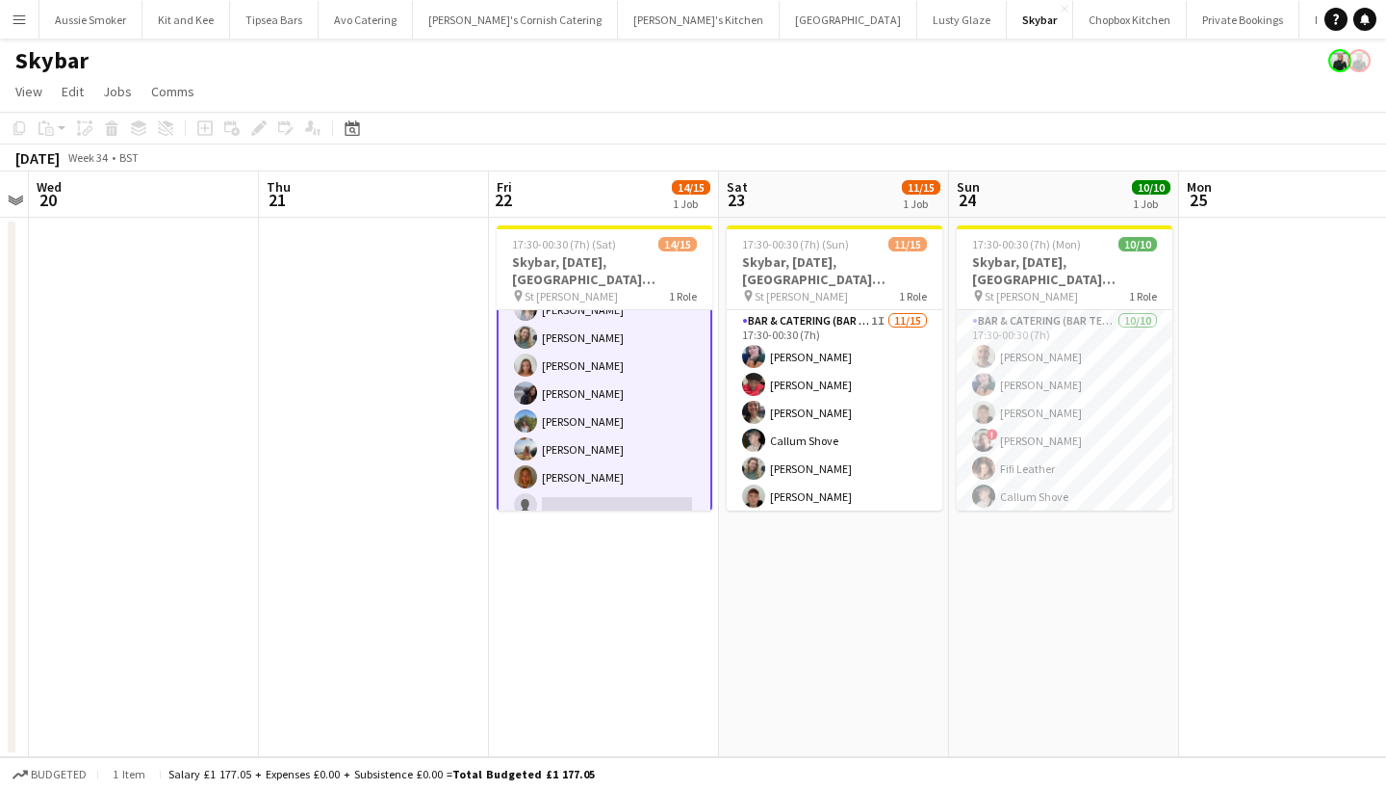
scroll to position [243, 0]
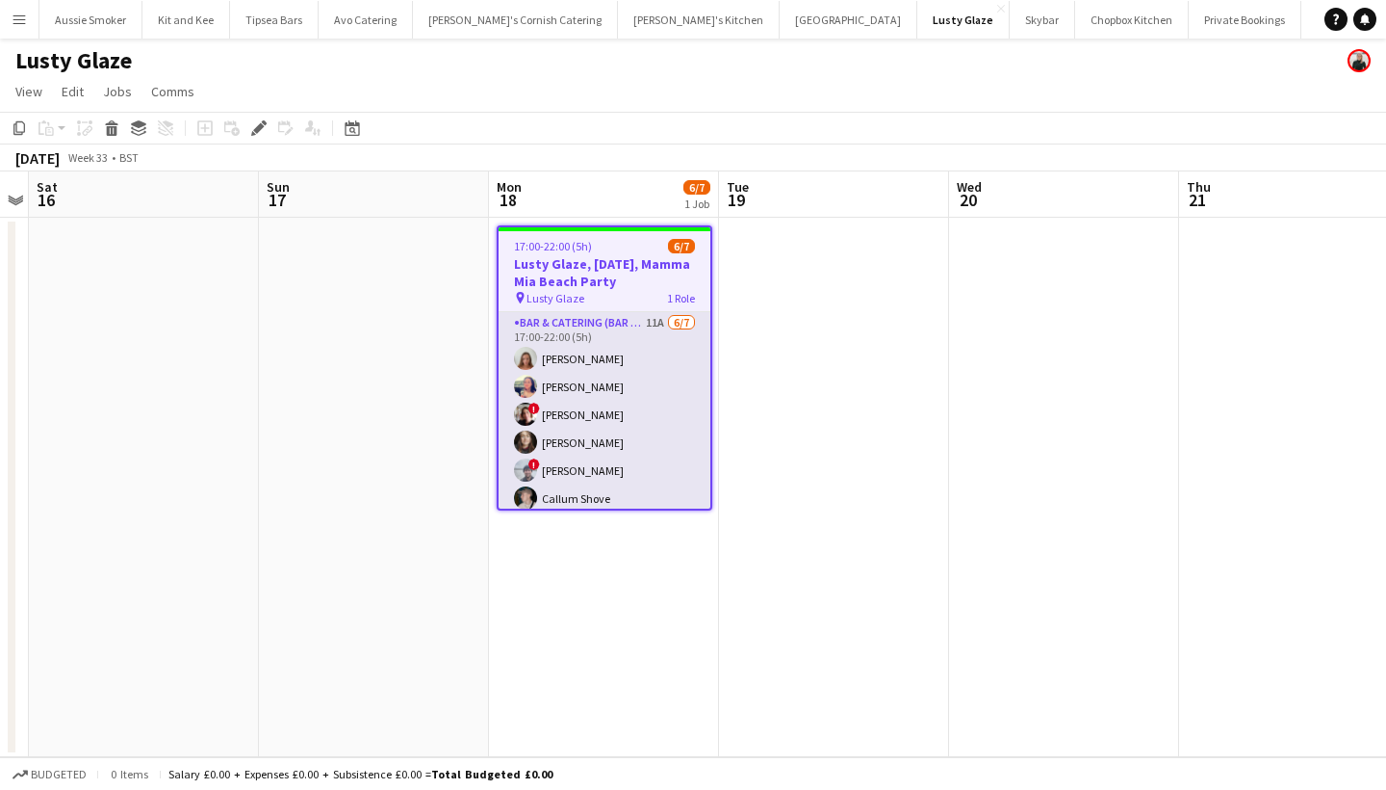
click at [628, 413] on app-card-role "Bar & Catering (Bar Tender) 11A [DATE] 17:00-22:00 (5h) [PERSON_NAME] [PERSON_N…" at bounding box center [605, 428] width 212 height 233
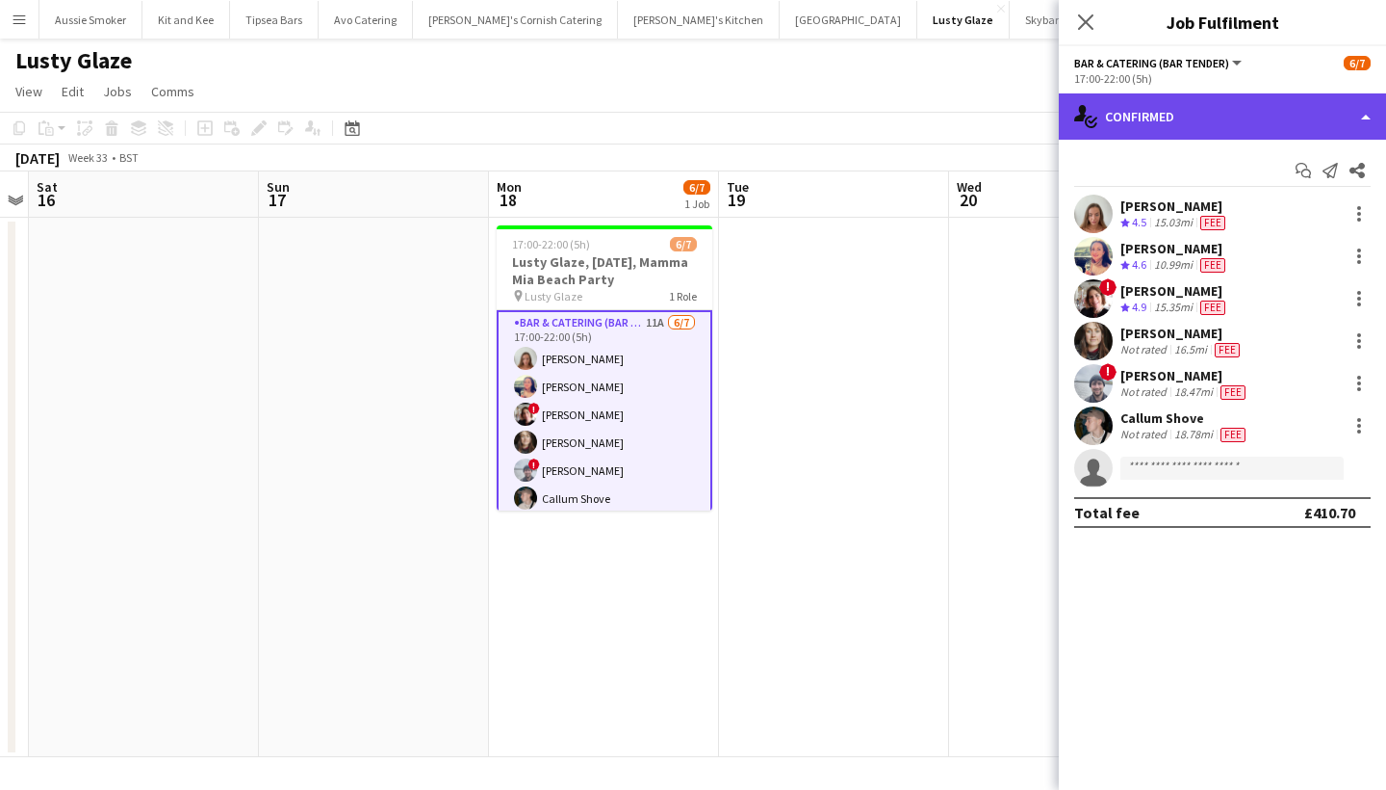
click at [1165, 121] on div "single-neutral-actions-check-2 Confirmed" at bounding box center [1222, 116] width 327 height 46
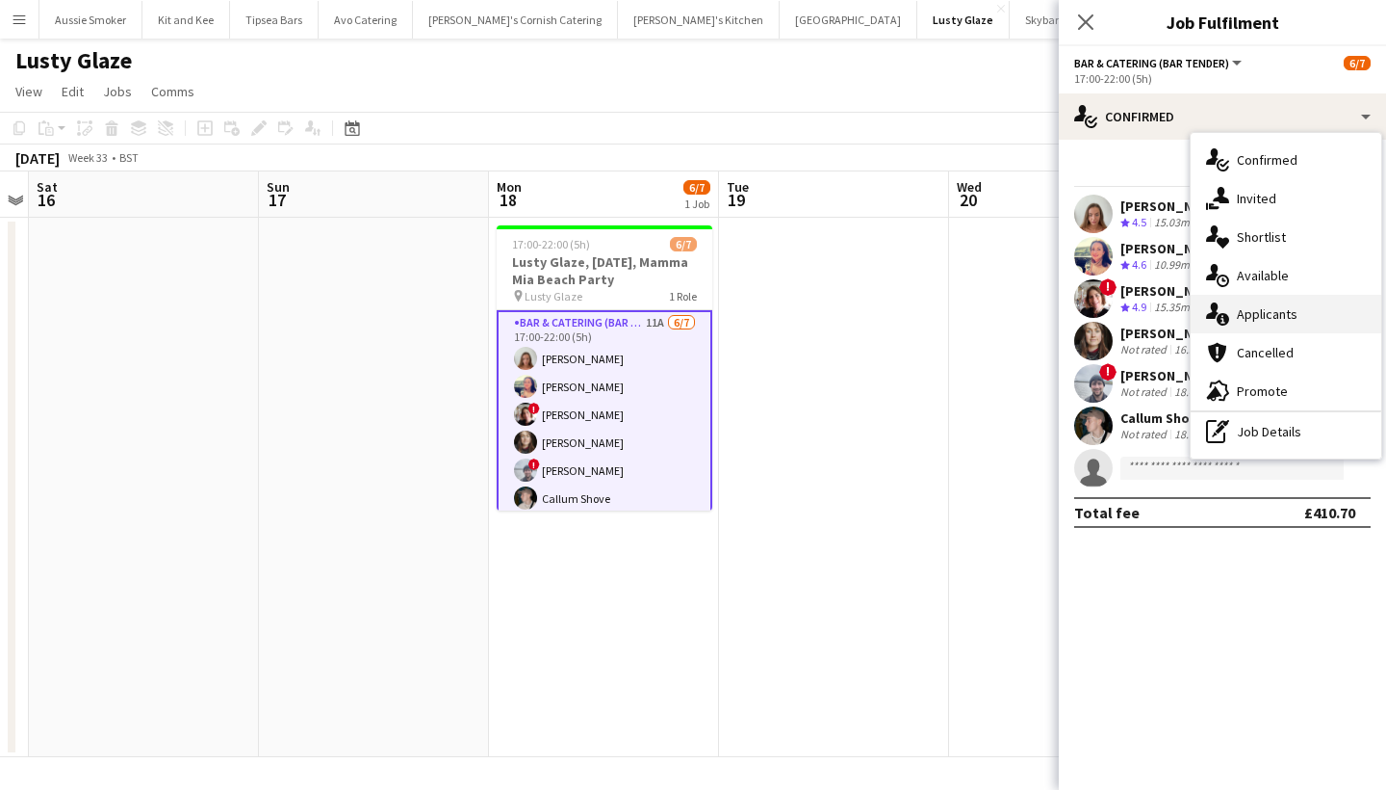
click at [1281, 321] on div "single-neutral-actions-information Applicants" at bounding box center [1286, 314] width 191 height 39
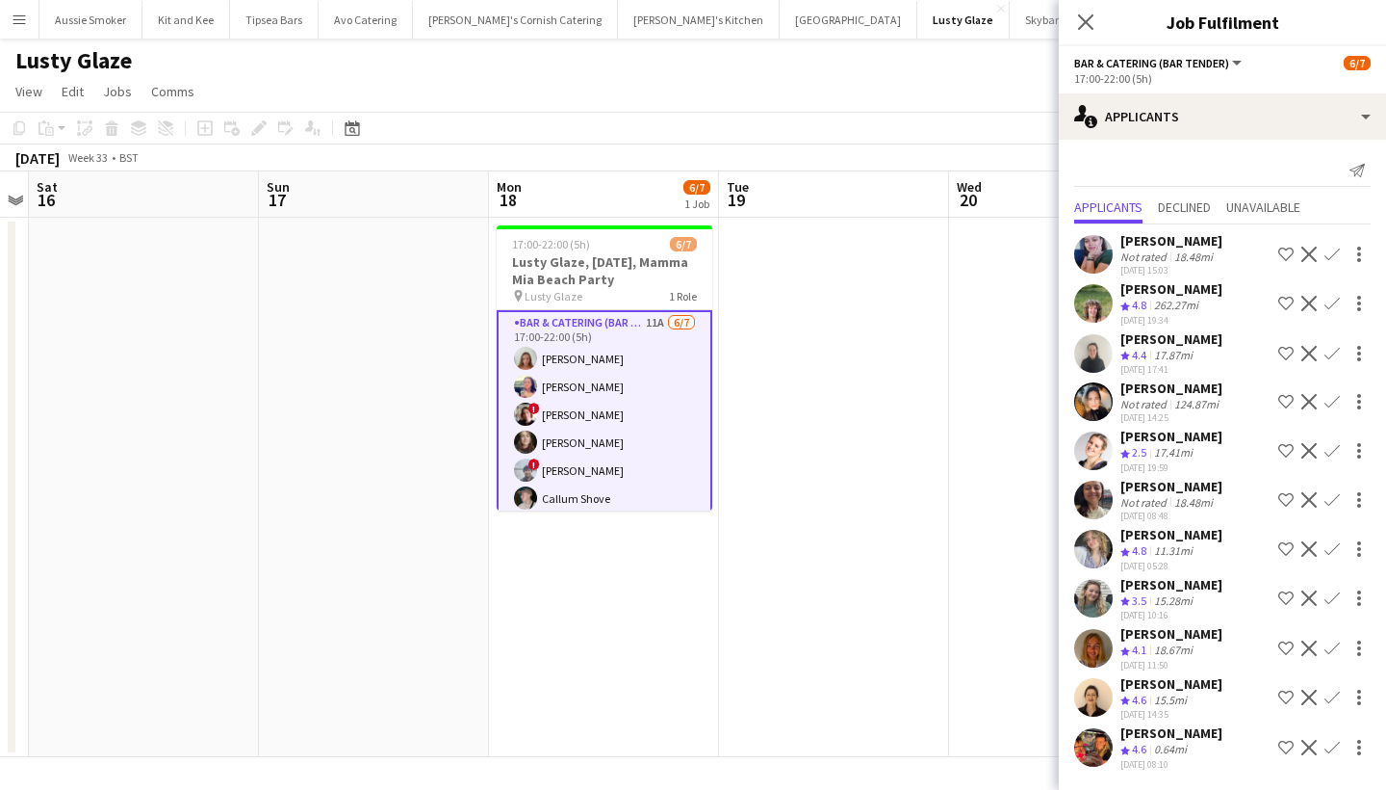
click at [1334, 600] on app-icon "Confirm" at bounding box center [1332, 597] width 15 height 15
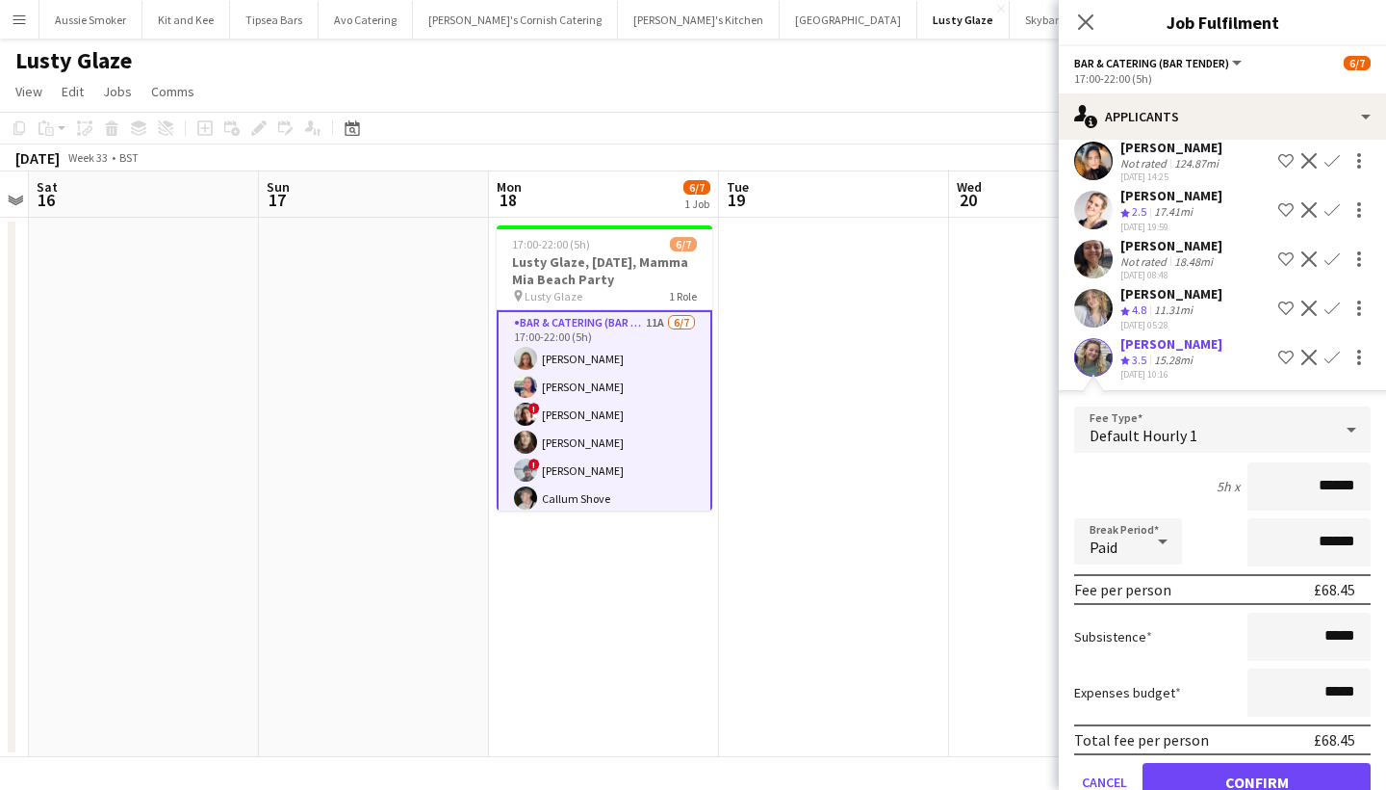
scroll to position [253, 0]
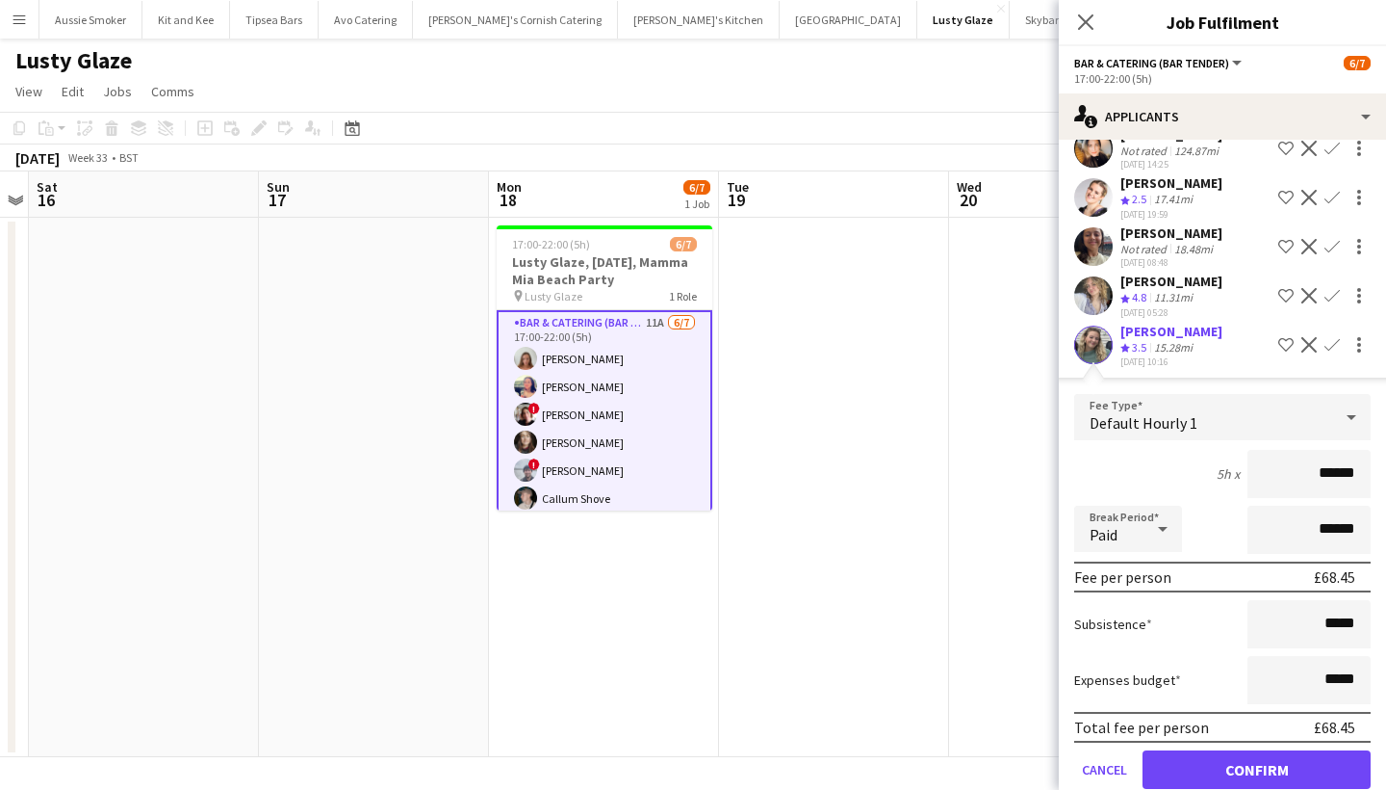
type input "******"
click at [1271, 769] on button "Confirm" at bounding box center [1257, 769] width 228 height 39
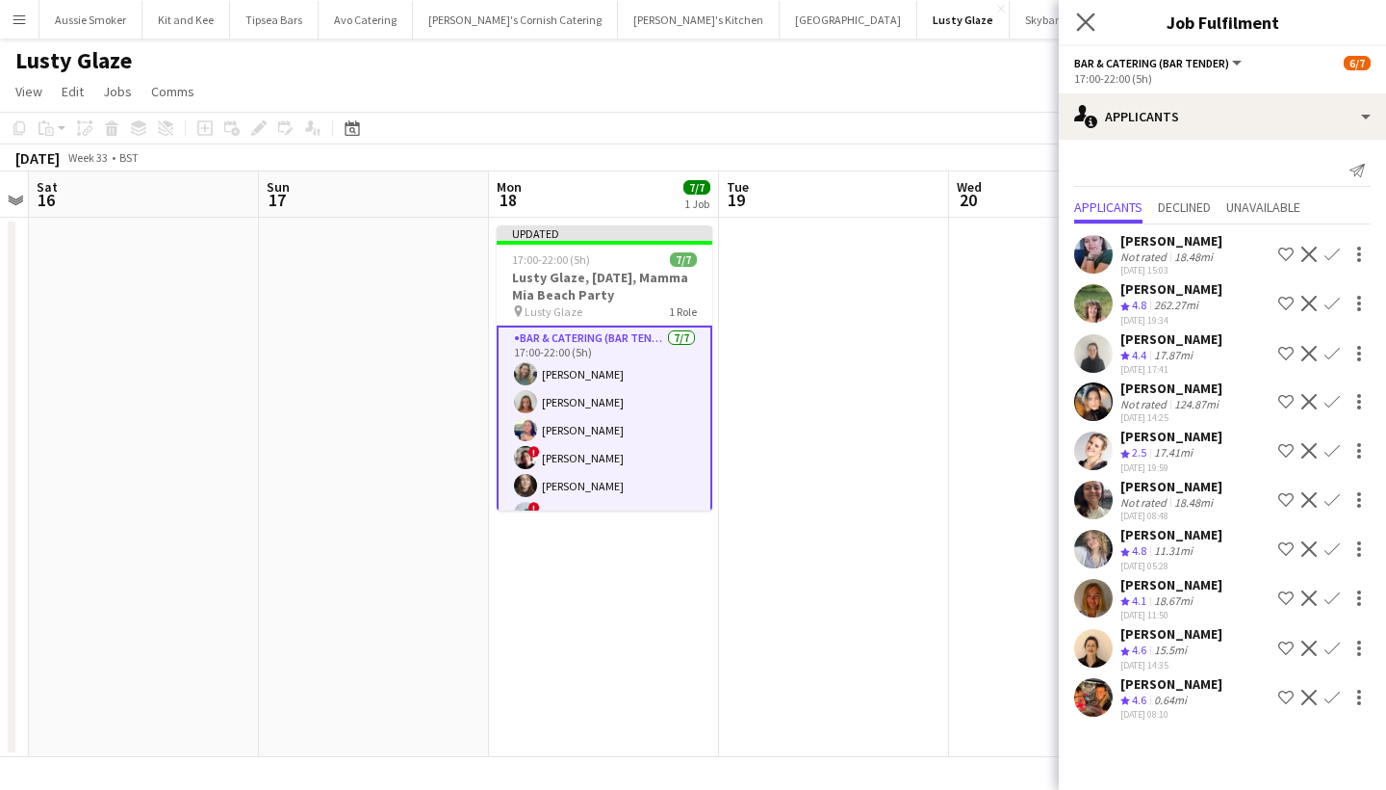
click at [1083, 12] on app-icon "Close pop-in" at bounding box center [1087, 23] width 28 height 28
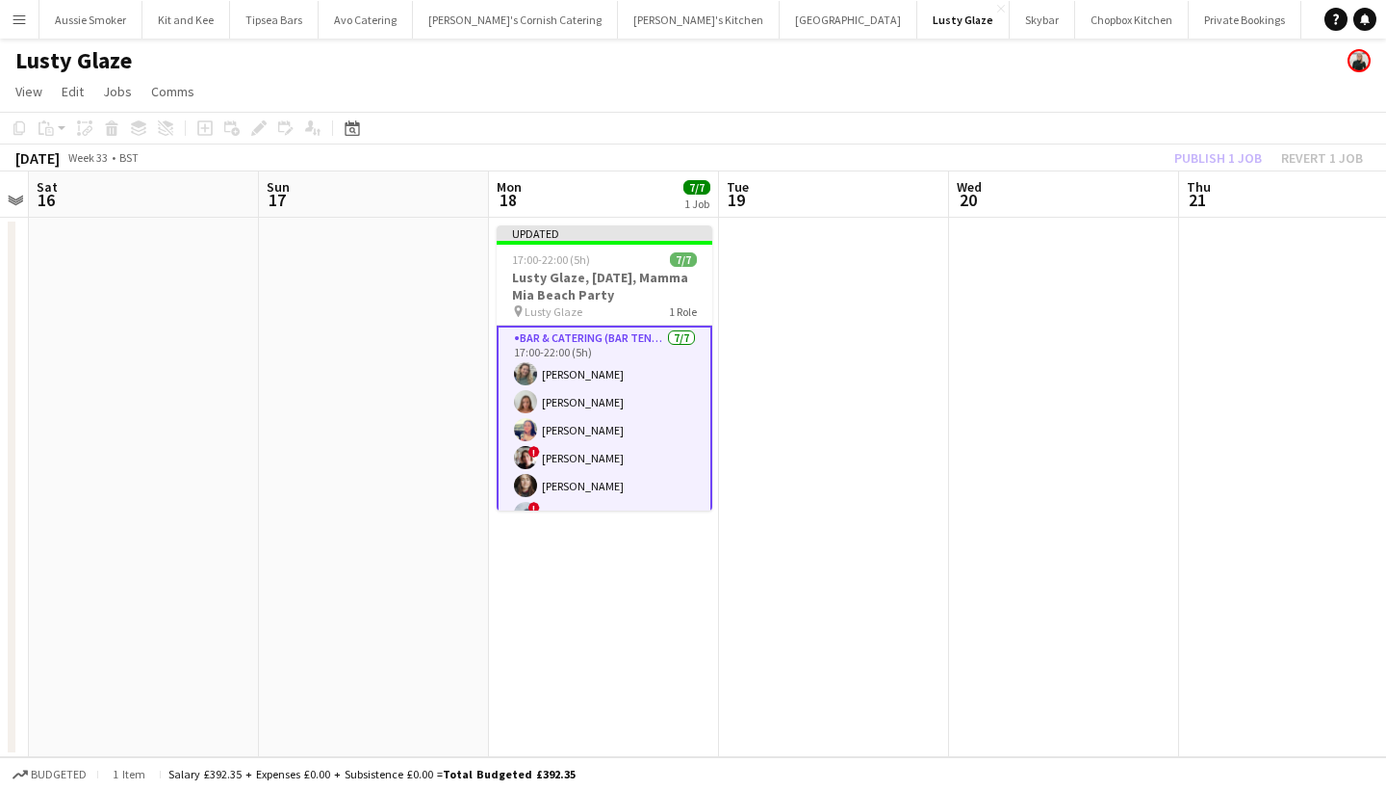
click at [1225, 158] on div "Publish 1 job Revert 1 job" at bounding box center [1269, 157] width 235 height 25
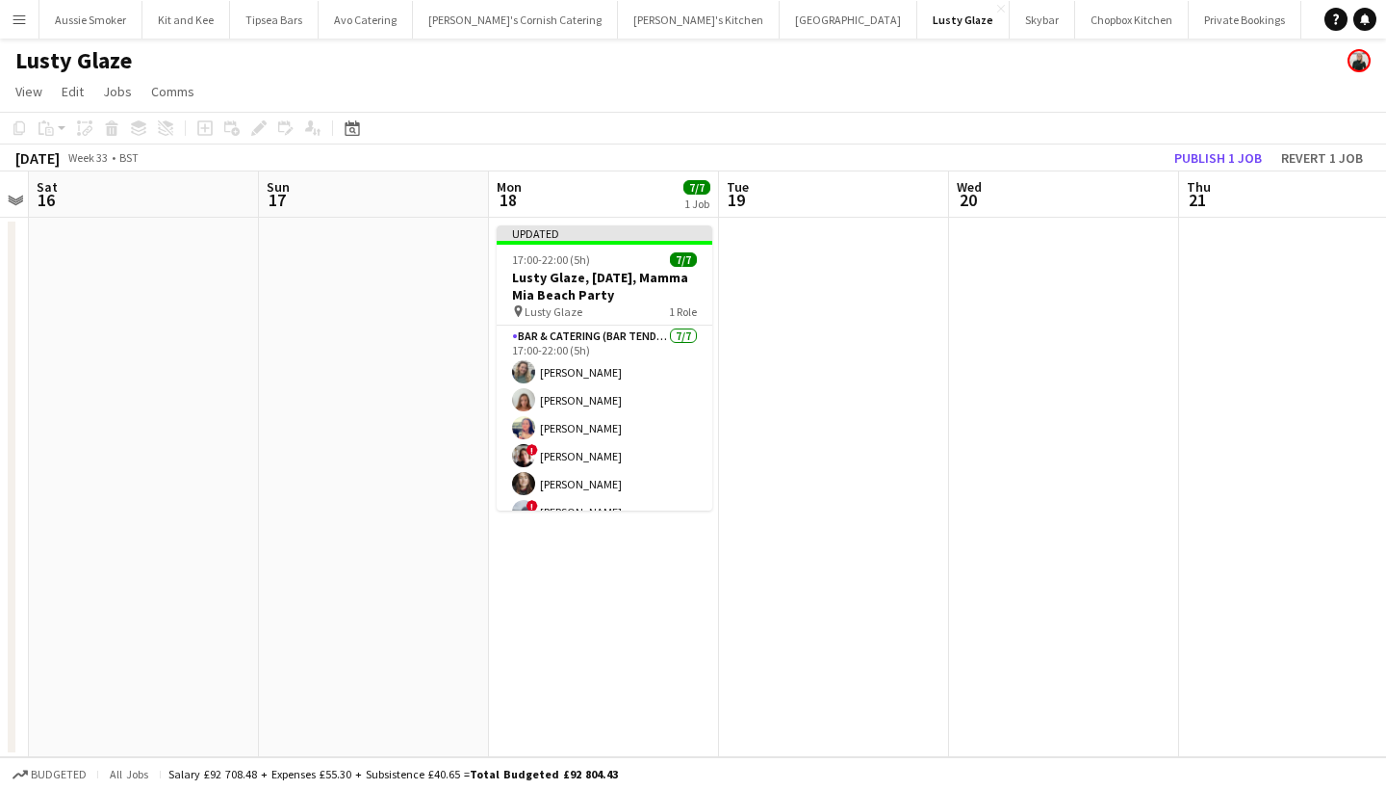
click at [1225, 158] on button "Publish 1 job" at bounding box center [1218, 157] width 103 height 25
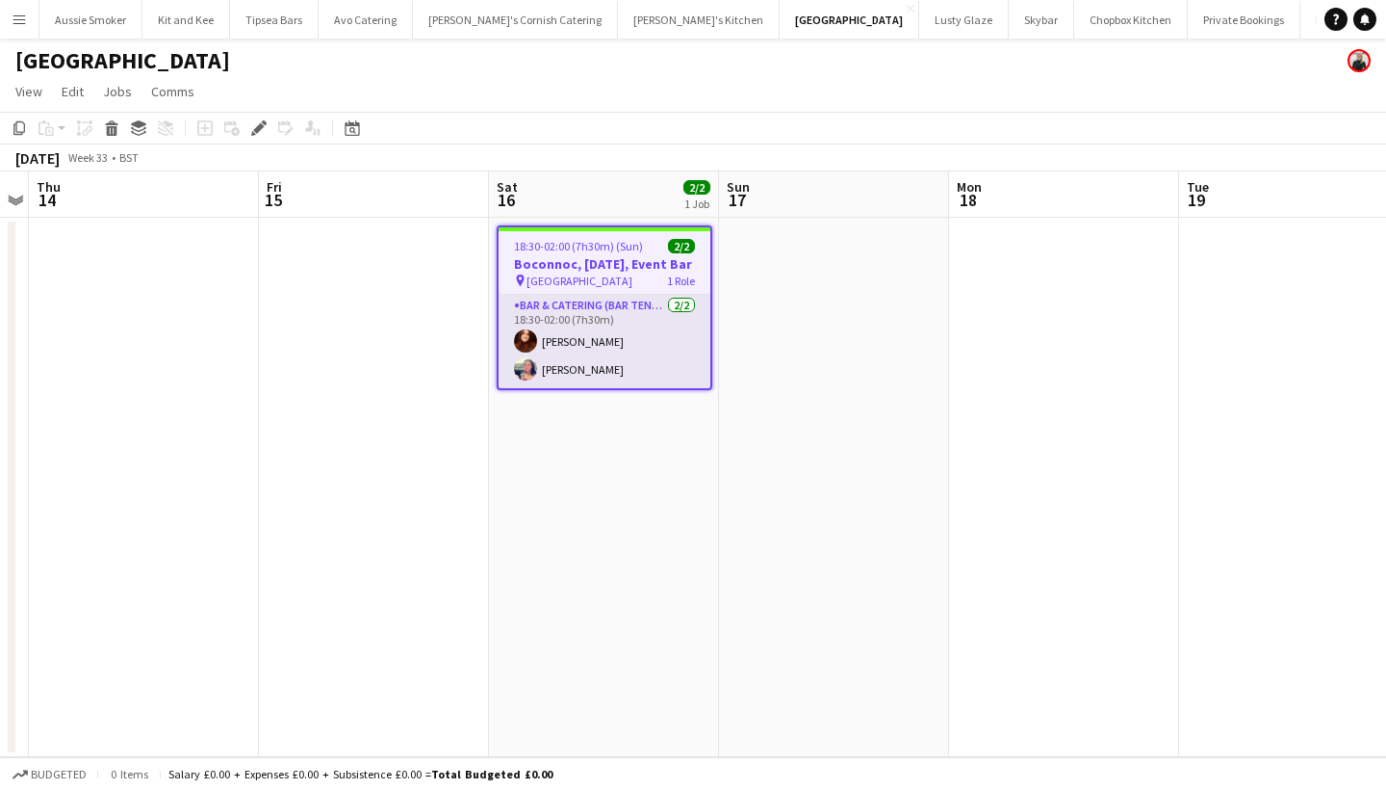
click at [615, 380] on app-card-role "Bar & Catering (Bar Tender) 2/2 18:30-02:00 (7h30m) Megan Roberts Sarah Hemstead" at bounding box center [605, 341] width 212 height 93
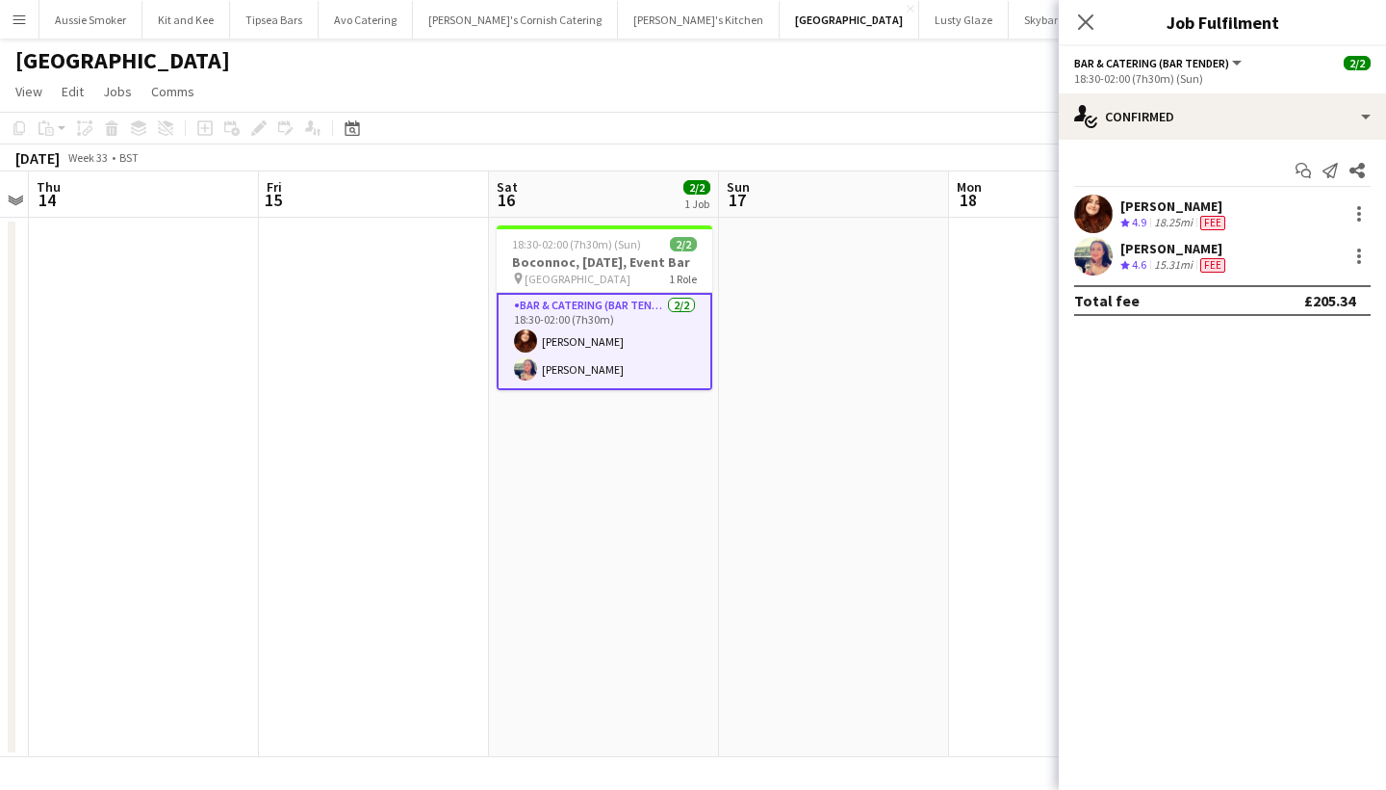
click at [1201, 146] on div "Start chat Send notification Share Megan Roberts Crew rating 4.9 18.25mi Fee Sa…" at bounding box center [1222, 236] width 327 height 192
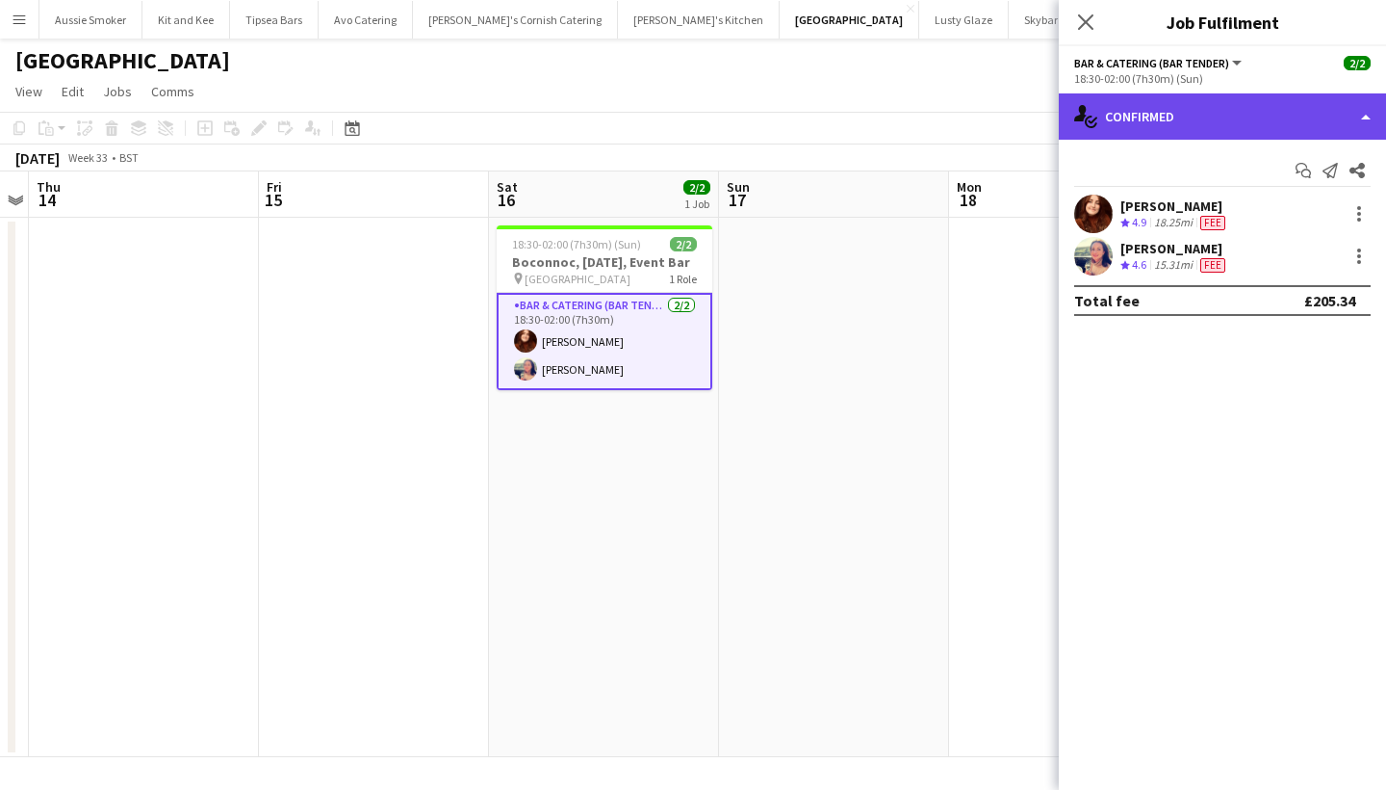
click at [1208, 126] on div "single-neutral-actions-check-2 Confirmed" at bounding box center [1222, 116] width 327 height 46
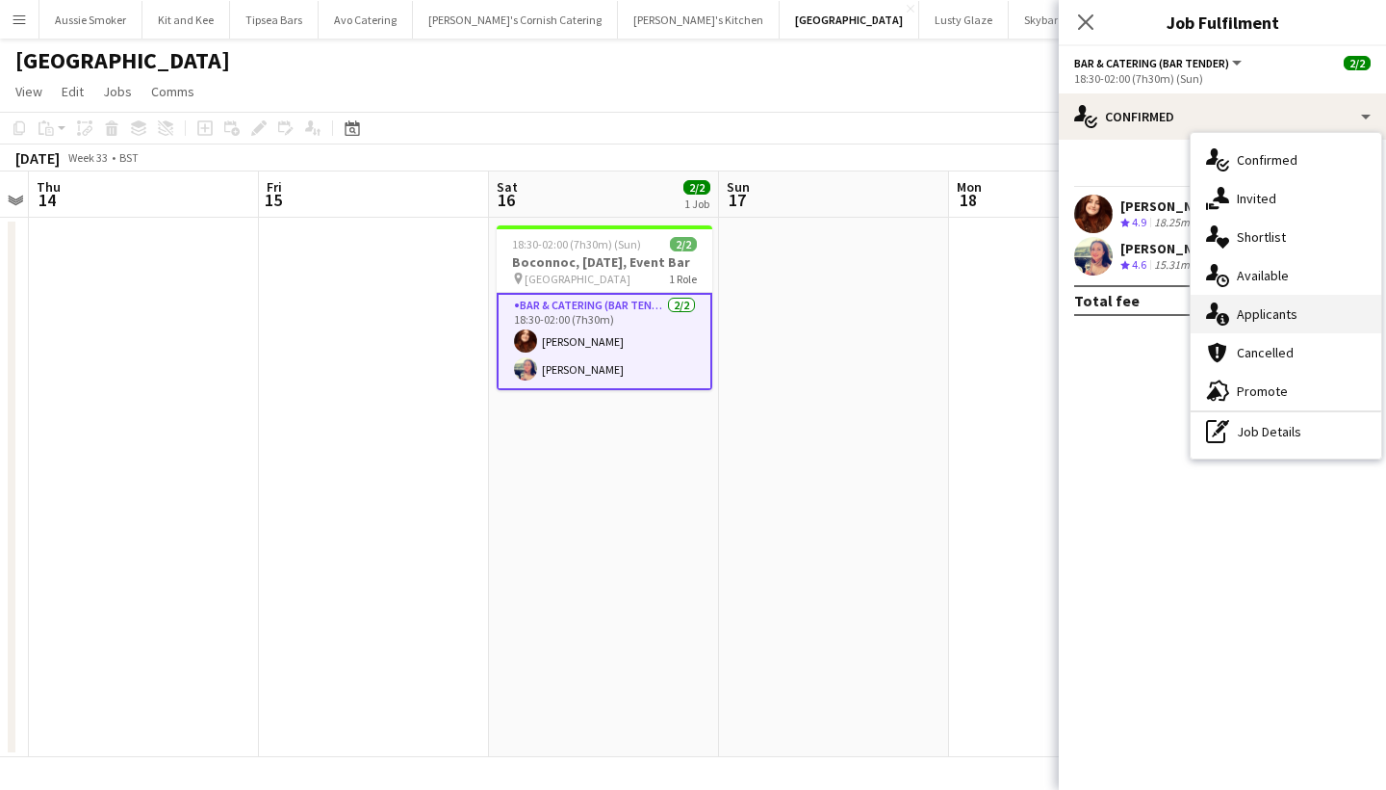
click at [1295, 314] on div "single-neutral-actions-information Applicants" at bounding box center [1286, 314] width 191 height 39
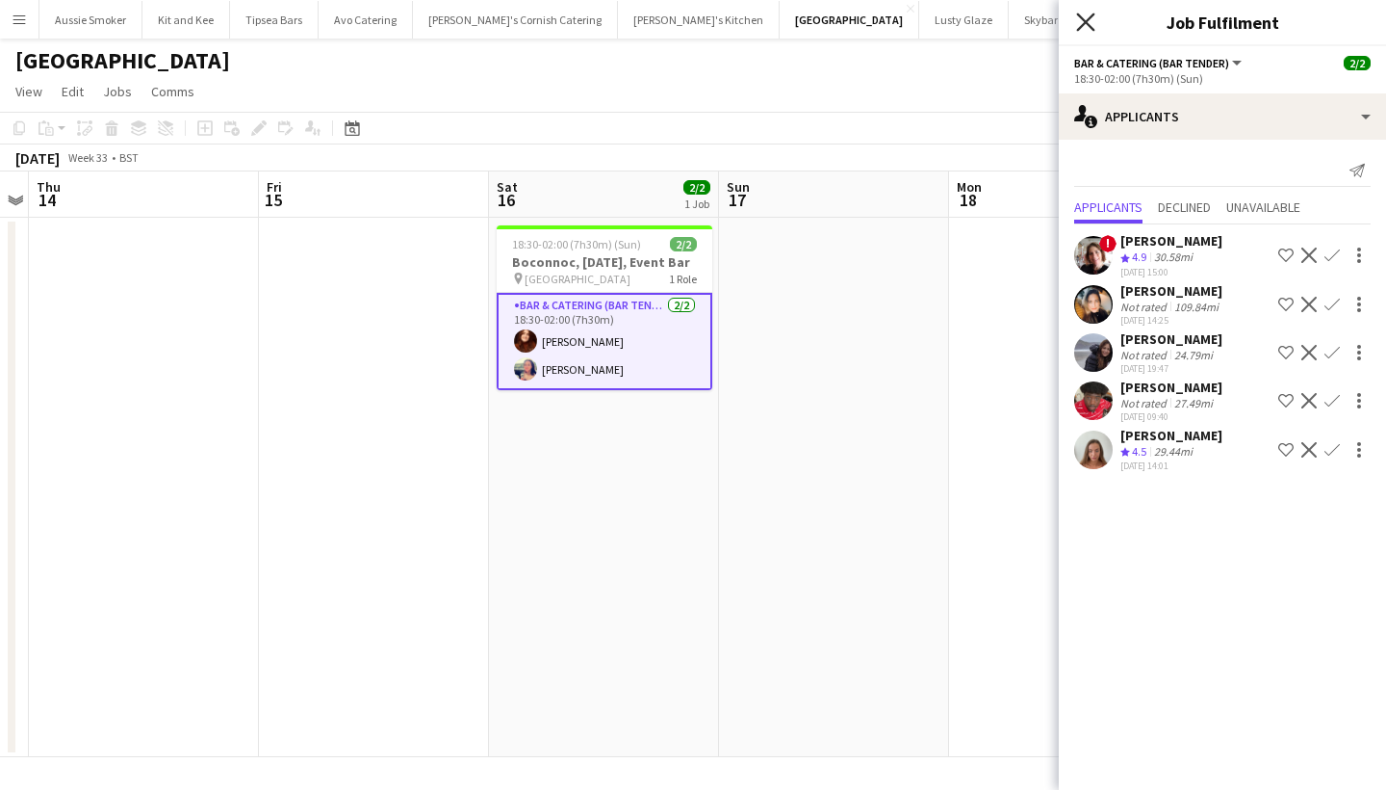
click at [1083, 24] on icon at bounding box center [1085, 22] width 18 height 18
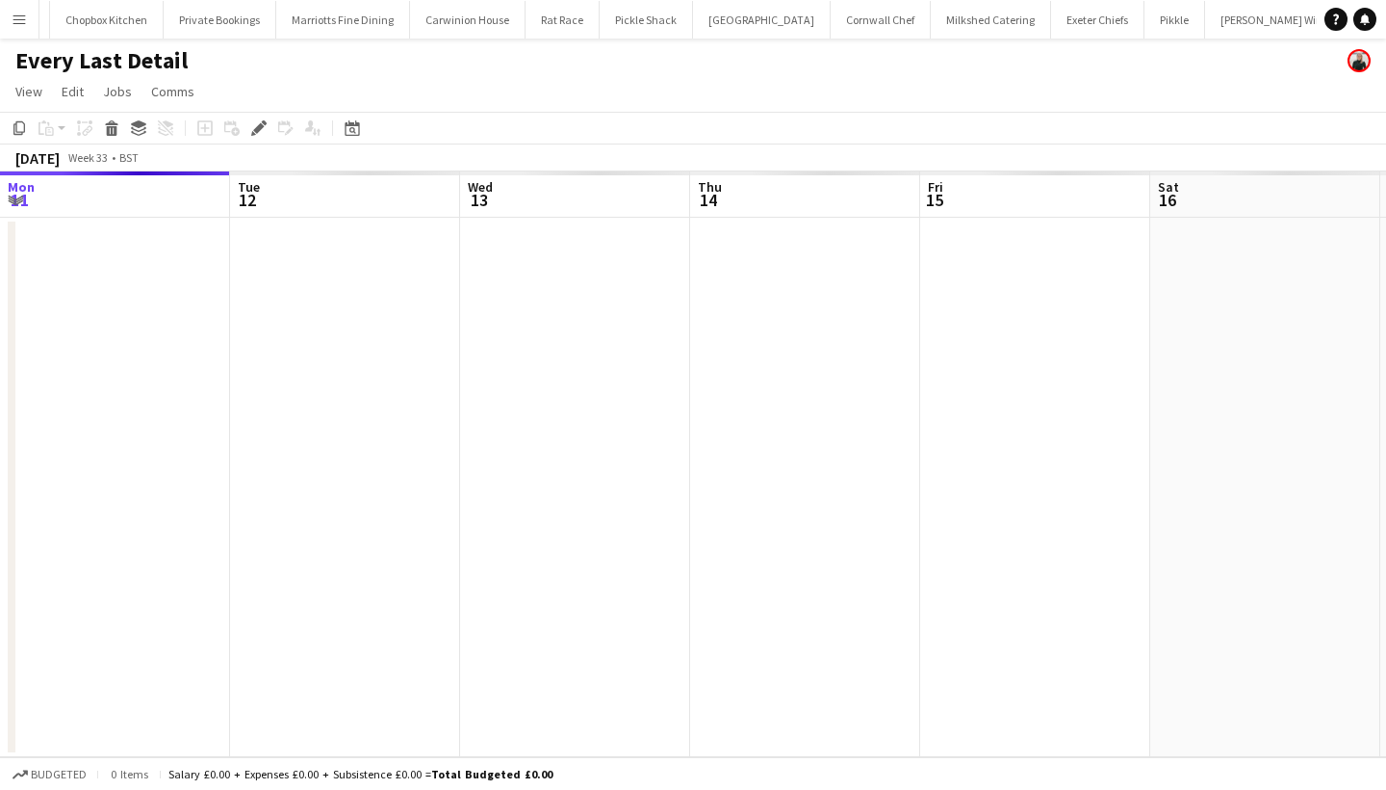
scroll to position [0, 661]
